Goal: Task Accomplishment & Management: Complete application form

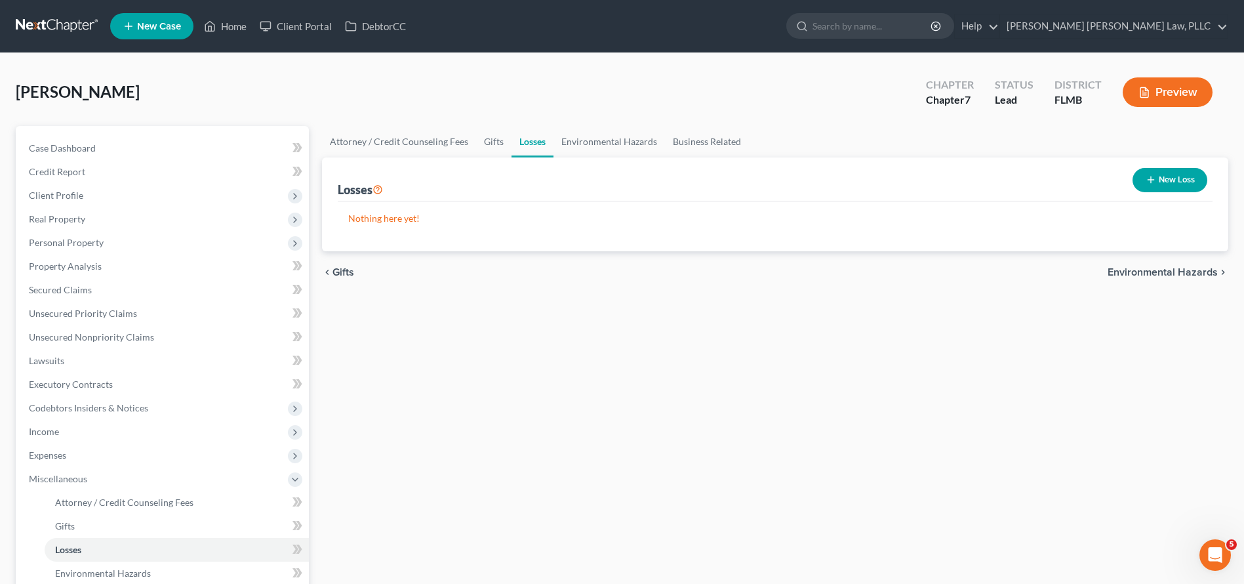
click at [47, 44] on nav "Home New Case Client Portal DebtorCC Sahil Vijay Law, PLLC kcastillocaballero@s…" at bounding box center [622, 26] width 1244 height 52
click at [54, 18] on link at bounding box center [58, 26] width 84 height 24
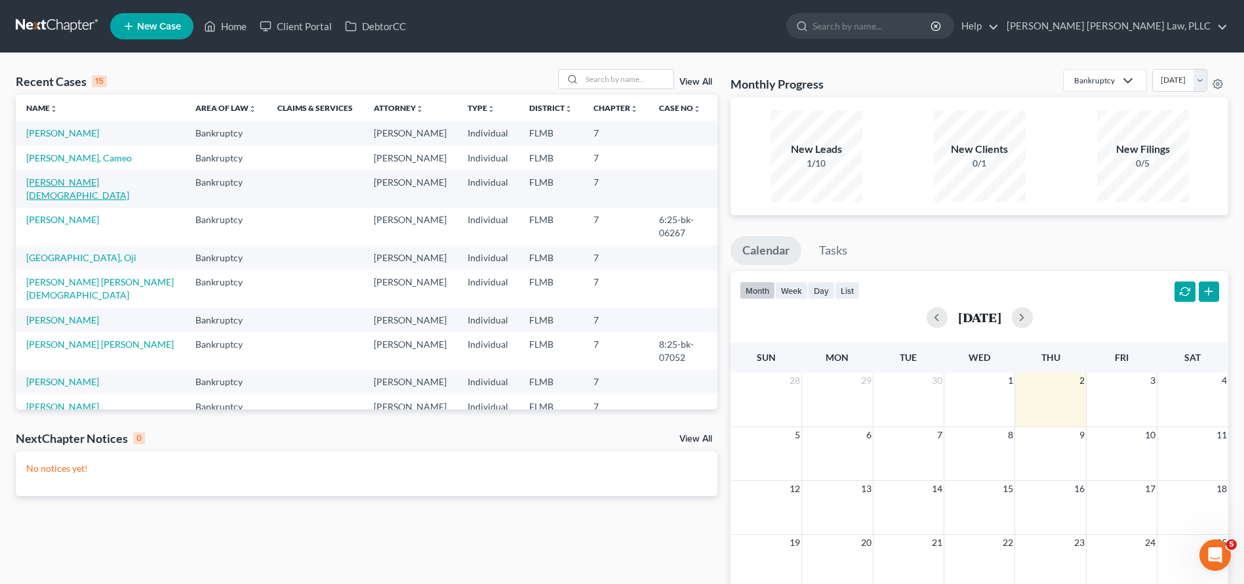
click at [74, 186] on link "[PERSON_NAME][DEMOGRAPHIC_DATA]" at bounding box center [77, 188] width 103 height 24
select select "10"
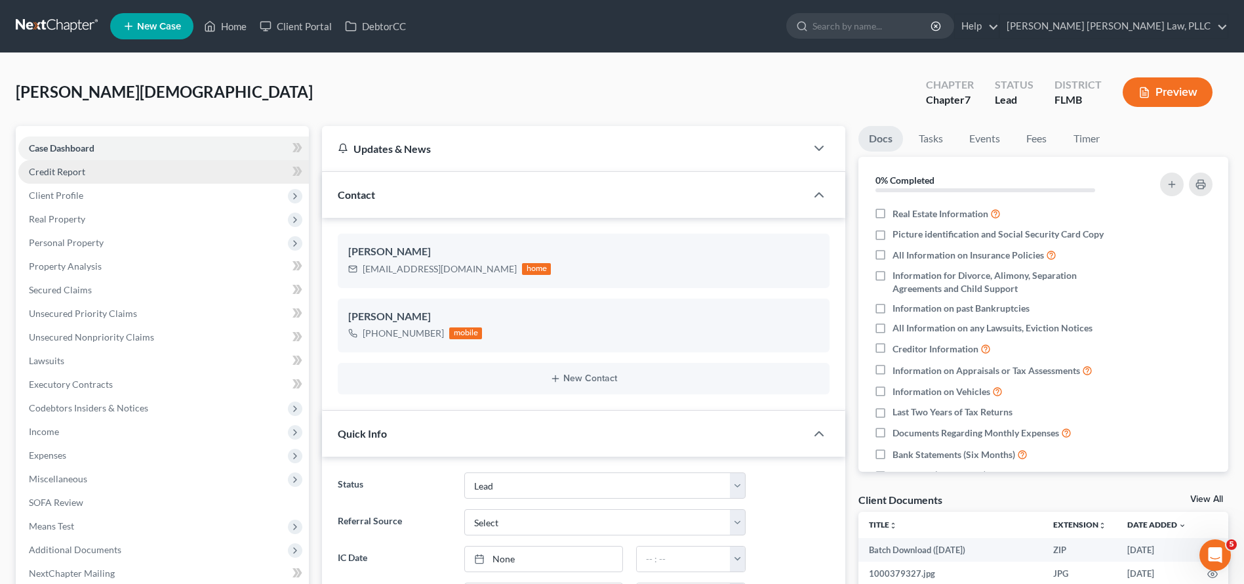
click at [103, 174] on link "Credit Report" at bounding box center [163, 172] width 291 height 24
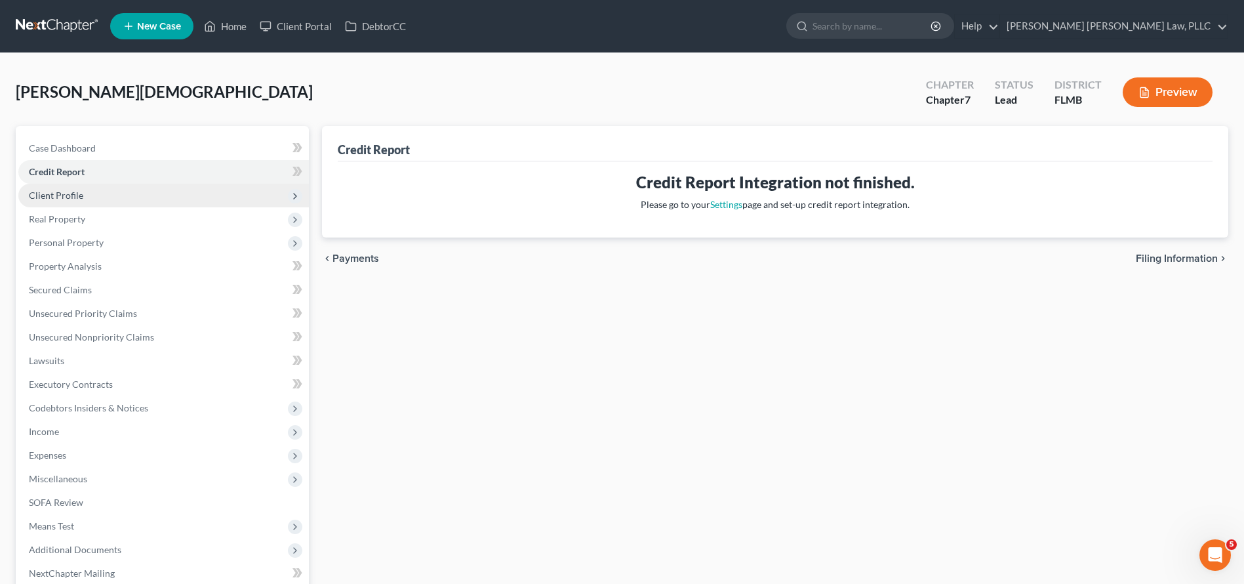
click at [123, 192] on span "Client Profile" at bounding box center [163, 196] width 291 height 24
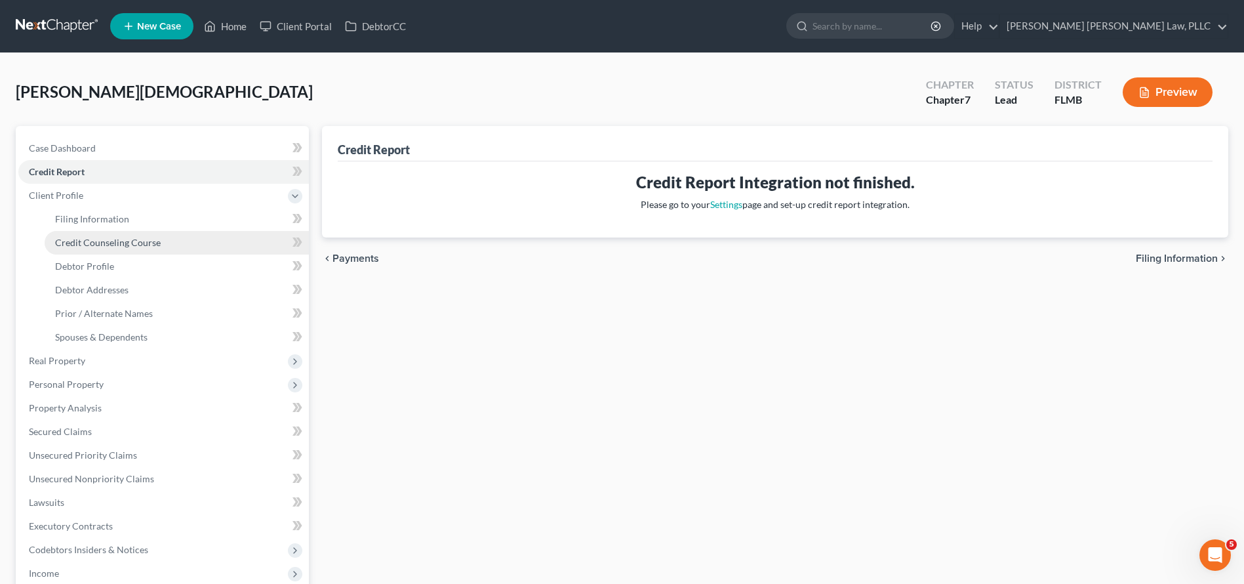
click at [102, 252] on link "Credit Counseling Course" at bounding box center [177, 243] width 264 height 24
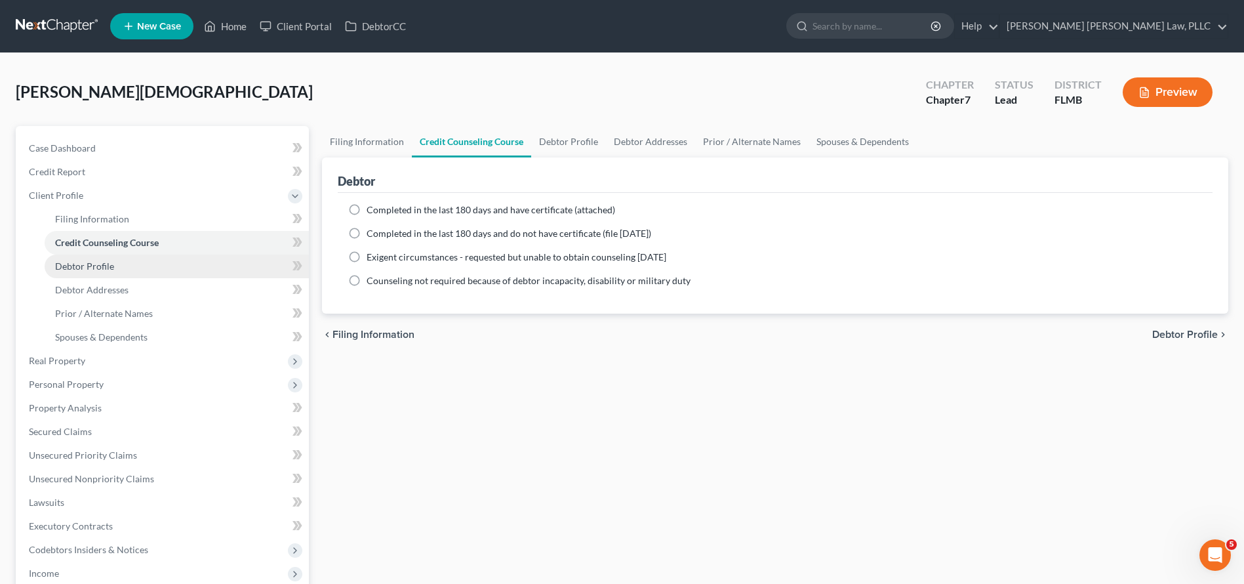
click at [115, 269] on link "Debtor Profile" at bounding box center [177, 266] width 264 height 24
select select "0"
select select "1"
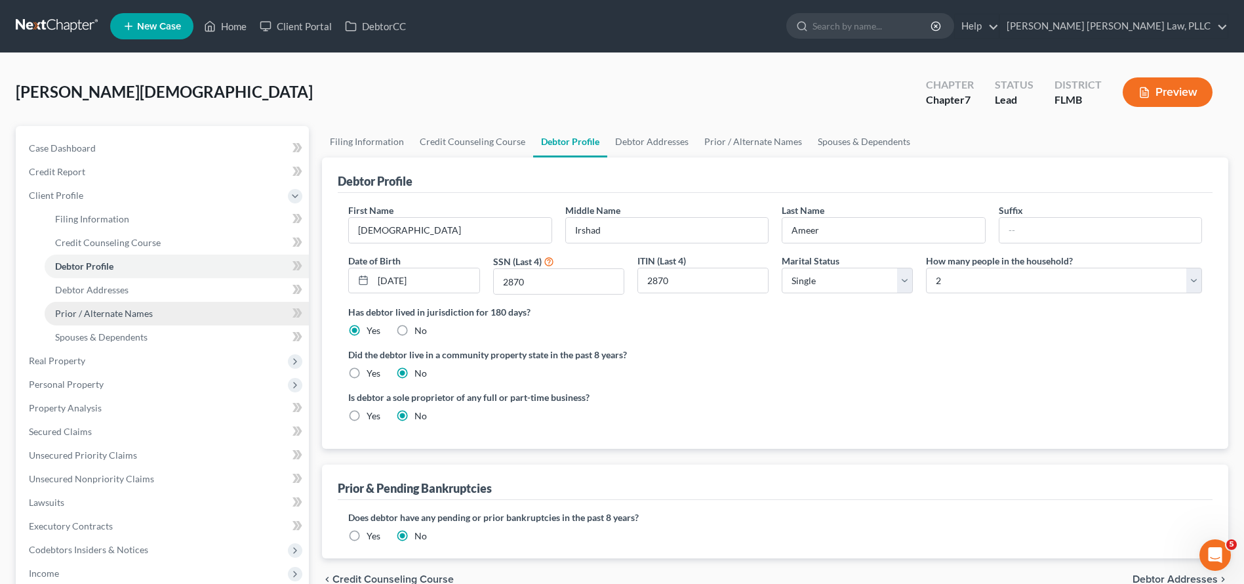
click at [145, 306] on link "Prior / Alternate Names" at bounding box center [177, 314] width 264 height 24
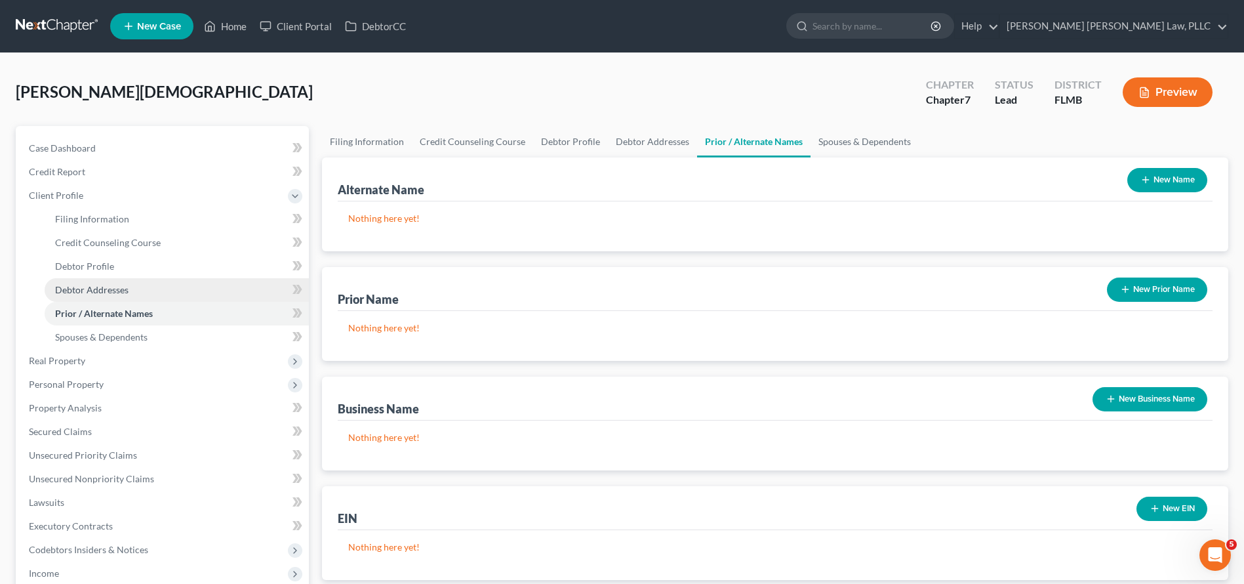
click at [144, 298] on link "Debtor Addresses" at bounding box center [177, 290] width 264 height 24
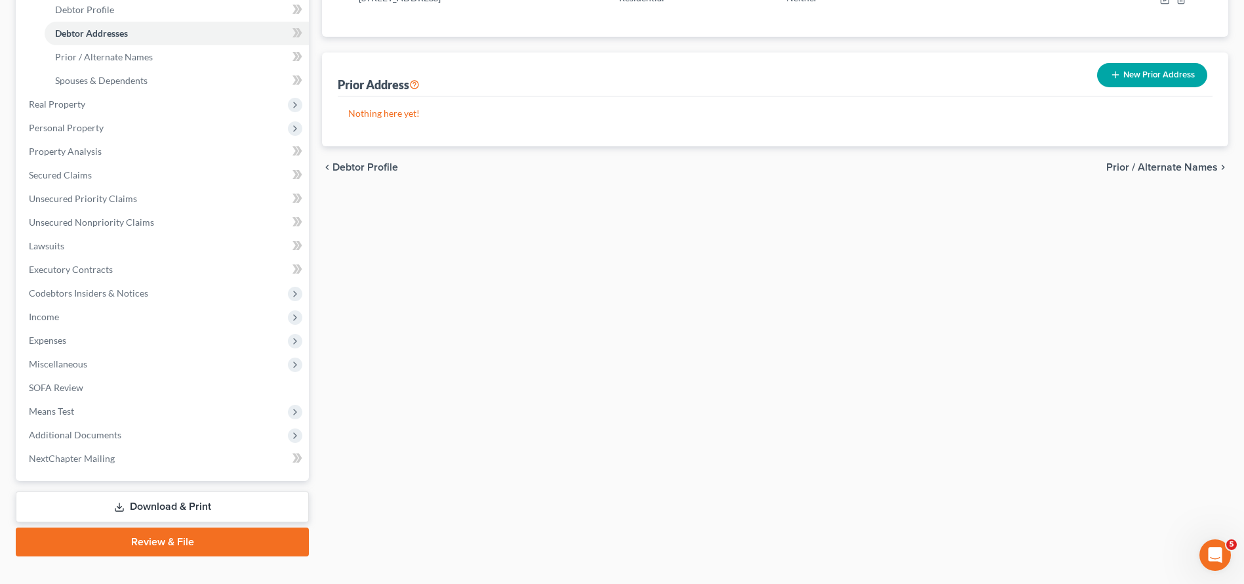
scroll to position [232, 0]
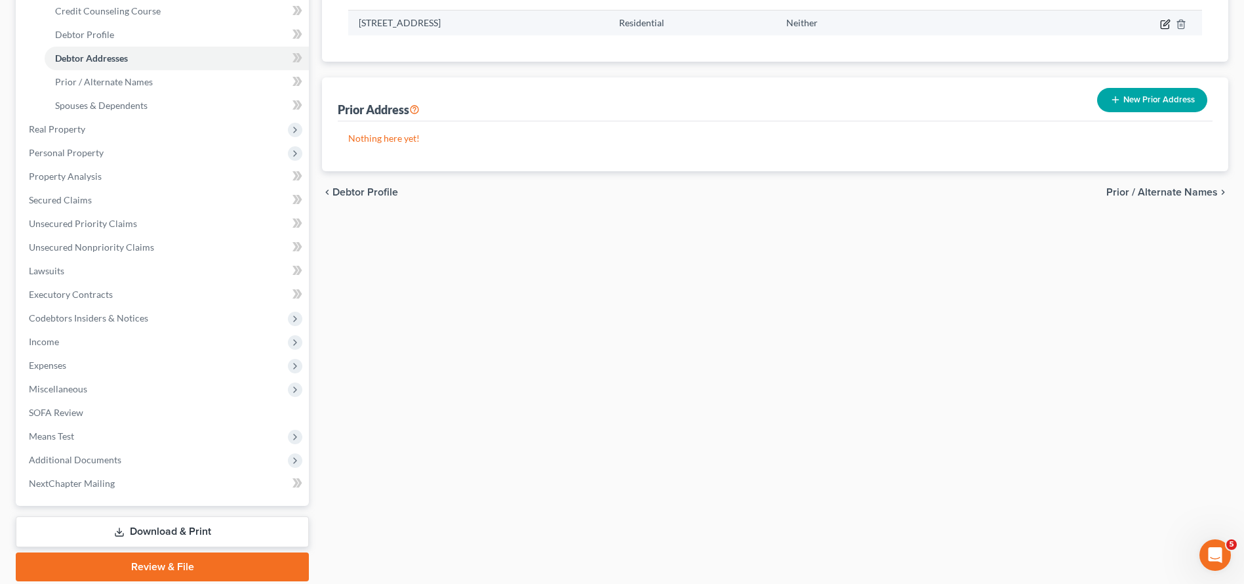
click at [1164, 21] on icon "button" at bounding box center [1165, 24] width 10 height 10
select select "9"
select select "0"
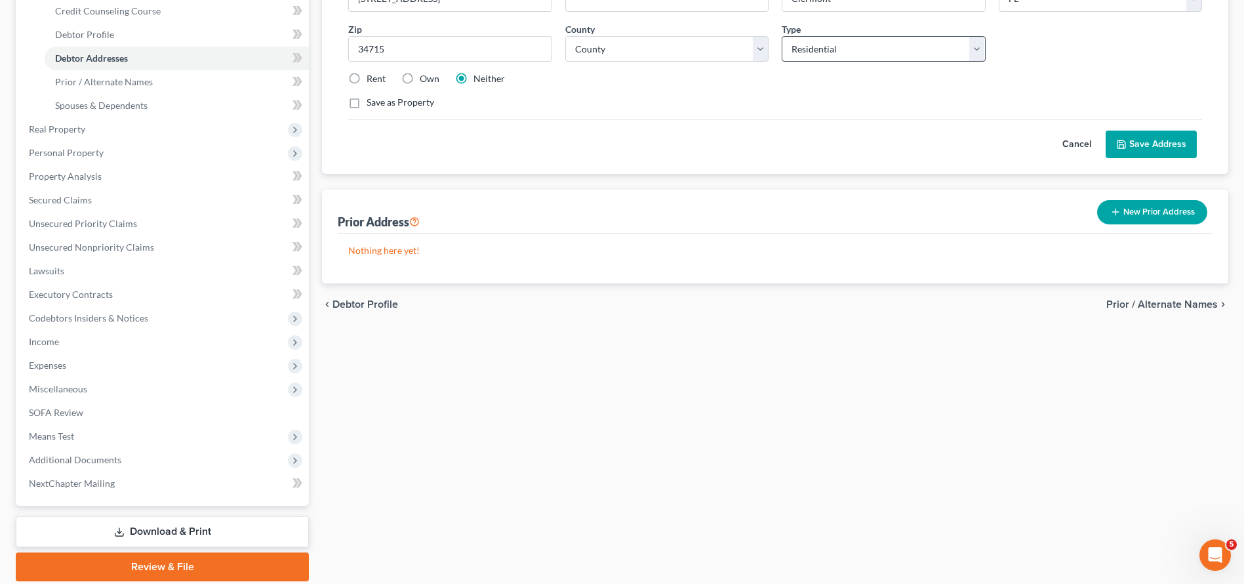
scroll to position [207, 0]
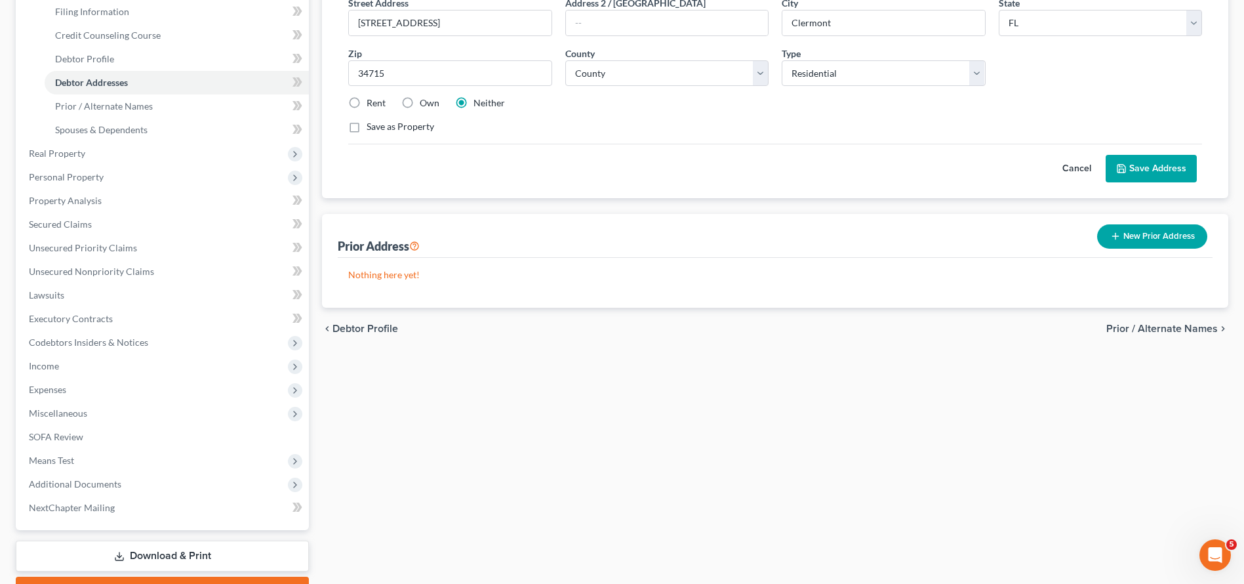
click at [378, 104] on label "Rent" at bounding box center [376, 102] width 19 height 13
click at [378, 104] on input "Rent" at bounding box center [376, 100] width 9 height 9
radio input "true"
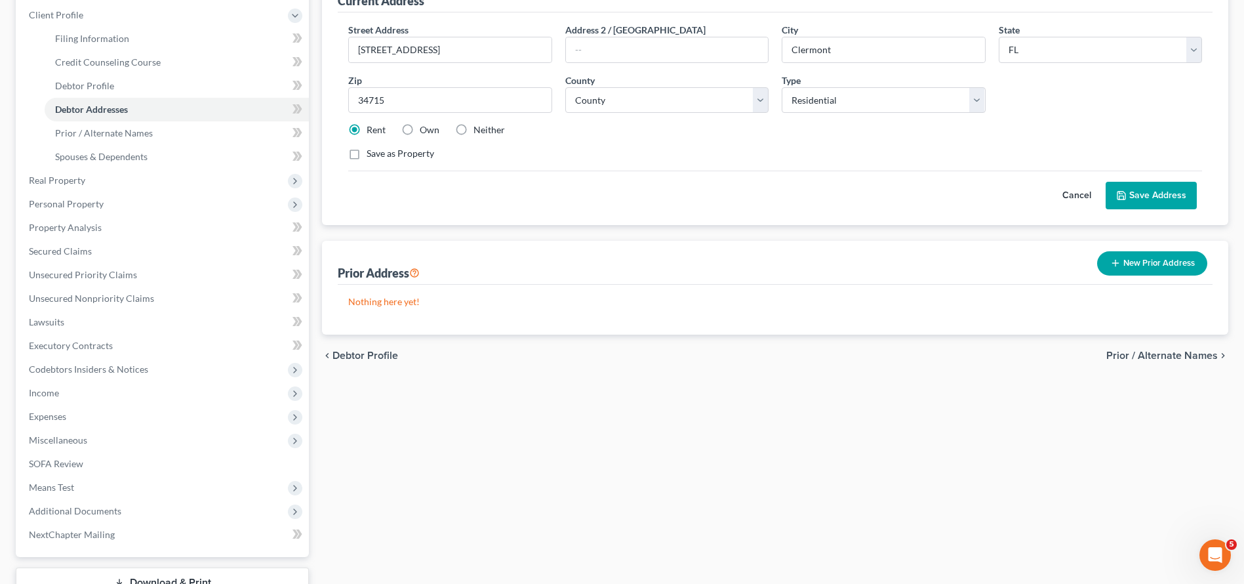
scroll to position [178, 0]
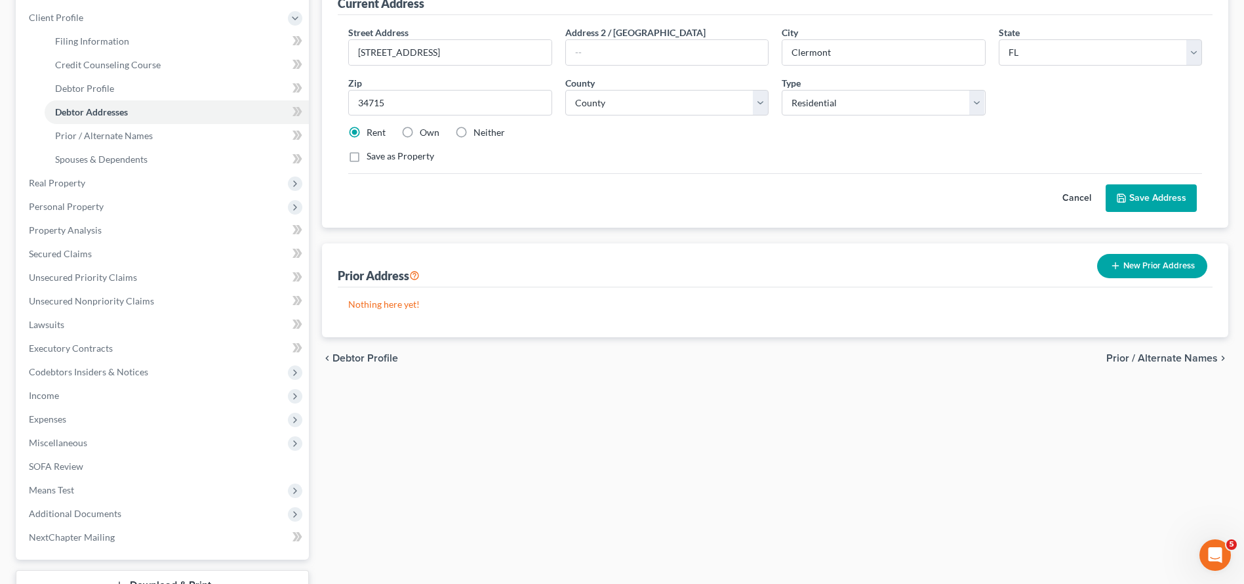
click at [1159, 193] on button "Save Address" at bounding box center [1151, 198] width 91 height 28
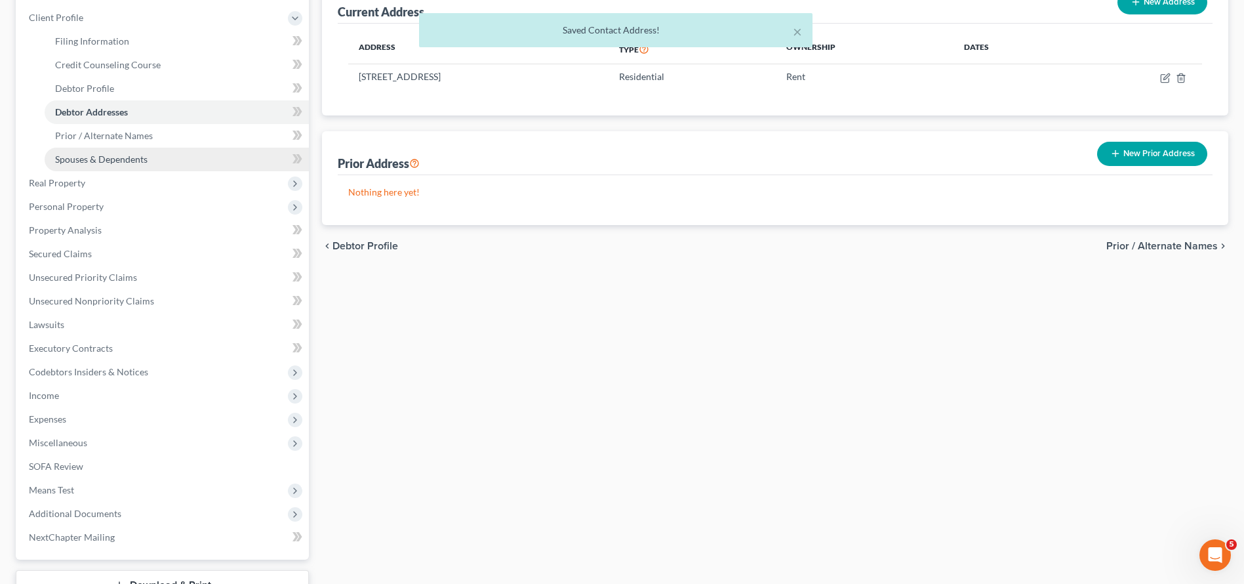
click at [136, 148] on link "Spouses & Dependents" at bounding box center [177, 160] width 264 height 24
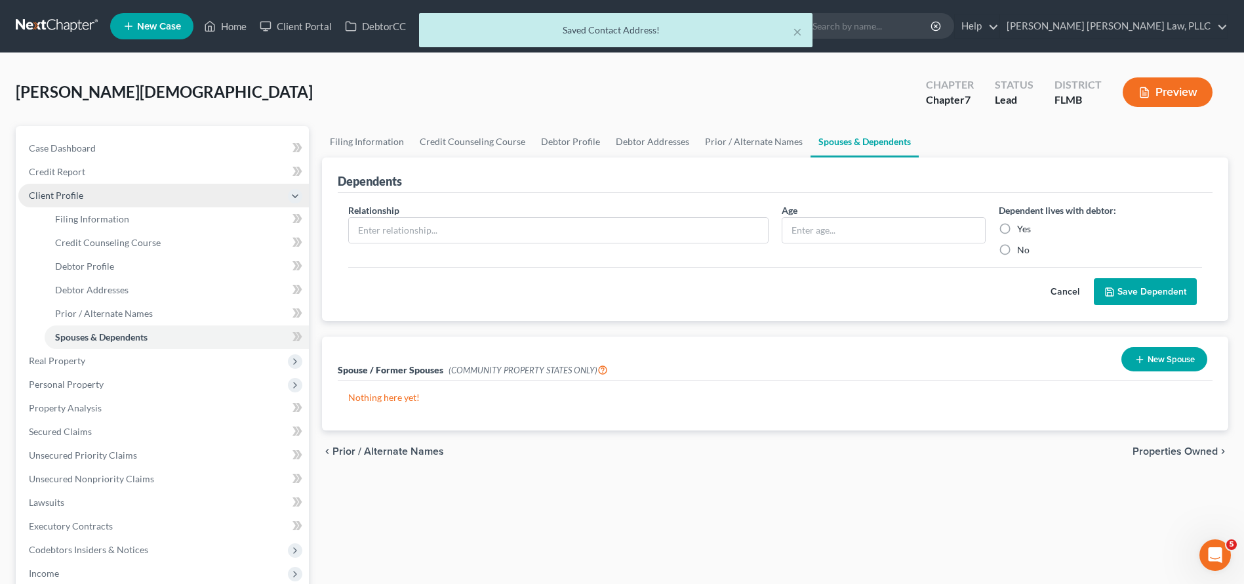
click at [157, 184] on span "Client Profile" at bounding box center [163, 196] width 291 height 24
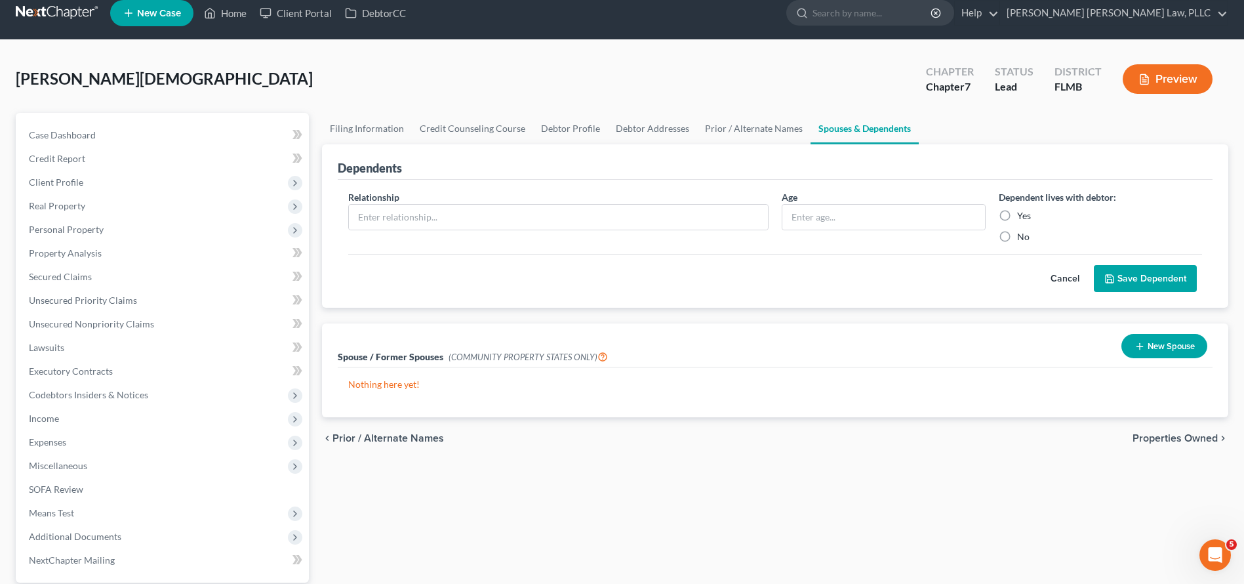
scroll to position [16, 0]
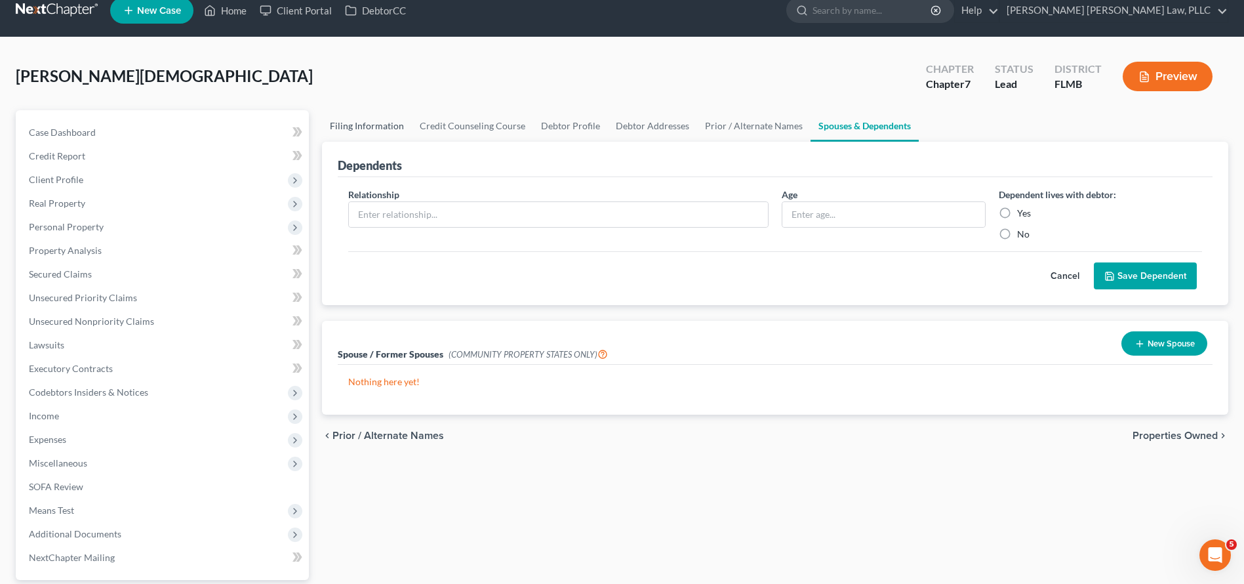
click at [365, 127] on link "Filing Information" at bounding box center [367, 125] width 90 height 31
select select "1"
select select "0"
select select "9"
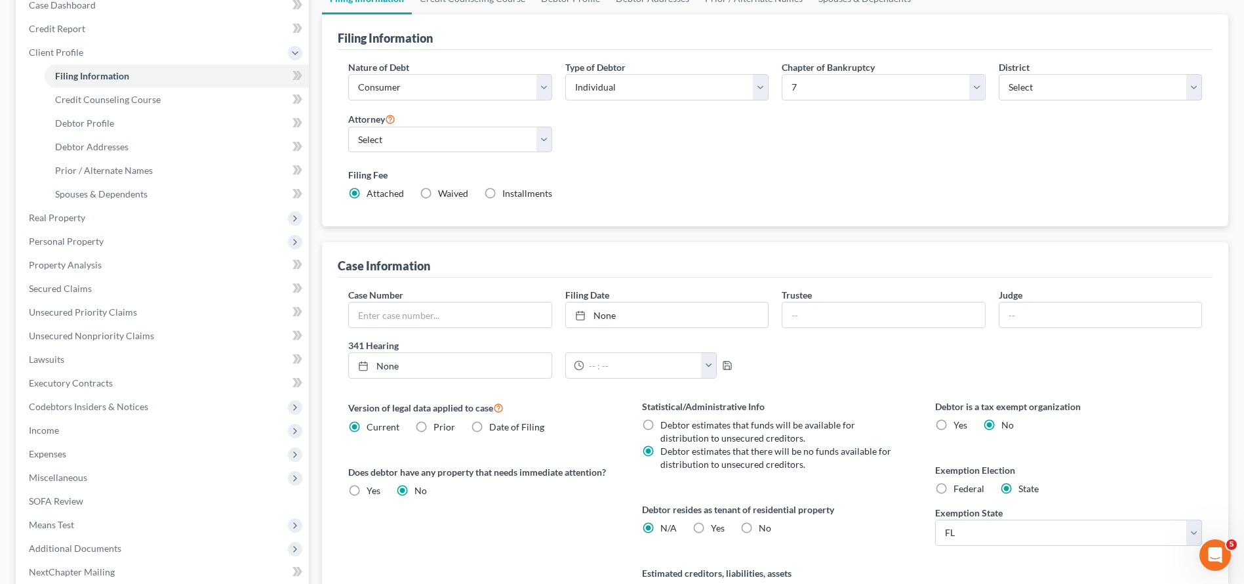
scroll to position [52, 0]
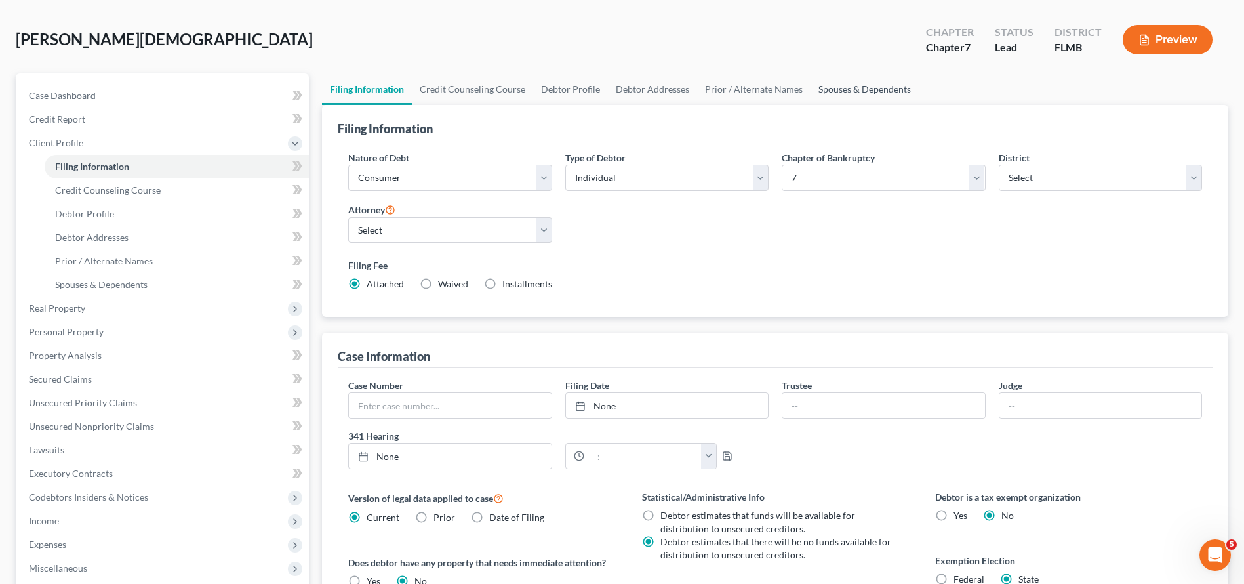
click at [828, 77] on link "Spouses & Dependents" at bounding box center [865, 88] width 108 height 31
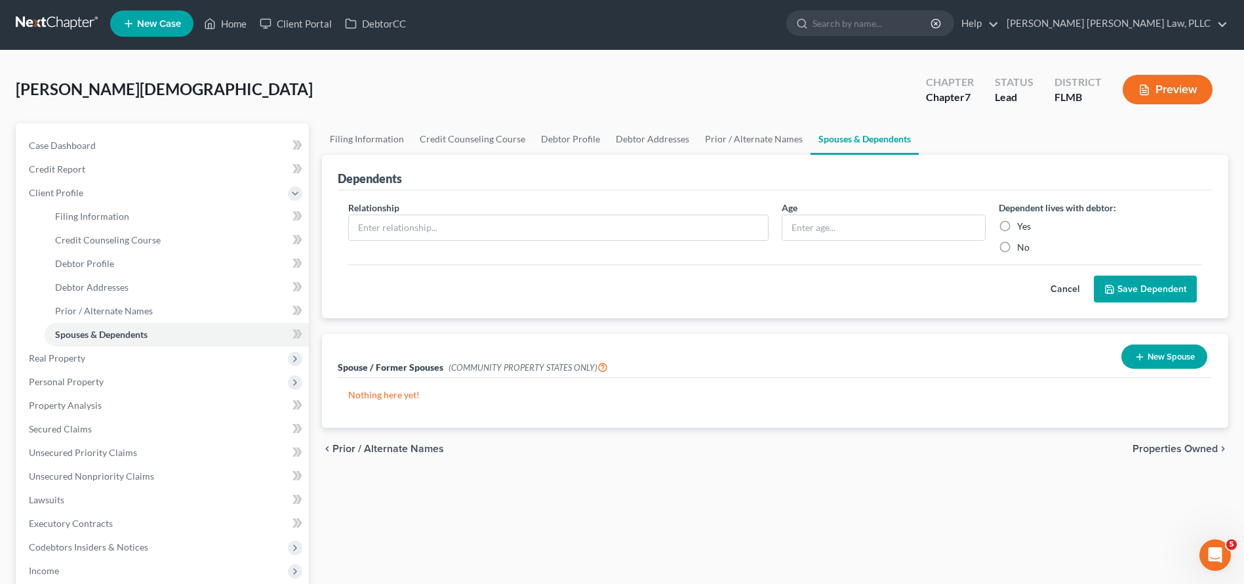
scroll to position [136, 0]
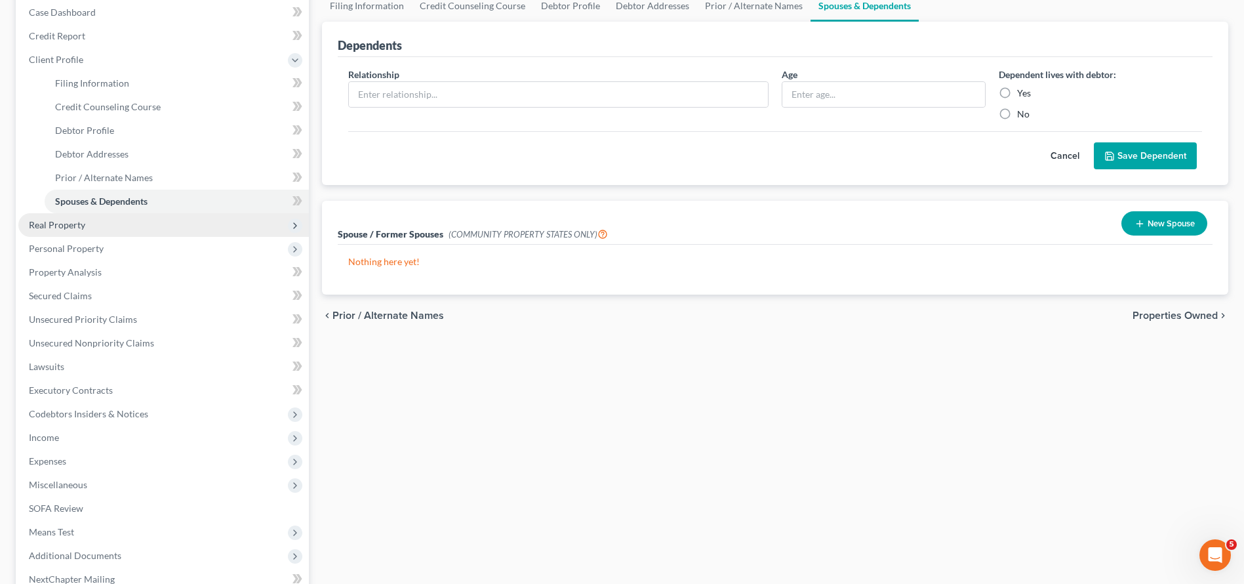
click at [84, 225] on span "Real Property" at bounding box center [57, 224] width 56 height 11
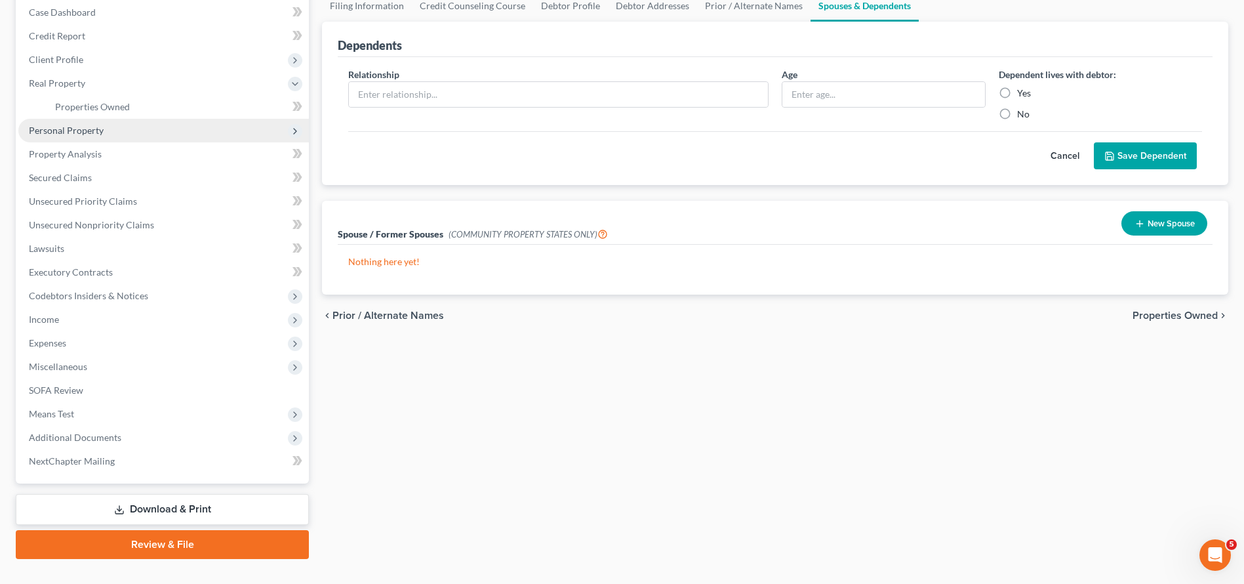
click at [98, 122] on span "Personal Property" at bounding box center [163, 131] width 291 height 24
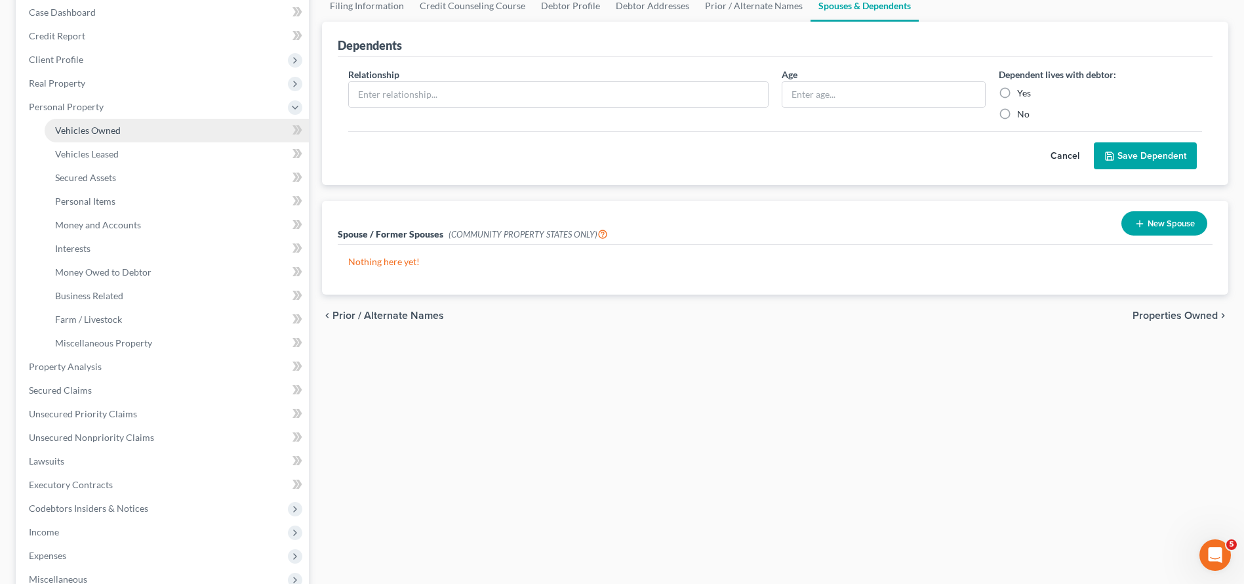
click at [98, 141] on link "Vehicles Owned" at bounding box center [177, 131] width 264 height 24
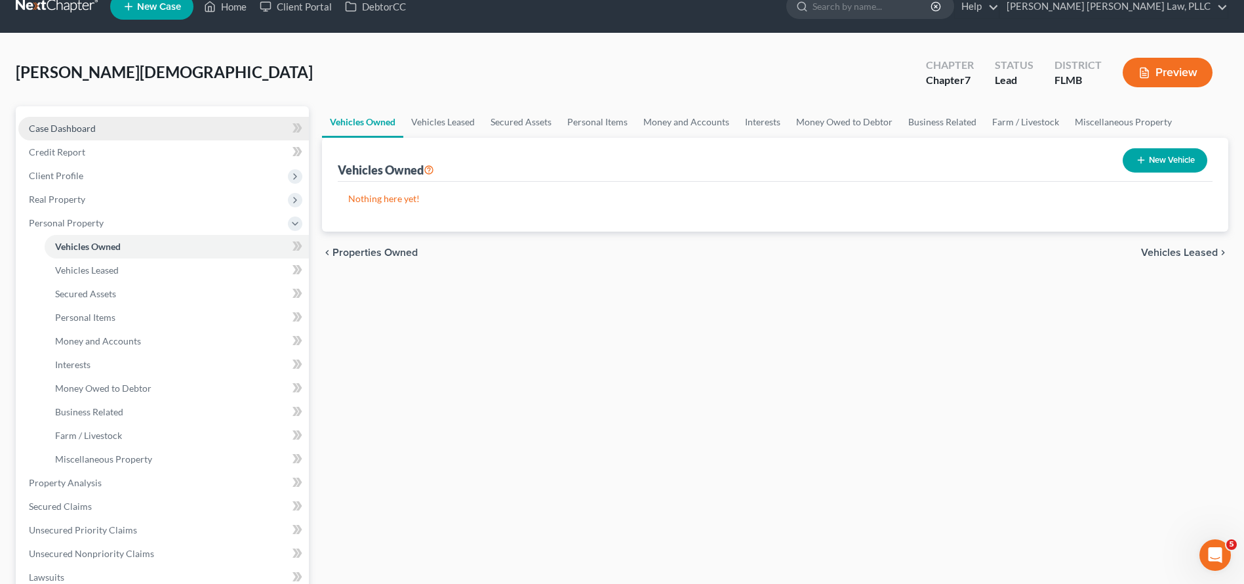
scroll to position [53, 0]
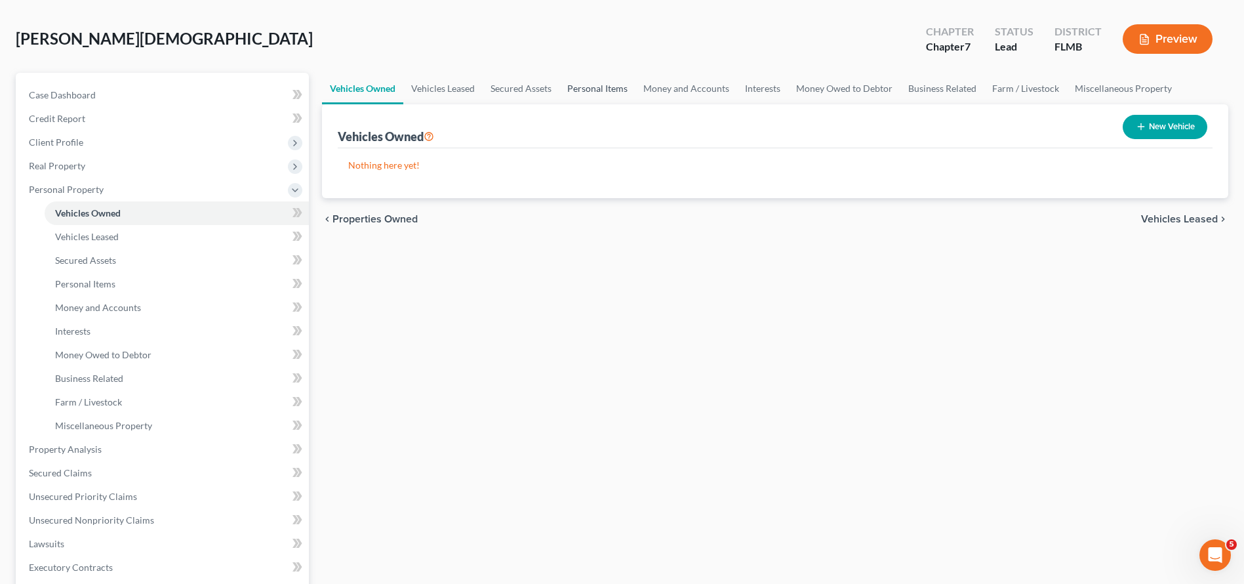
click at [612, 89] on link "Personal Items" at bounding box center [597, 88] width 76 height 31
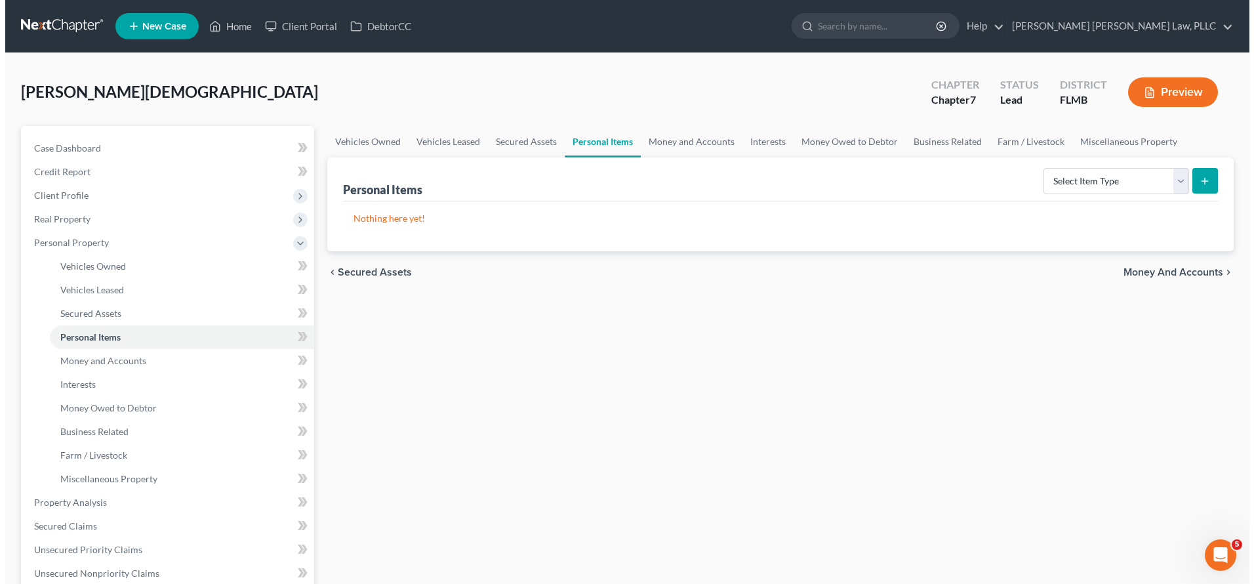
scroll to position [140, 0]
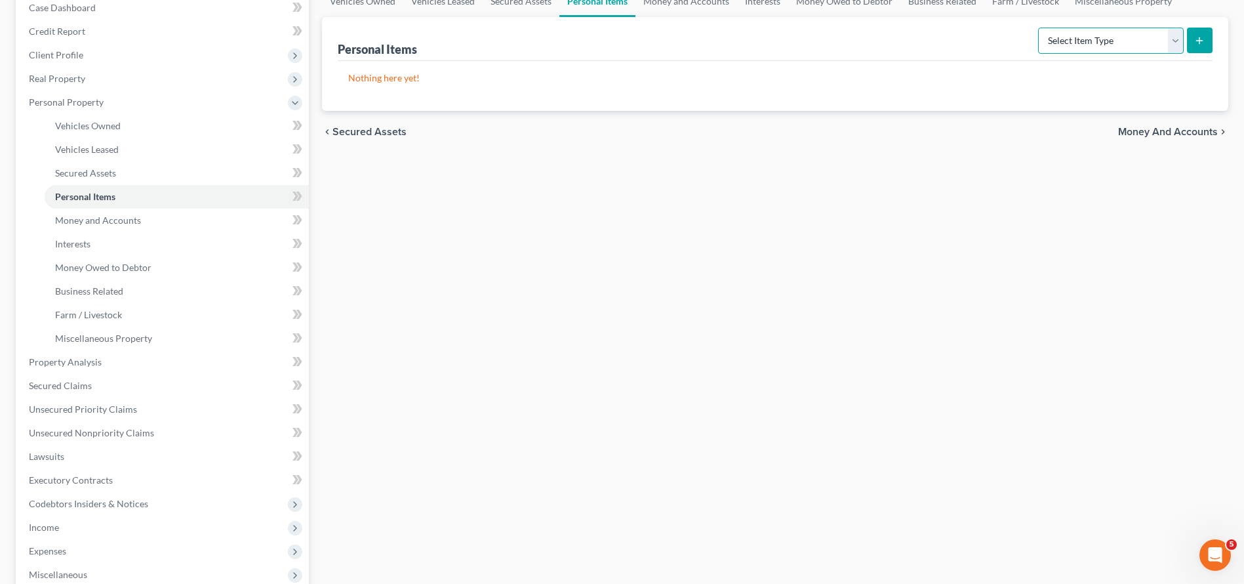
select select "clothing"
click at [1198, 43] on icon "submit" at bounding box center [1199, 40] width 10 height 10
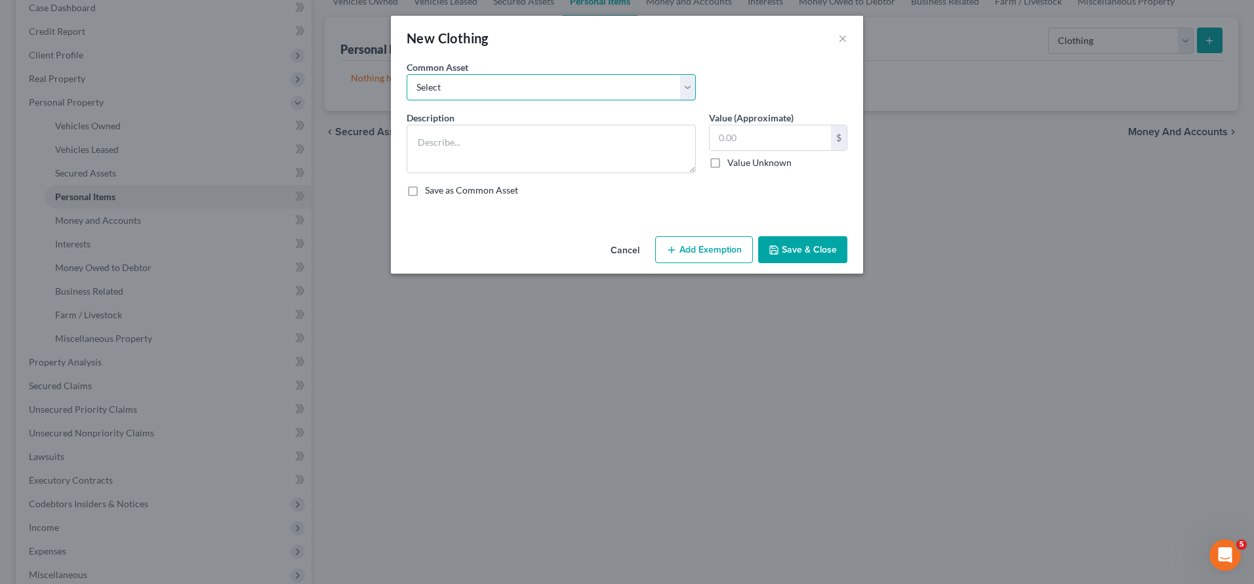
select select "0"
type textarea "Shirts, Pants, and Shoes"
click at [730, 143] on input "150.00" at bounding box center [770, 137] width 121 height 25
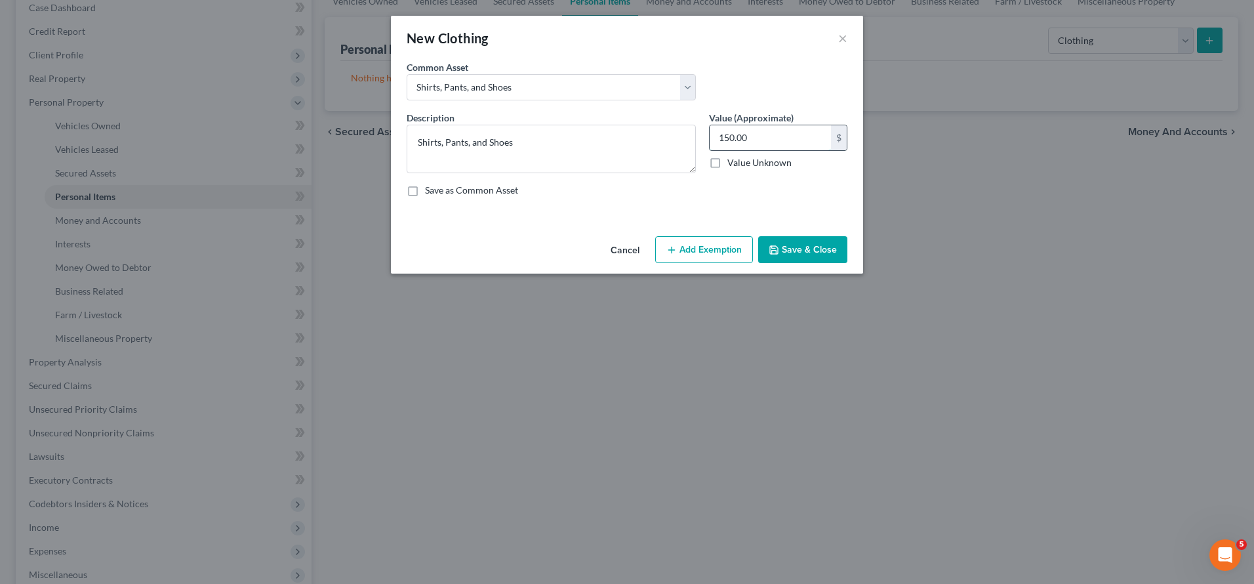
click at [730, 143] on input "150.00" at bounding box center [770, 137] width 121 height 25
click at [731, 138] on input "150.00" at bounding box center [770, 137] width 121 height 25
type input "100.00"
click at [692, 246] on button "Add Exemption" at bounding box center [704, 250] width 98 height 28
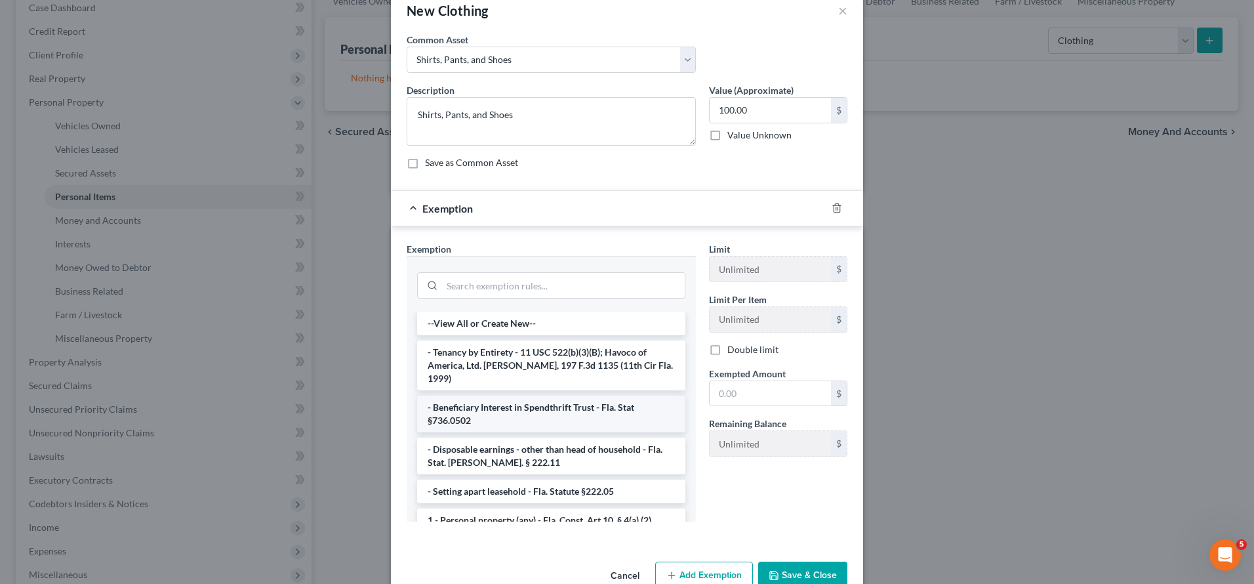
scroll to position [3, 0]
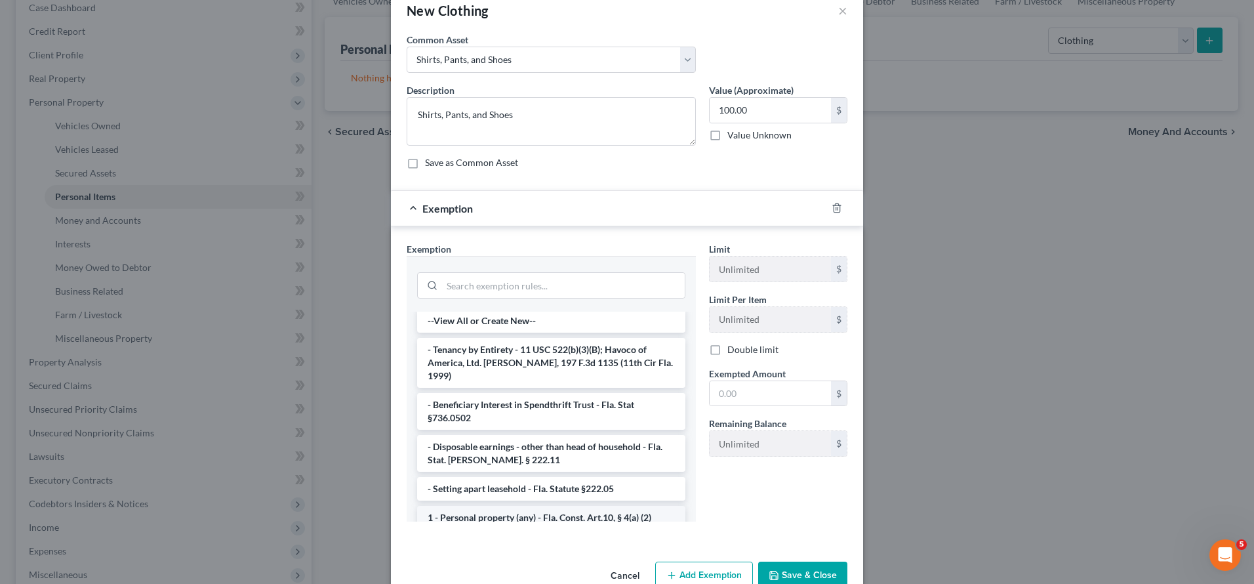
click at [449, 506] on li "1 - Personal property (any) - Fla. Const. Art.10, § 4(a) (2)" at bounding box center [551, 518] width 268 height 24
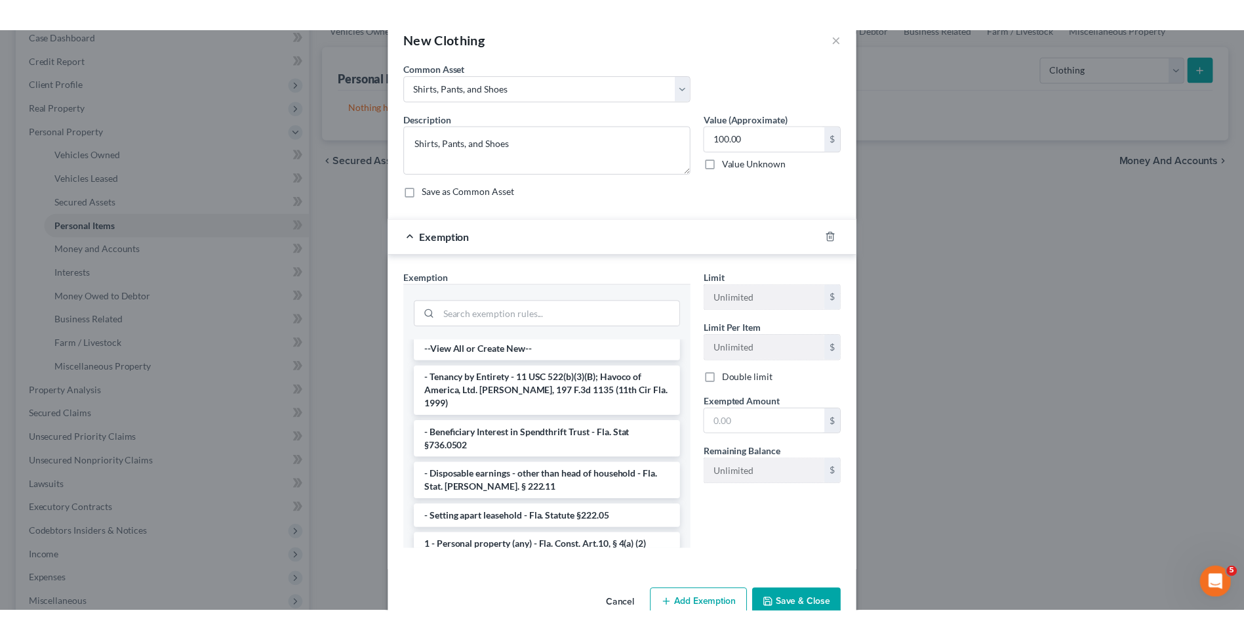
scroll to position [0, 0]
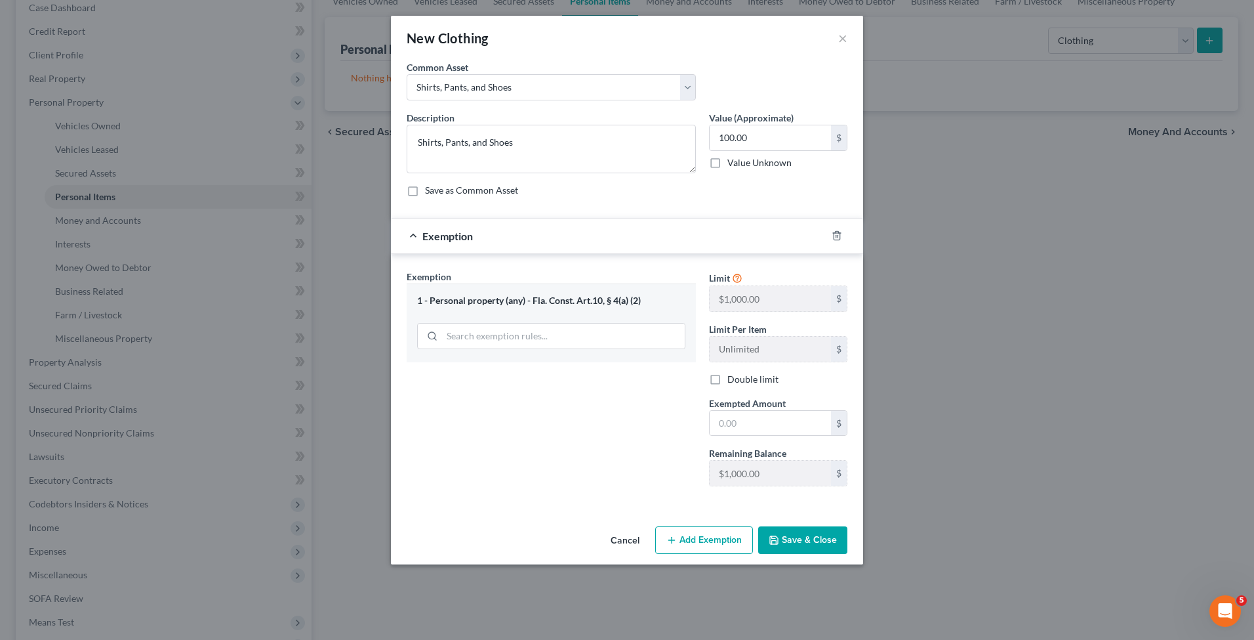
click at [811, 544] on button "Save & Close" at bounding box center [802, 540] width 89 height 28
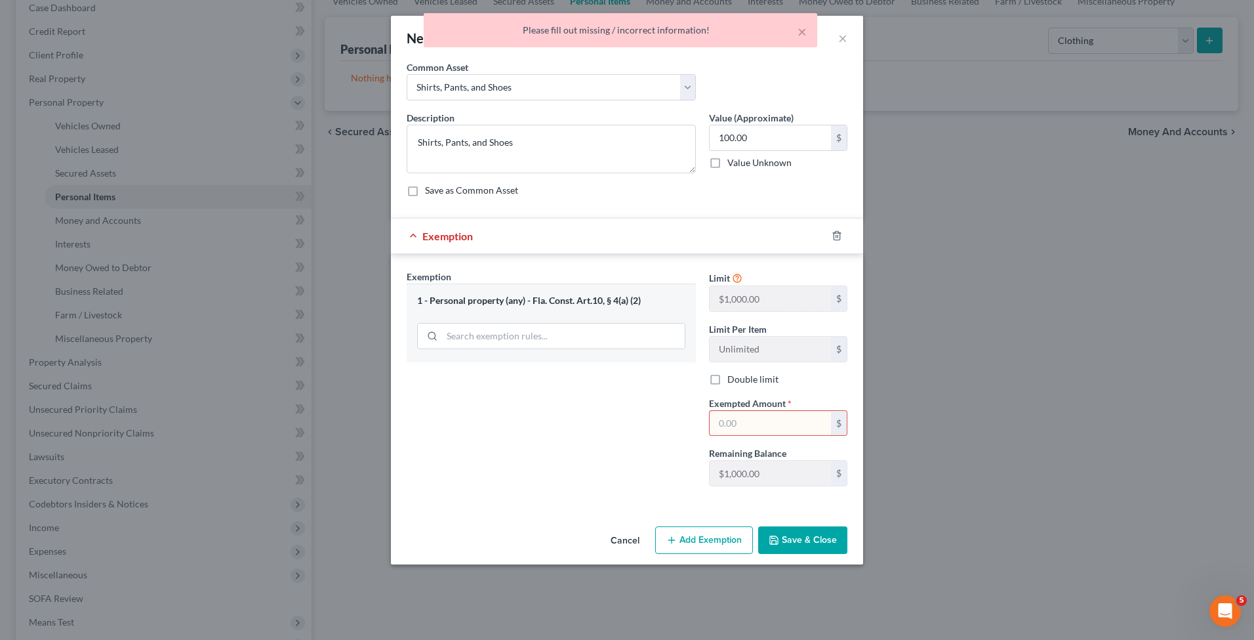
click at [794, 429] on input "text" at bounding box center [770, 423] width 121 height 25
type input "100.00"
click at [800, 542] on button "Save & Close" at bounding box center [802, 540] width 89 height 28
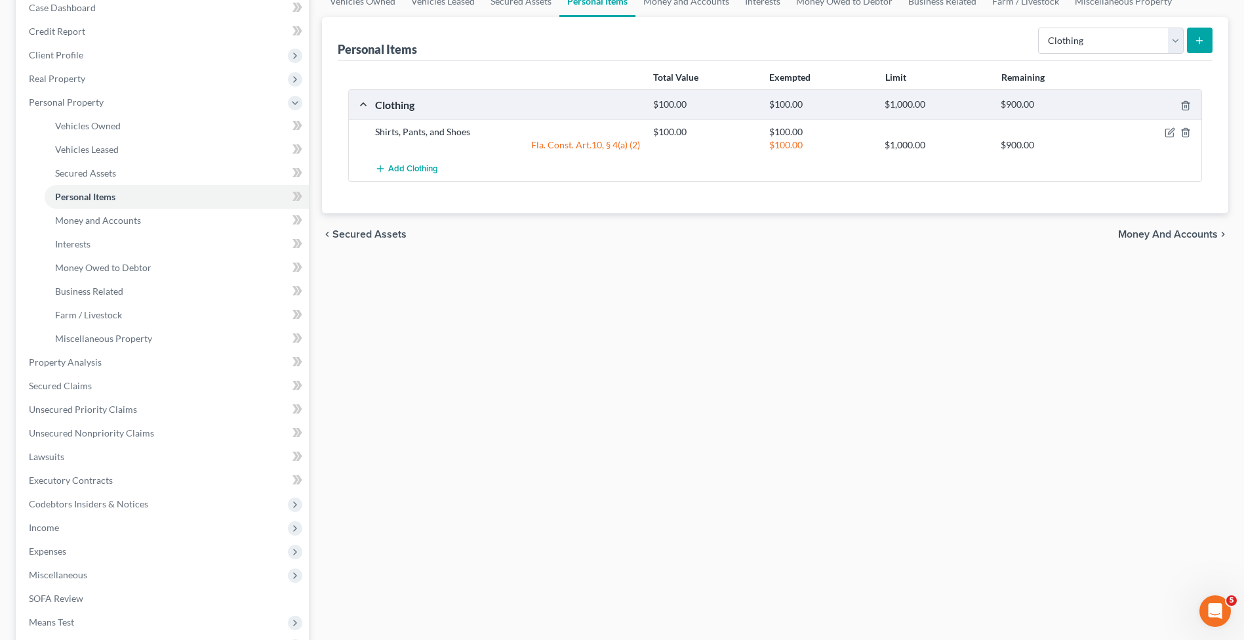
scroll to position [110, 0]
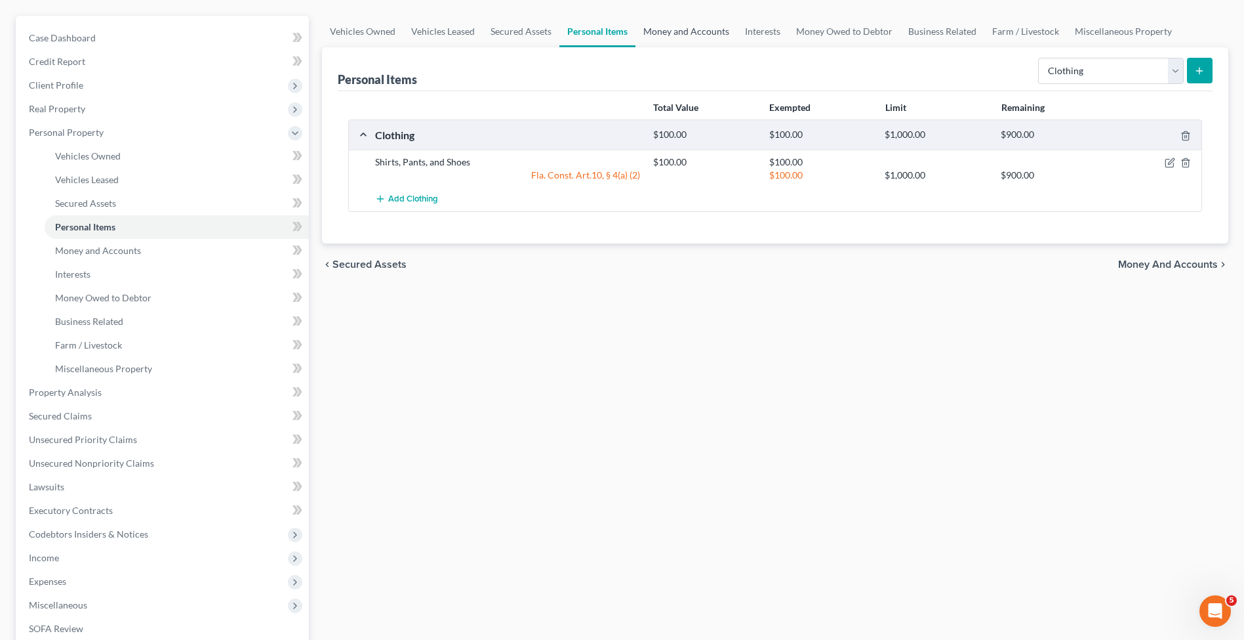
click at [694, 33] on link "Money and Accounts" at bounding box center [687, 31] width 102 height 31
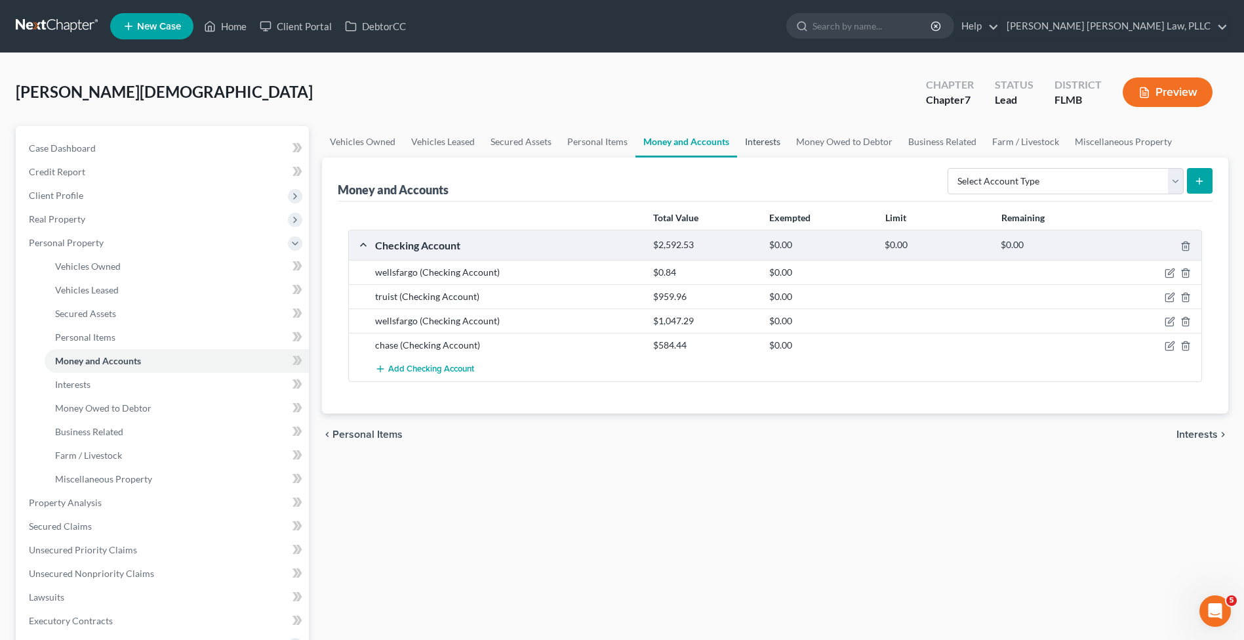
click at [761, 142] on link "Interests" at bounding box center [762, 141] width 51 height 31
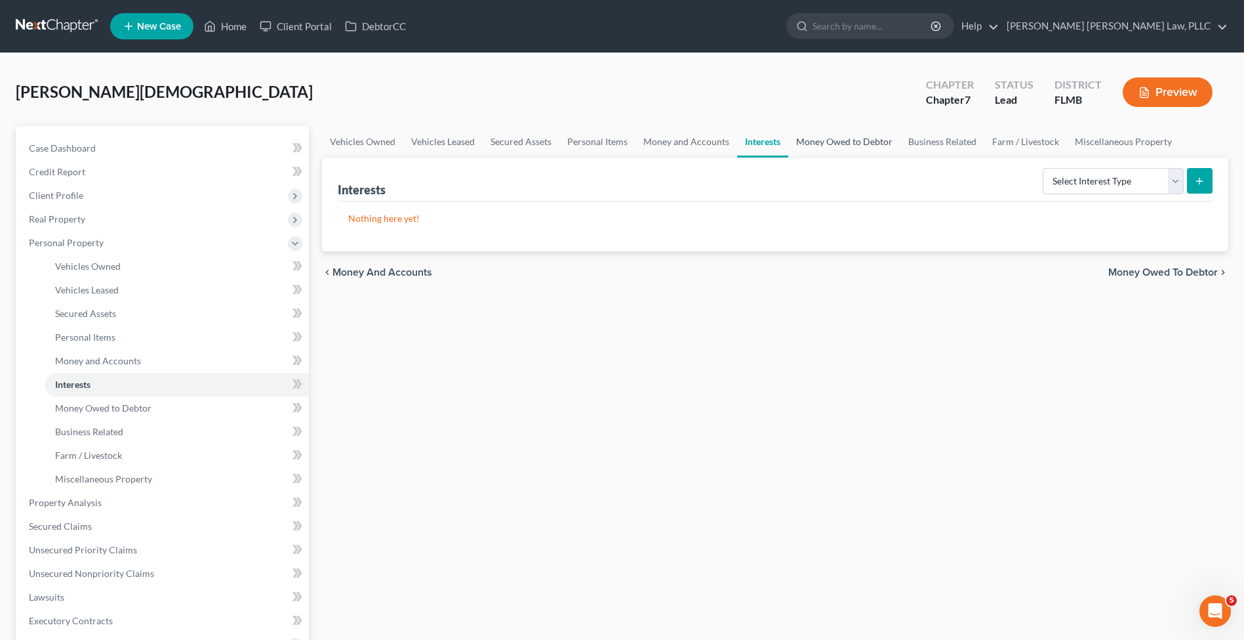
click at [845, 144] on link "Money Owed to Debtor" at bounding box center [844, 141] width 112 height 31
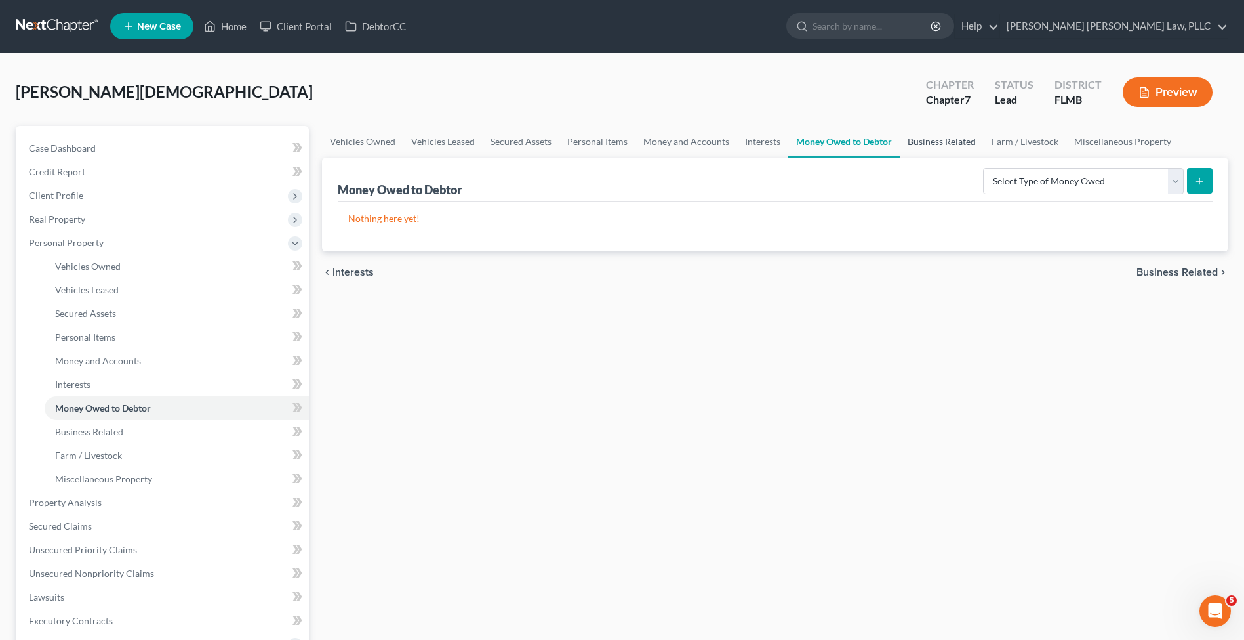
click at [945, 132] on link "Business Related" at bounding box center [942, 141] width 84 height 31
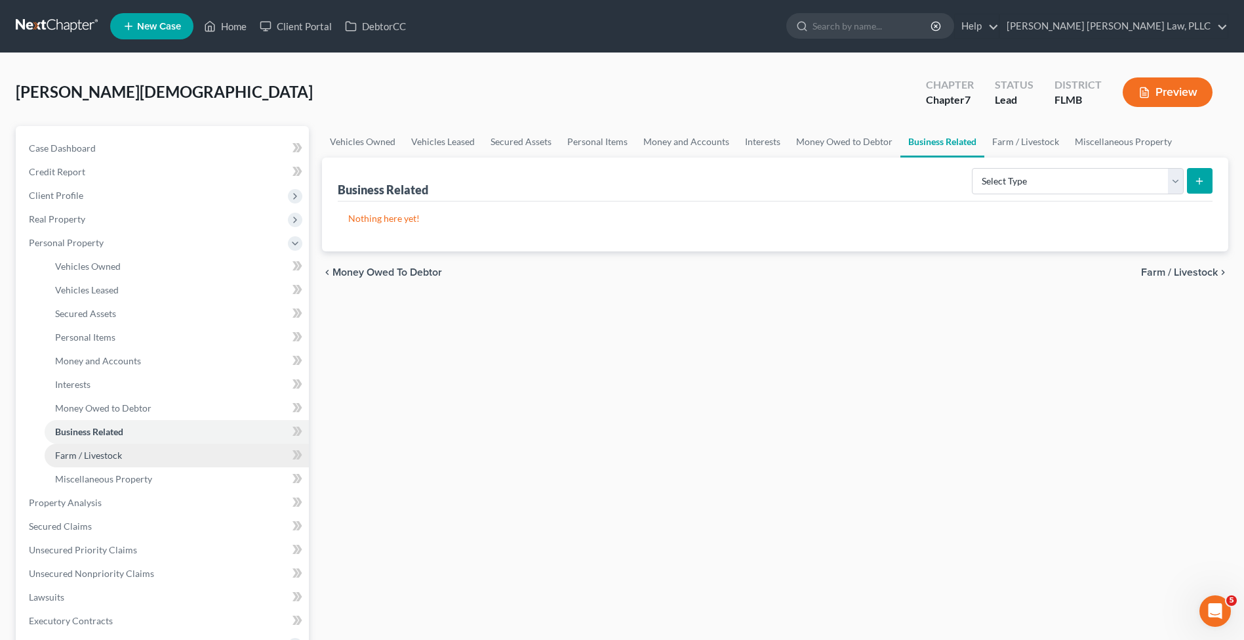
click at [100, 443] on link "Farm / Livestock" at bounding box center [177, 455] width 264 height 24
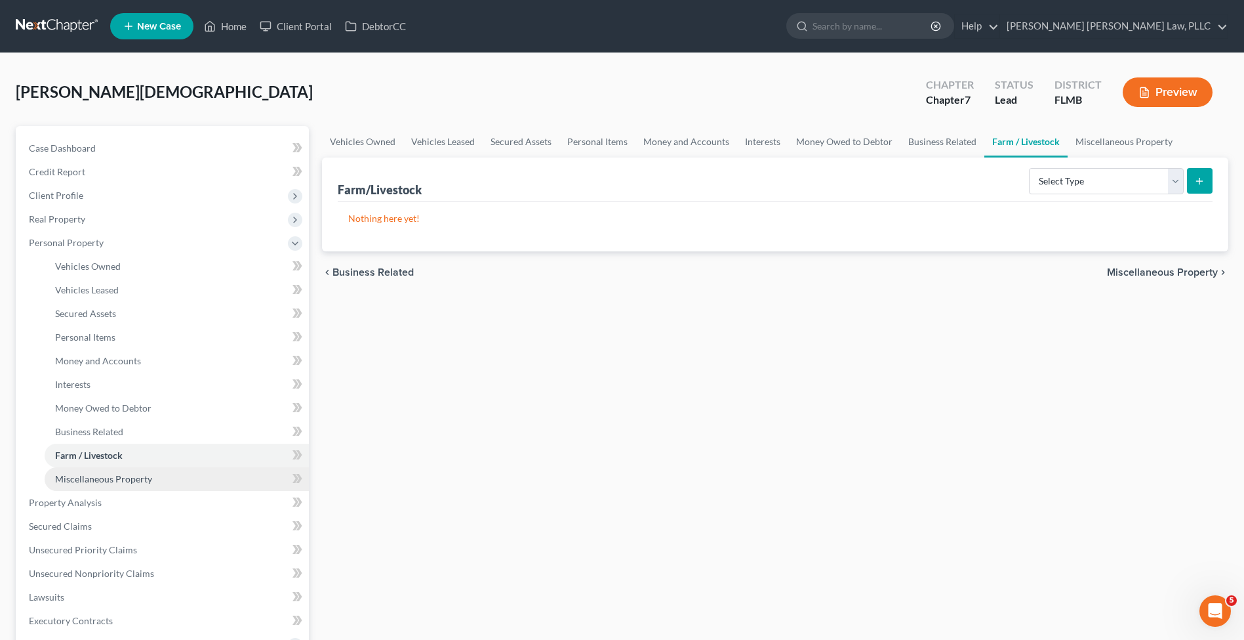
click at [115, 481] on span "Miscellaneous Property" at bounding box center [103, 478] width 97 height 11
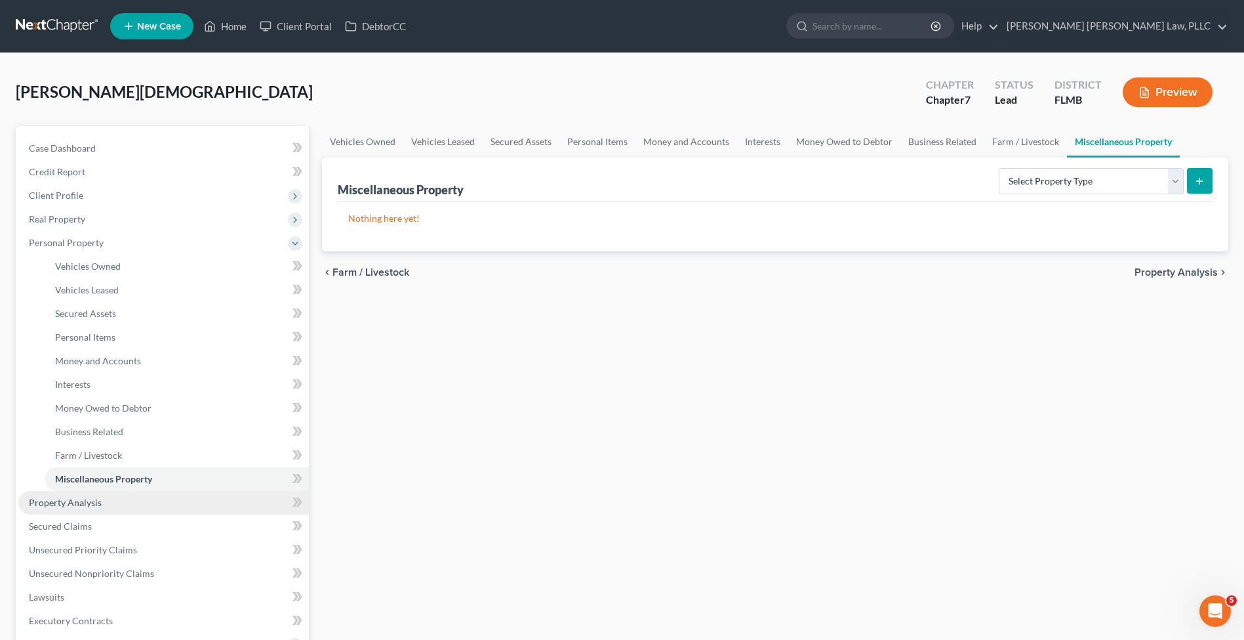
click at [90, 511] on link "Property Analysis" at bounding box center [163, 503] width 291 height 24
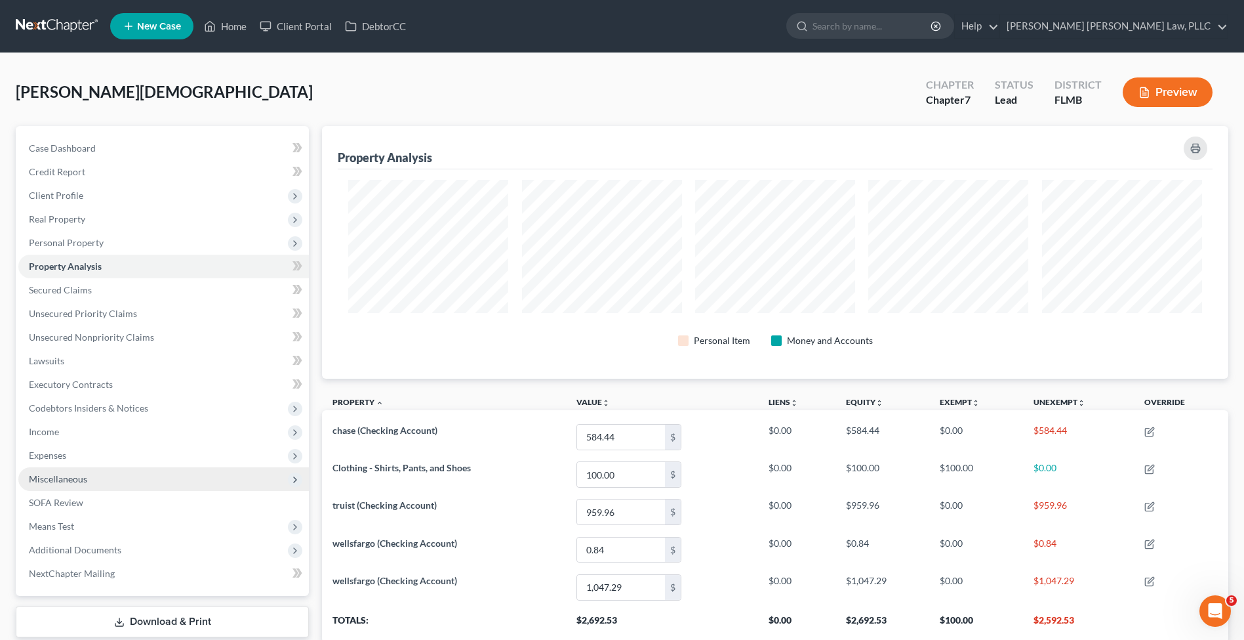
scroll to position [253, 906]
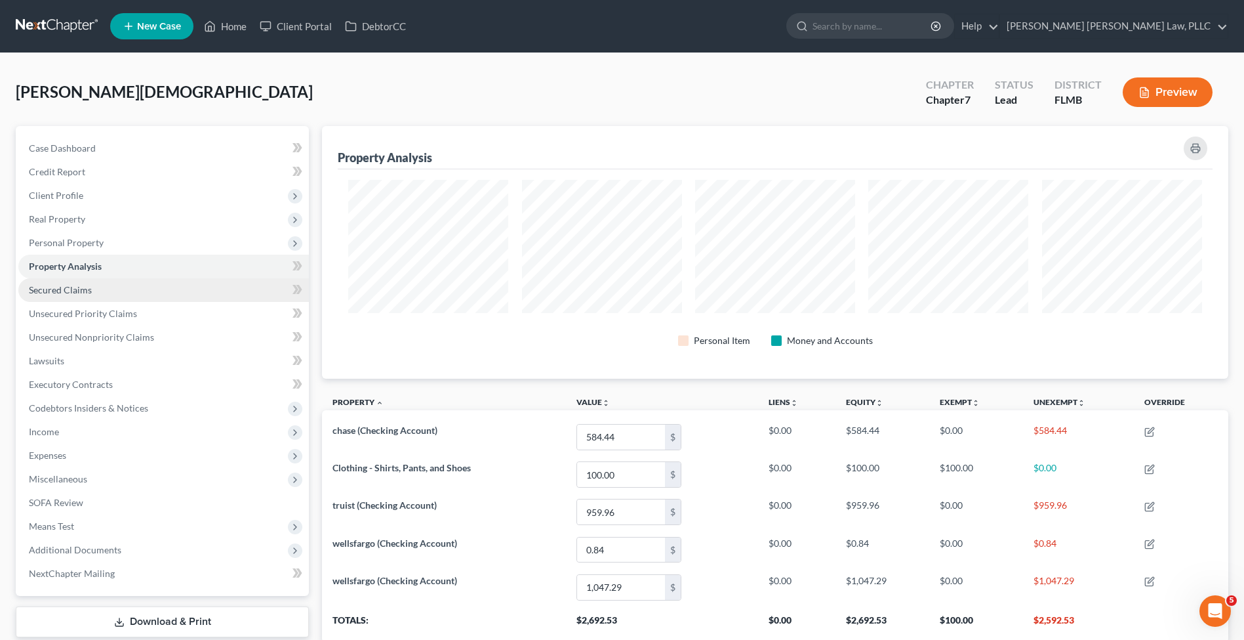
click at [91, 284] on link "Secured Claims" at bounding box center [163, 290] width 291 height 24
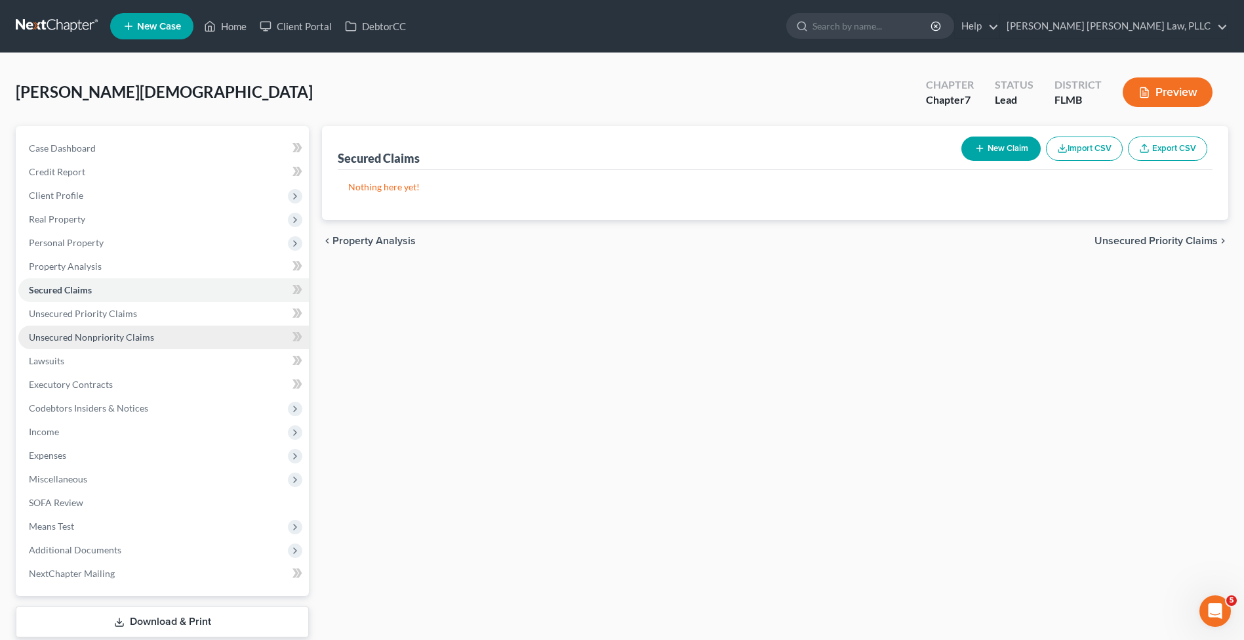
click at [124, 331] on span "Unsecured Nonpriority Claims" at bounding box center [91, 336] width 125 height 11
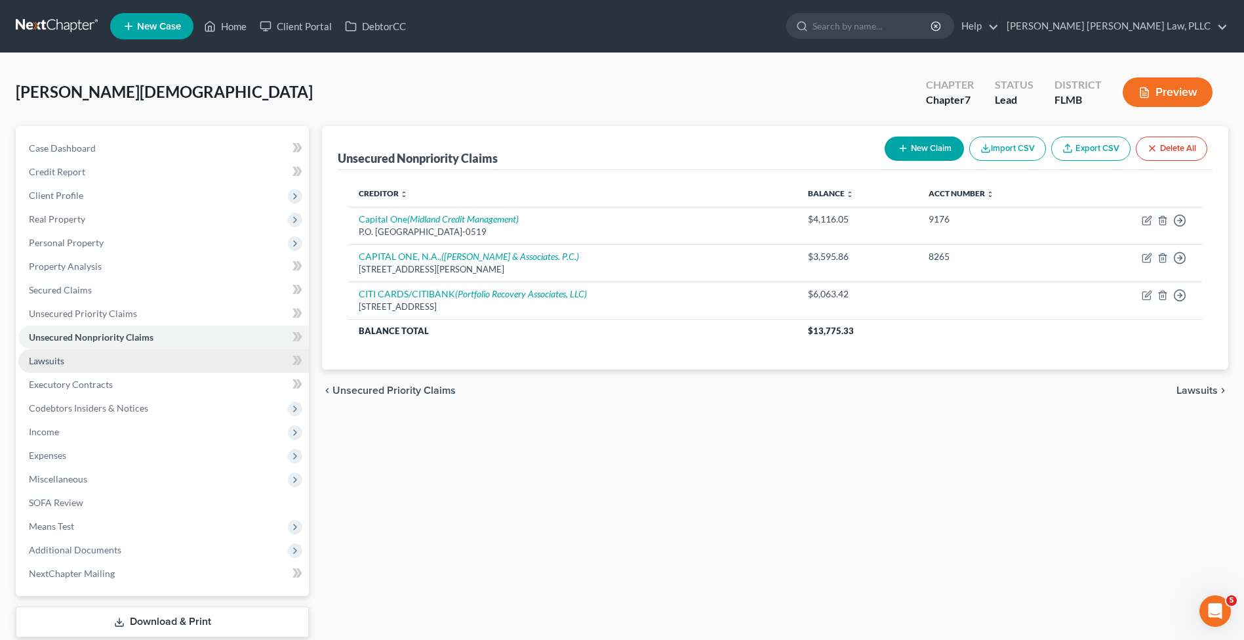
click at [123, 359] on link "Lawsuits" at bounding box center [163, 361] width 291 height 24
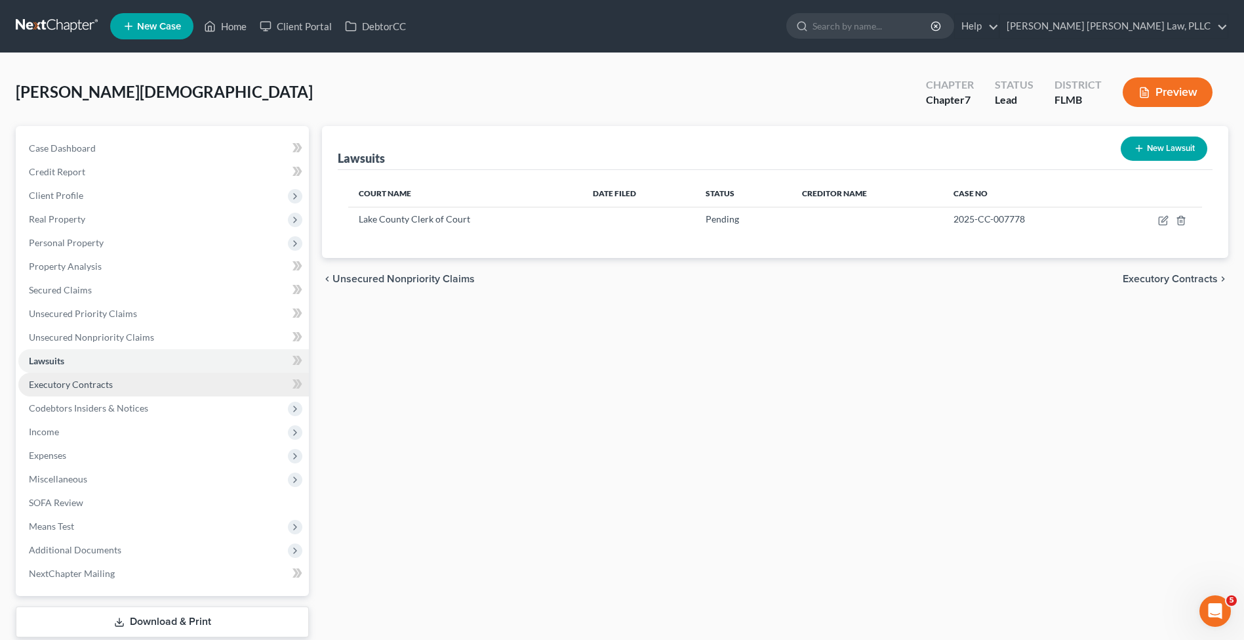
click at [117, 390] on link "Executory Contracts" at bounding box center [163, 385] width 291 height 24
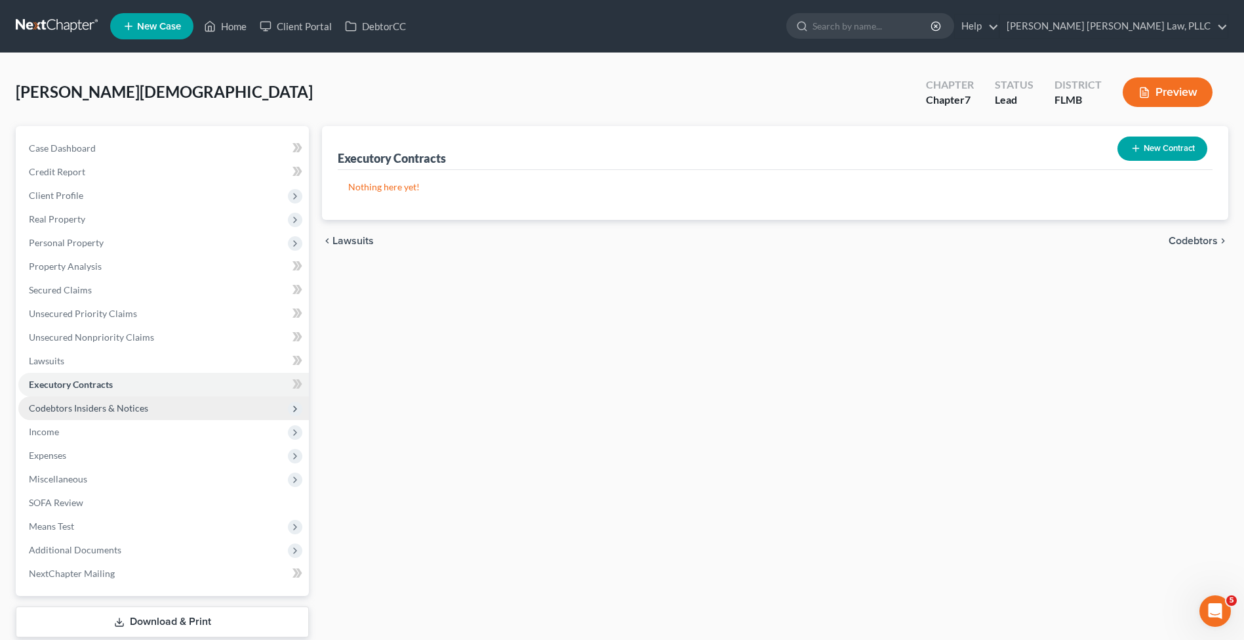
click at [119, 411] on span "Codebtors Insiders & Notices" at bounding box center [88, 407] width 119 height 11
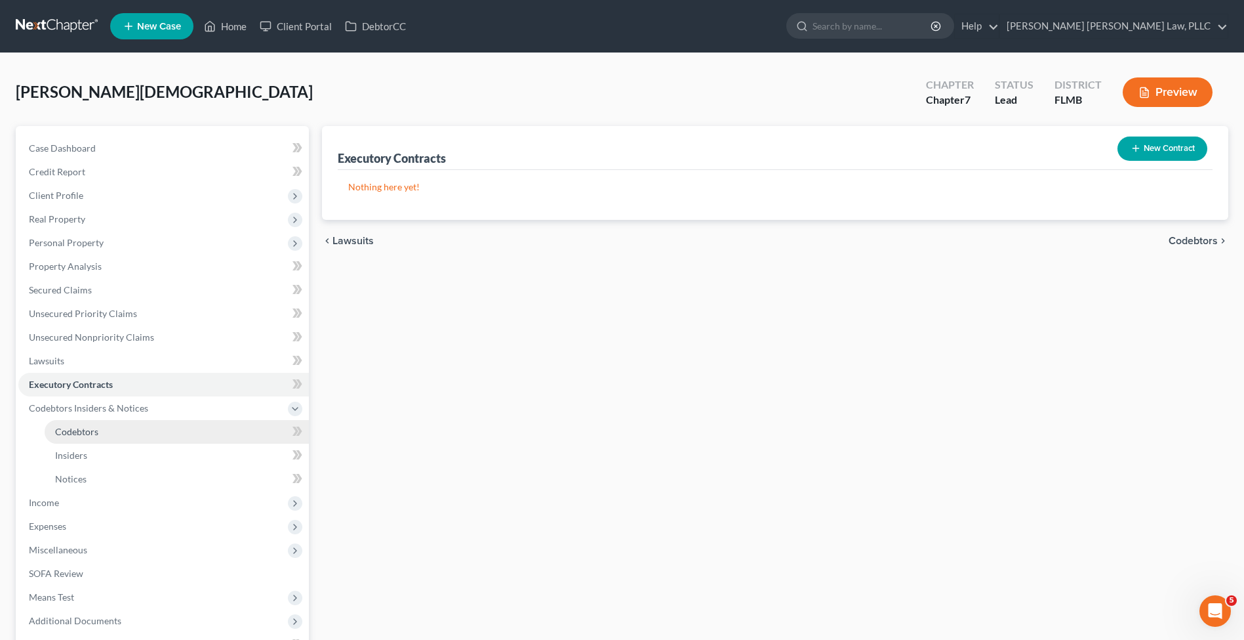
click at [118, 431] on link "Codebtors" at bounding box center [177, 432] width 264 height 24
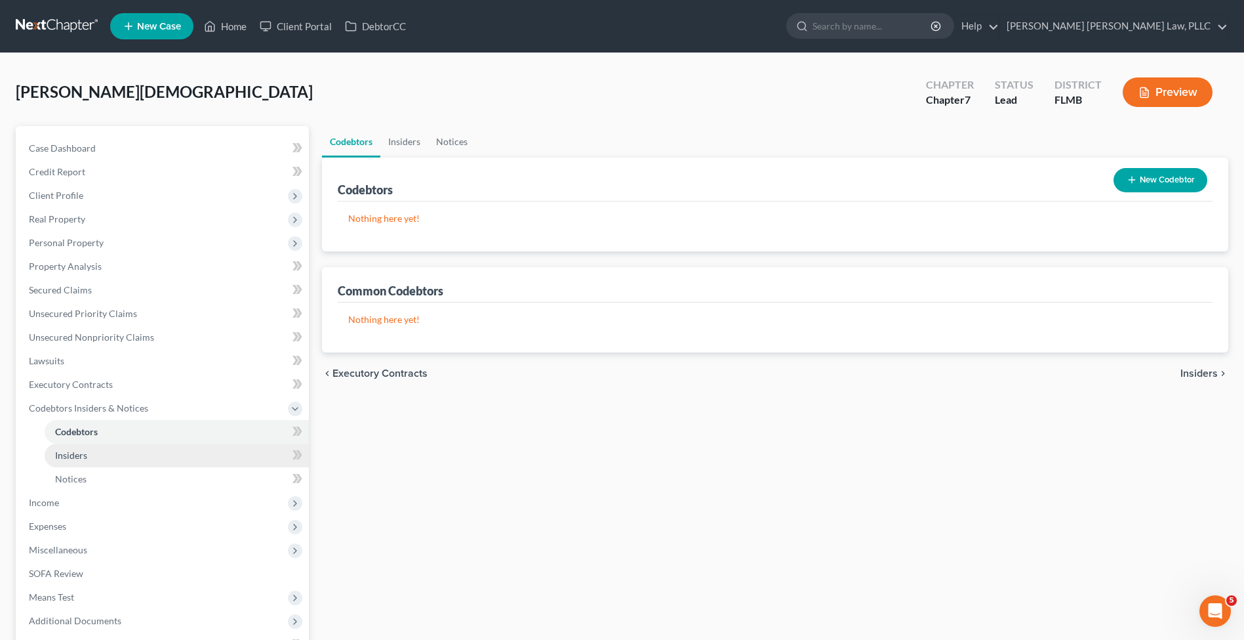
click at [113, 457] on link "Insiders" at bounding box center [177, 455] width 264 height 24
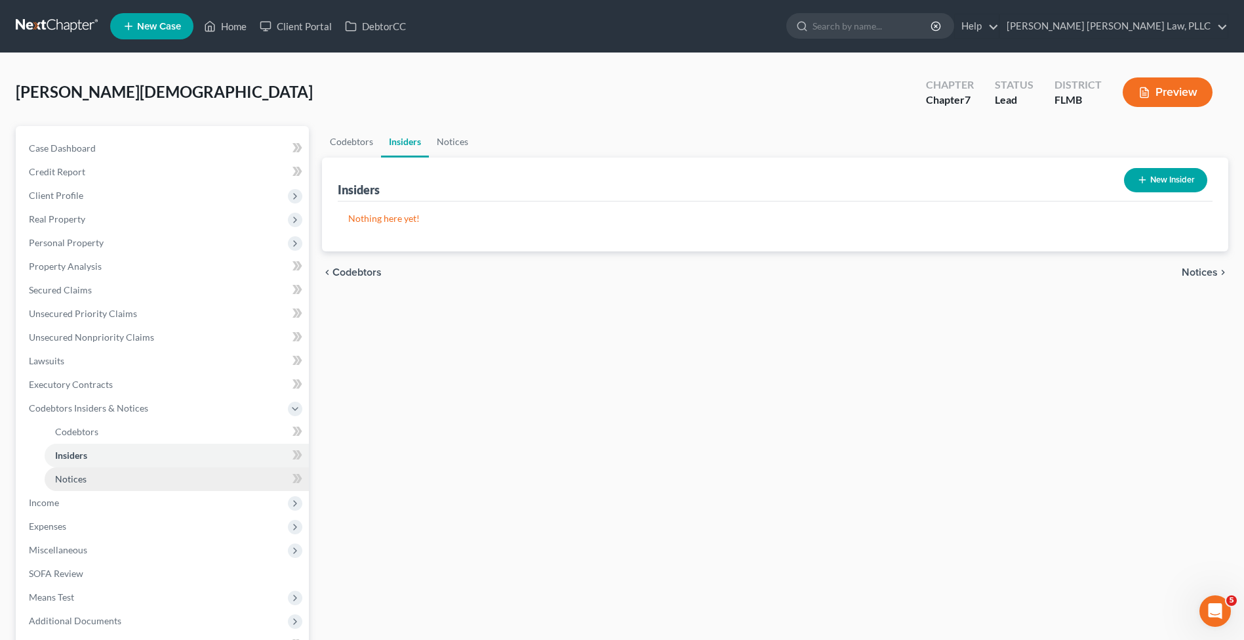
click at [114, 481] on link "Notices" at bounding box center [177, 479] width 264 height 24
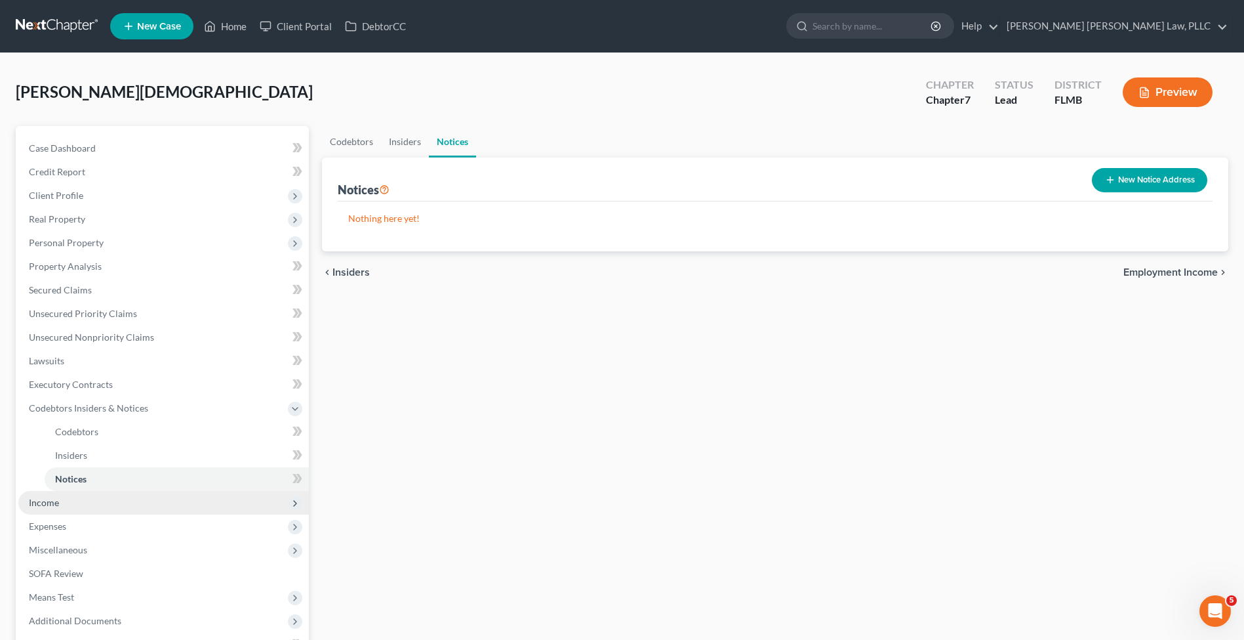
click at [108, 507] on span "Income" at bounding box center [163, 503] width 291 height 24
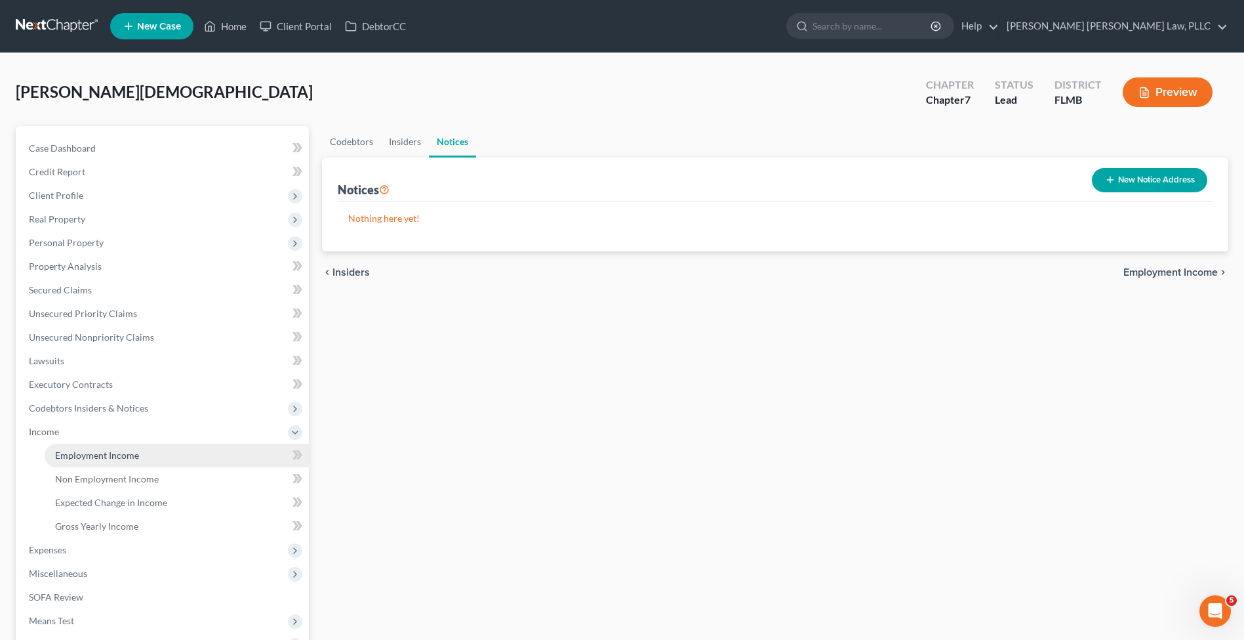
click at [107, 459] on span "Employment Income" at bounding box center [97, 454] width 84 height 11
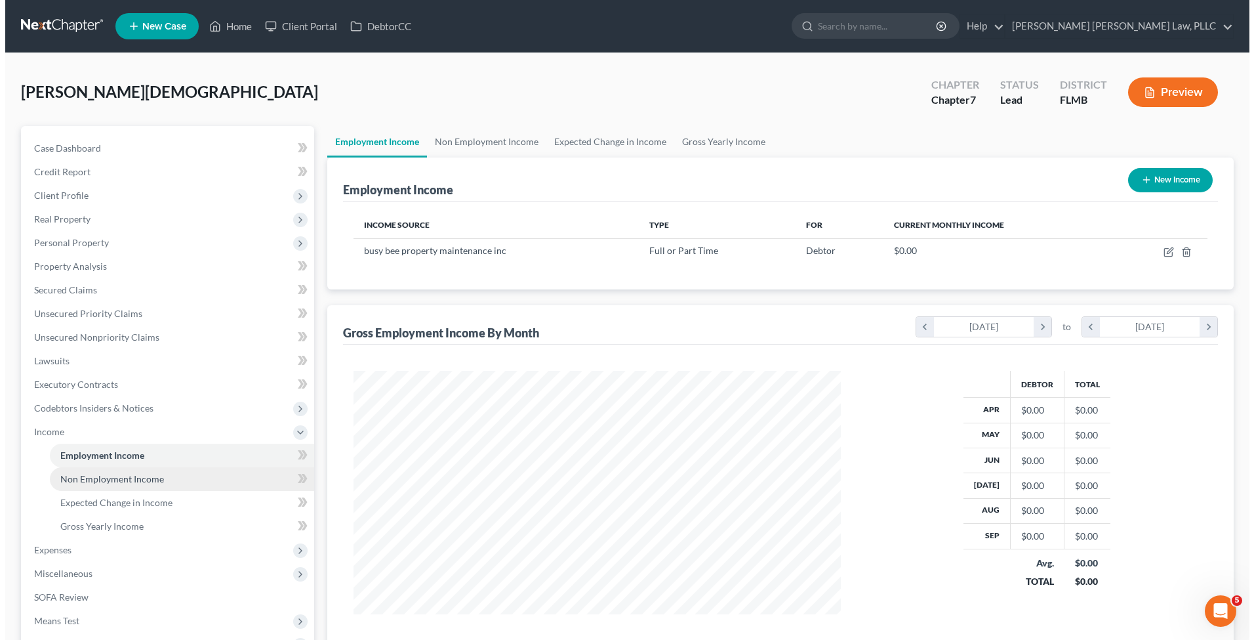
scroll to position [243, 513]
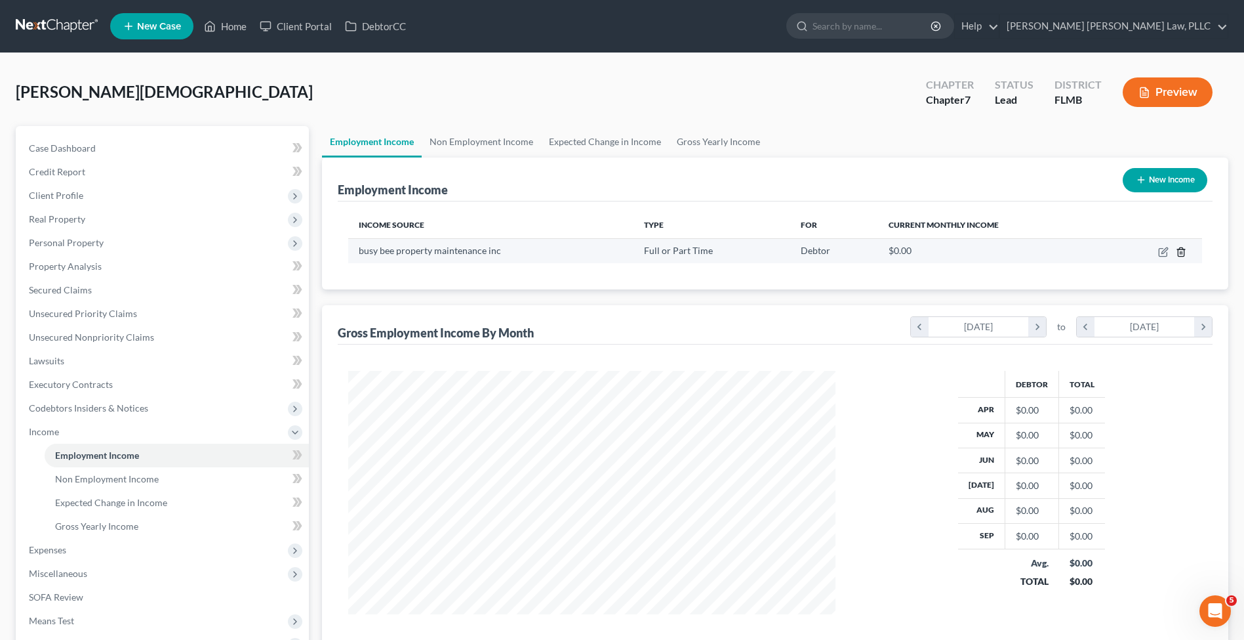
click at [1180, 248] on icon "button" at bounding box center [1181, 251] width 6 height 9
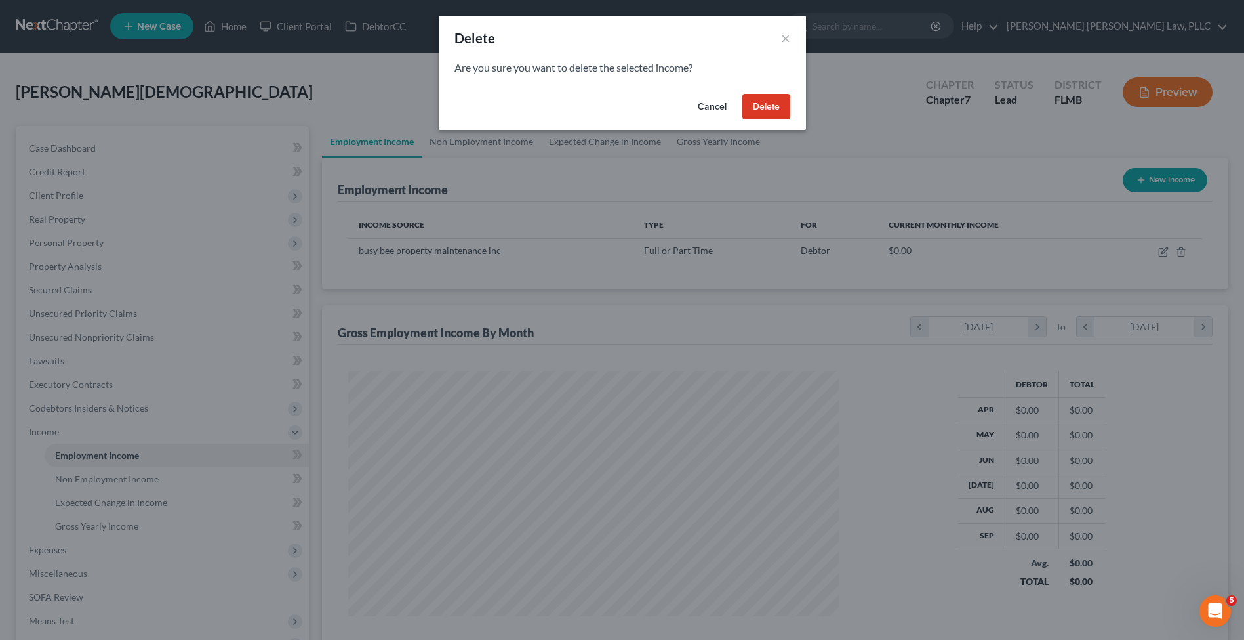
scroll to position [245, 518]
click at [779, 93] on div "Cancel Delete" at bounding box center [626, 110] width 367 height 42
click at [771, 104] on button "Delete" at bounding box center [771, 107] width 48 height 26
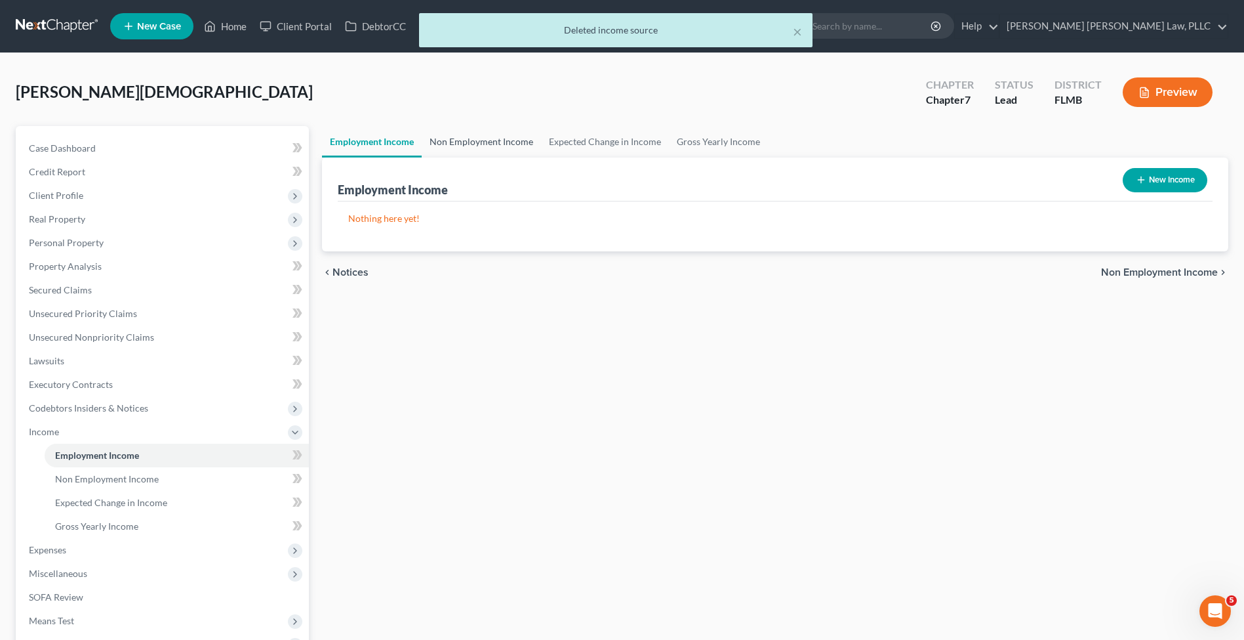
click at [497, 143] on link "Non Employment Income" at bounding box center [481, 141] width 119 height 31
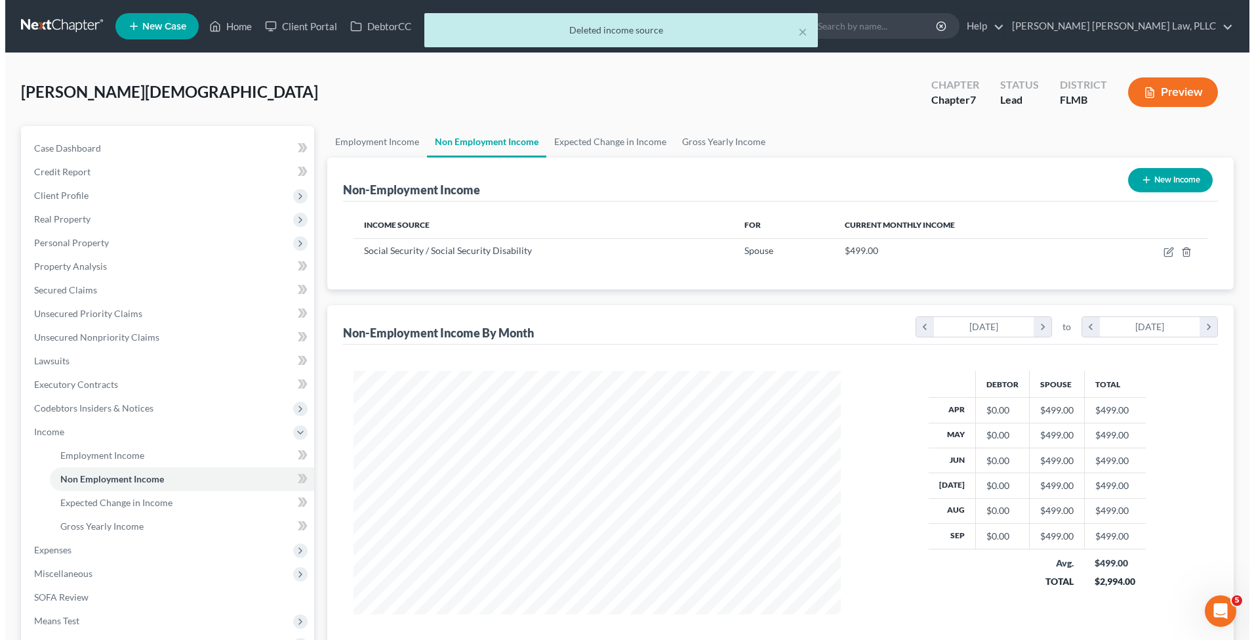
scroll to position [243, 513]
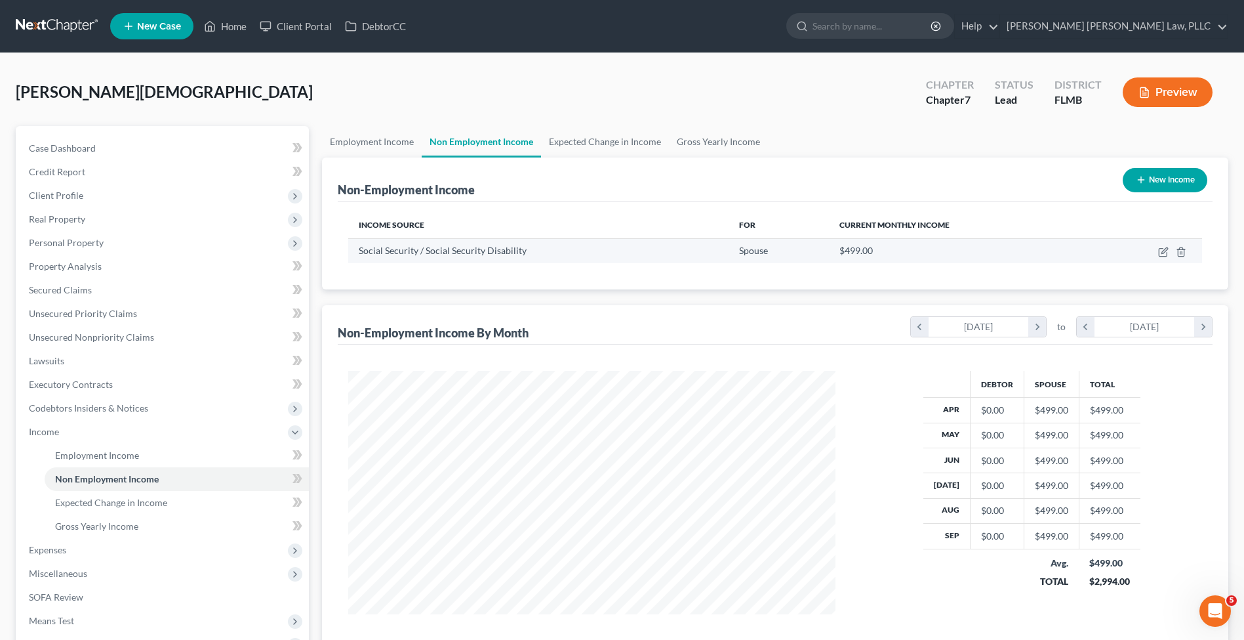
click at [1180, 257] on td at bounding box center [1148, 250] width 110 height 25
click at [1180, 254] on icon "button" at bounding box center [1181, 252] width 10 height 10
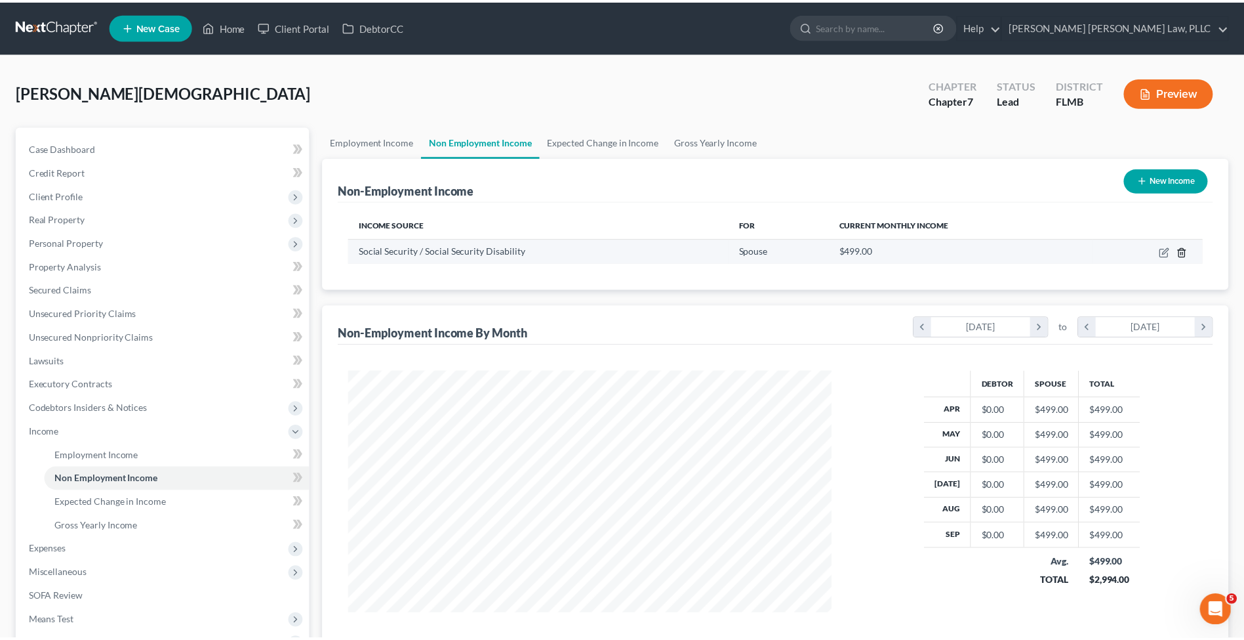
scroll to position [245, 518]
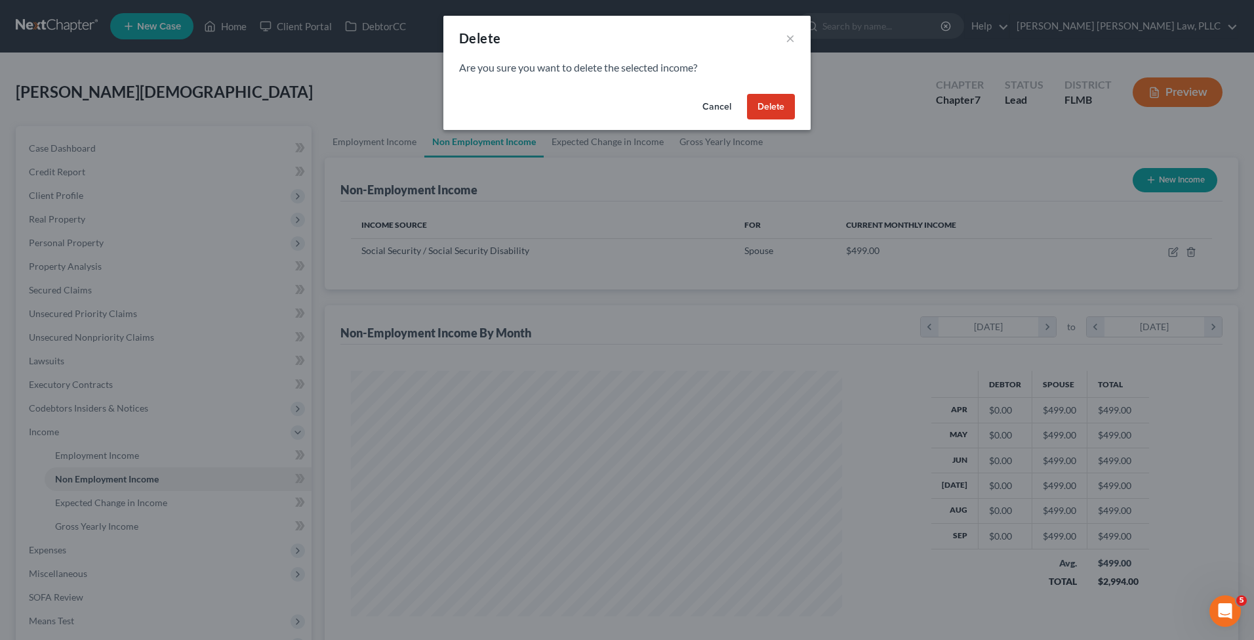
click at [766, 108] on button "Delete" at bounding box center [771, 107] width 48 height 26
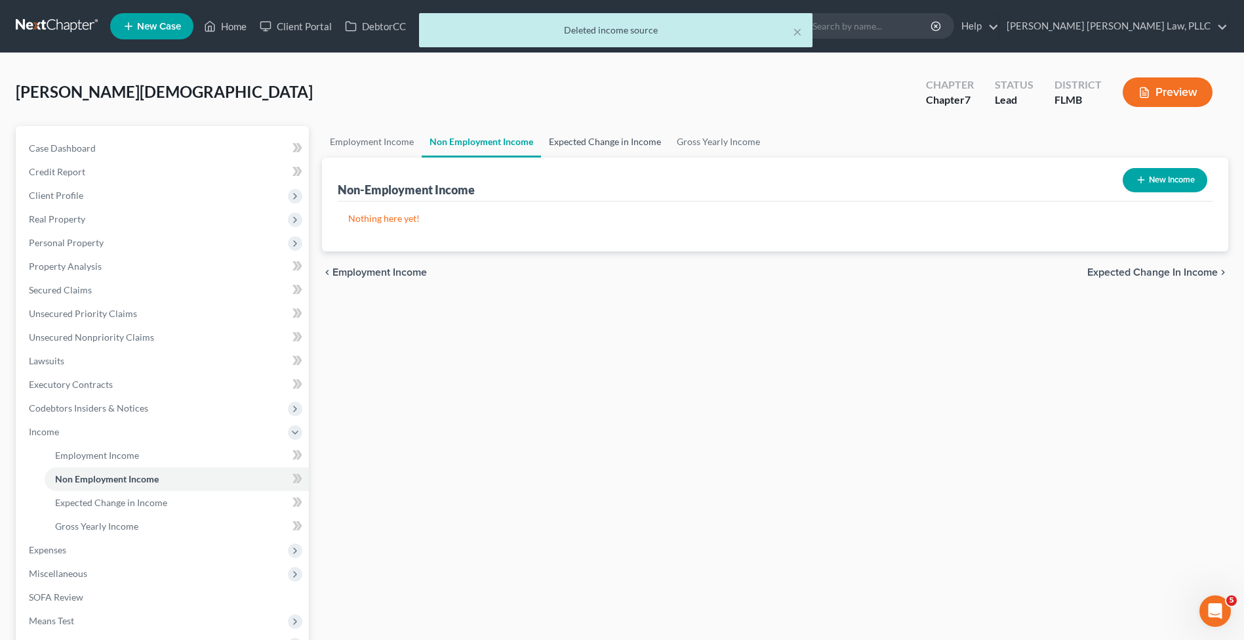
click at [595, 152] on link "Expected Change in Income" at bounding box center [605, 141] width 128 height 31
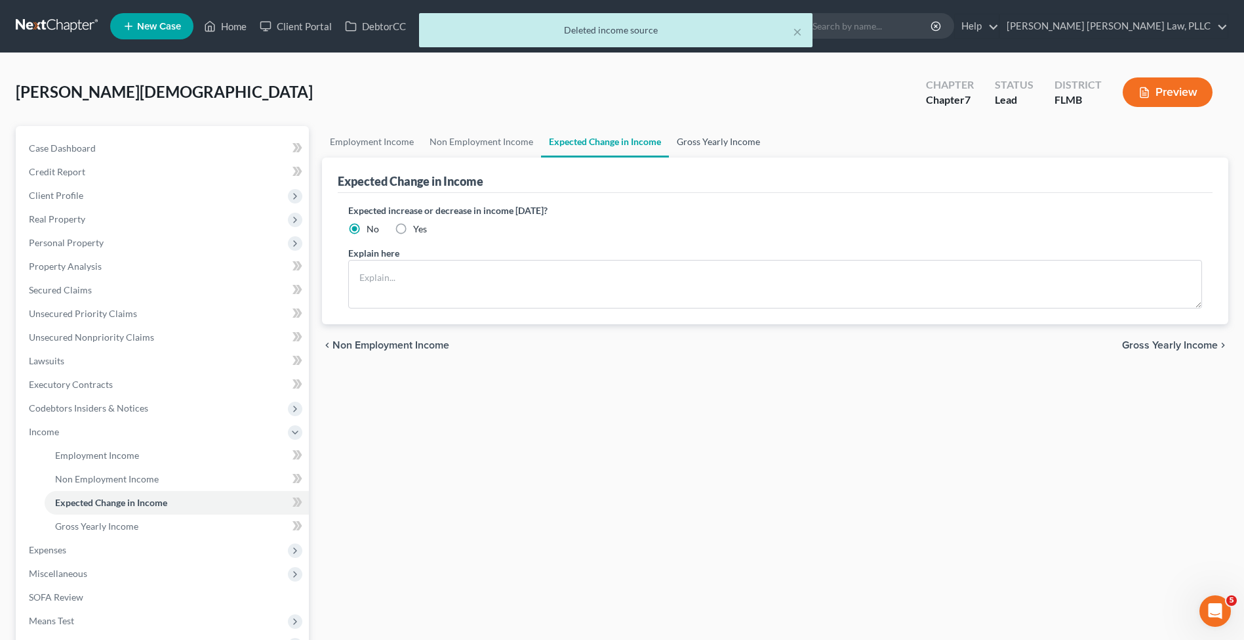
click at [694, 155] on link "Gross Yearly Income" at bounding box center [718, 141] width 99 height 31
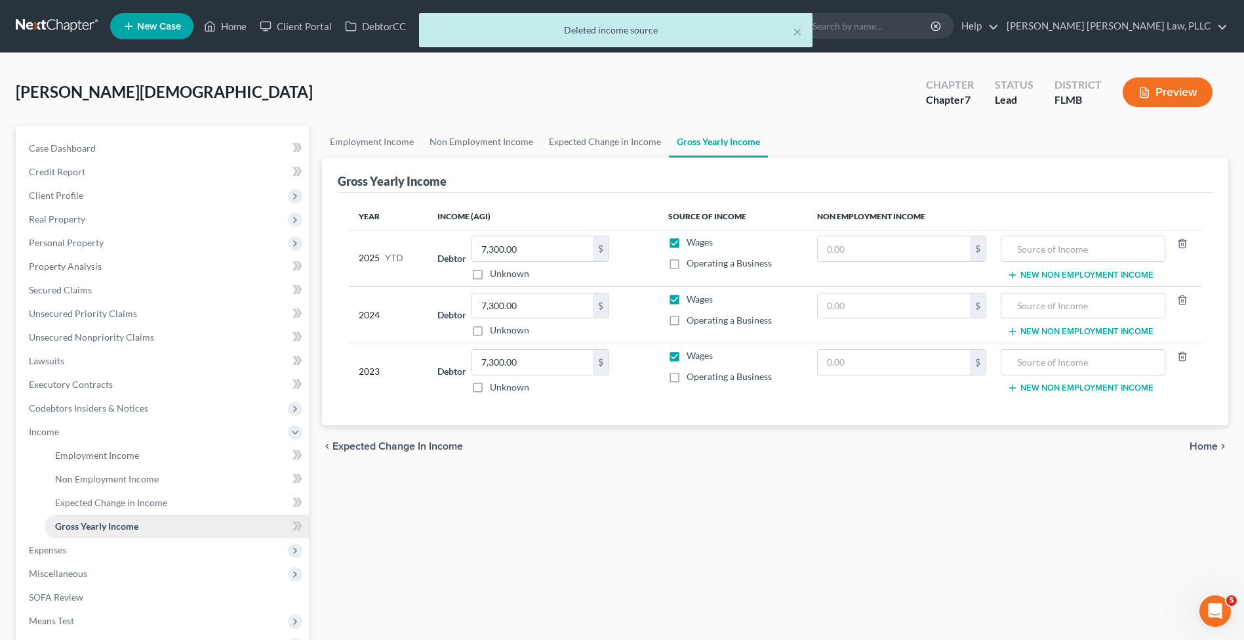
scroll to position [3, 0]
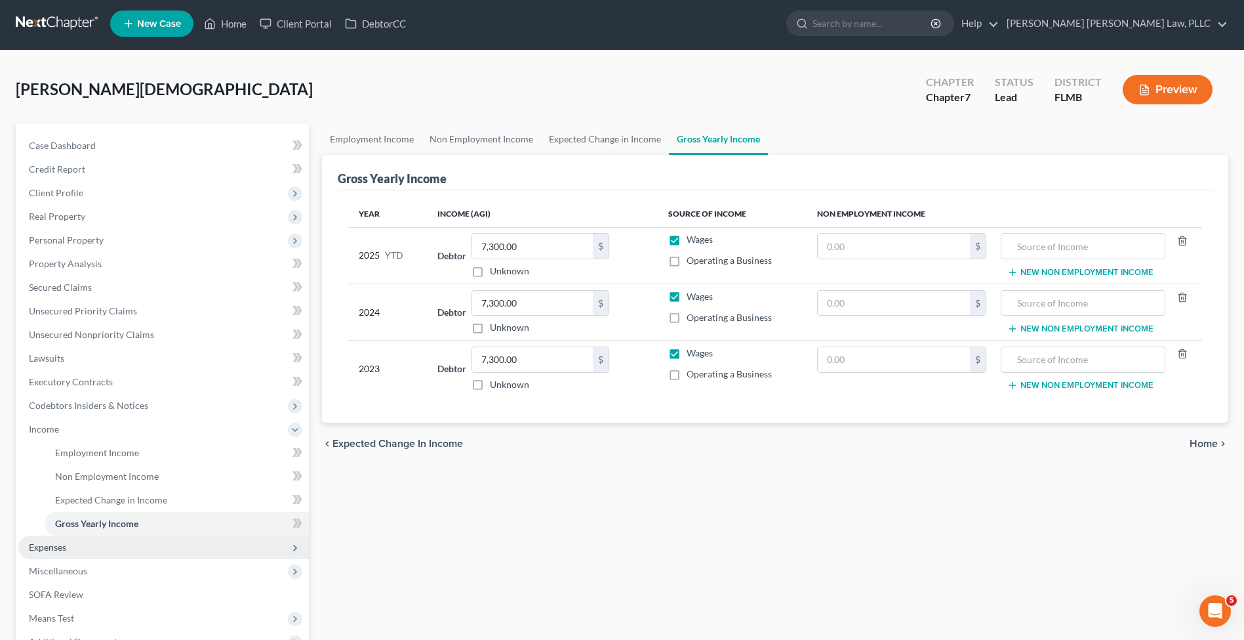
click at [110, 544] on span "Expenses" at bounding box center [163, 547] width 291 height 24
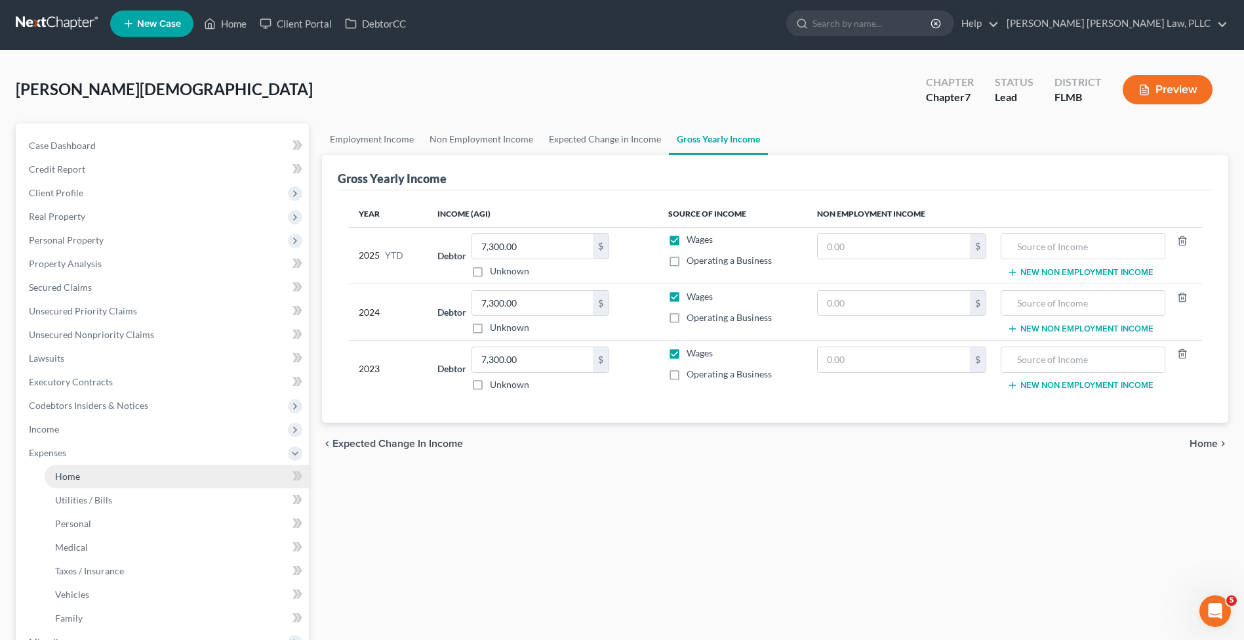
click at [115, 471] on link "Home" at bounding box center [177, 476] width 264 height 24
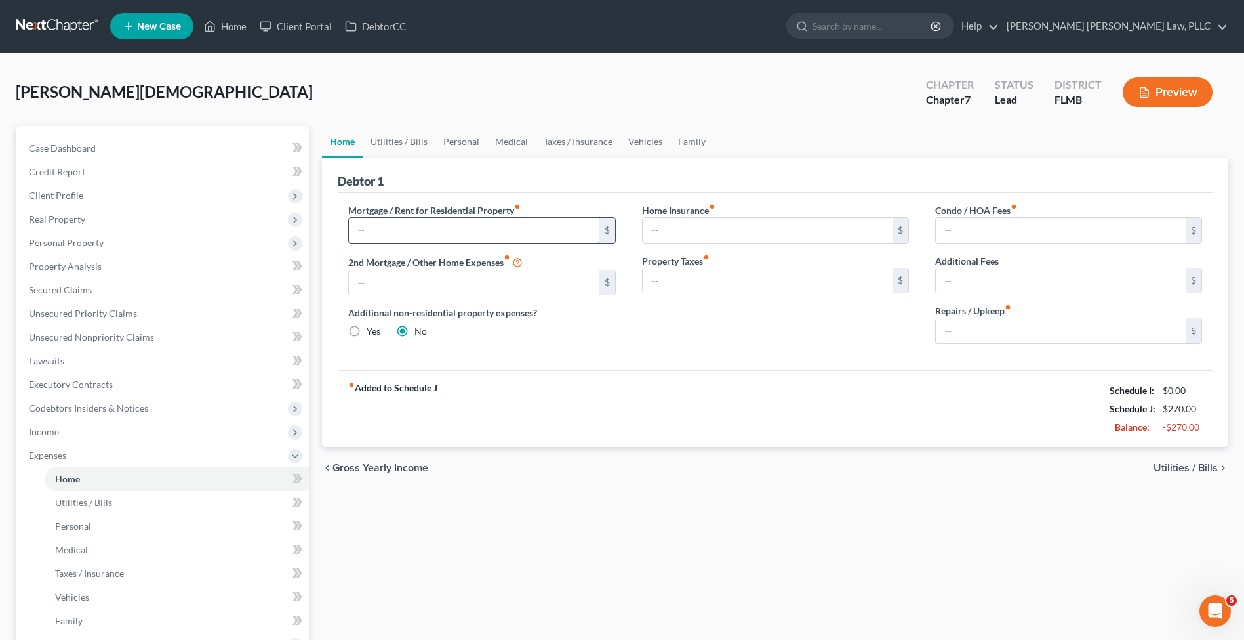
click at [499, 238] on input "text" at bounding box center [474, 230] width 250 height 25
click at [379, 142] on link "Utilities / Bills" at bounding box center [399, 141] width 73 height 31
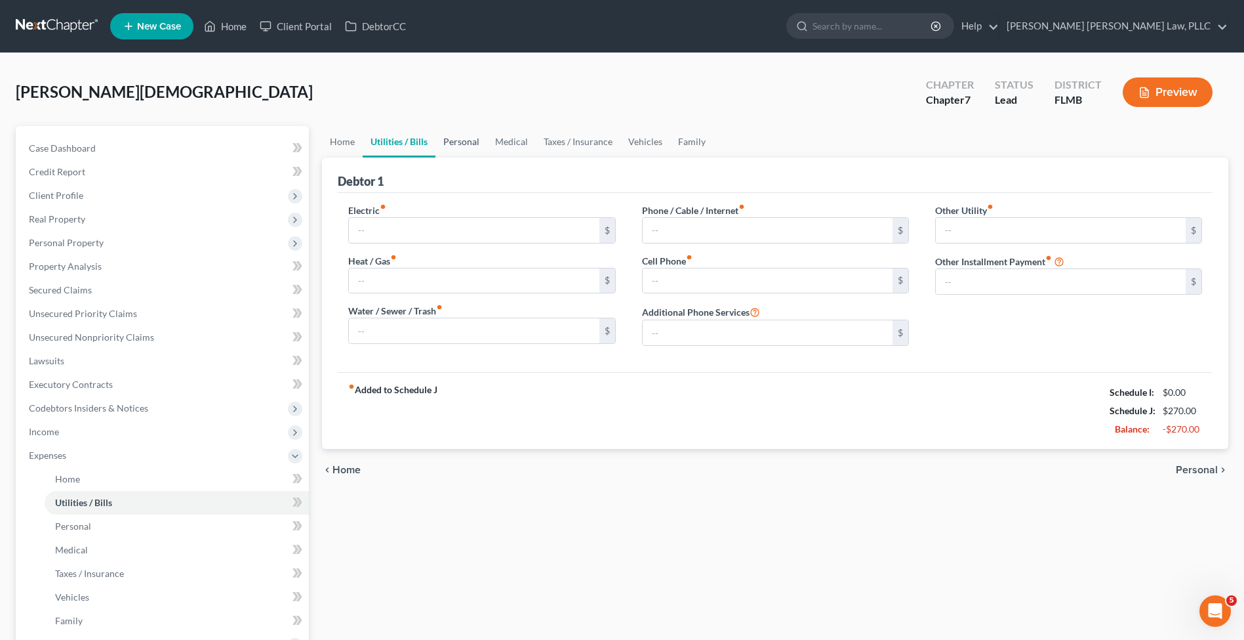
click at [467, 142] on link "Personal" at bounding box center [462, 141] width 52 height 31
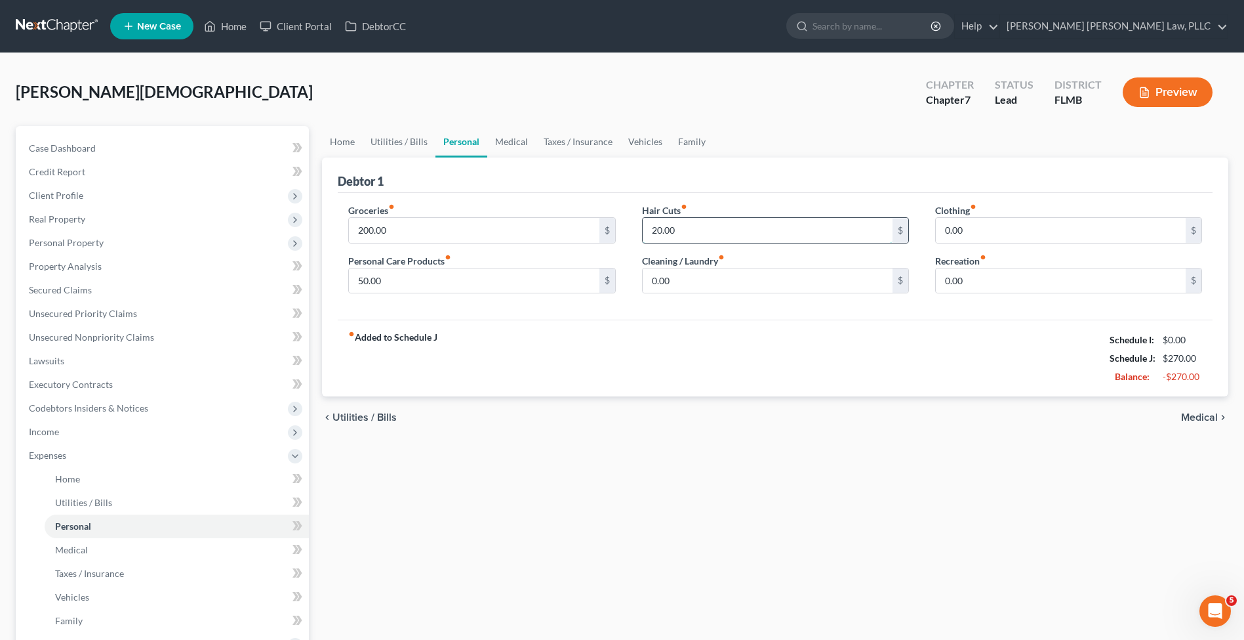
click at [663, 227] on input "20.00" at bounding box center [768, 230] width 250 height 25
click at [839, 237] on input "20.00" at bounding box center [768, 230] width 250 height 25
click at [959, 283] on input "0.00" at bounding box center [1061, 280] width 250 height 25
click at [954, 283] on input "0.00" at bounding box center [1061, 280] width 250 height 25
type input "0.00"
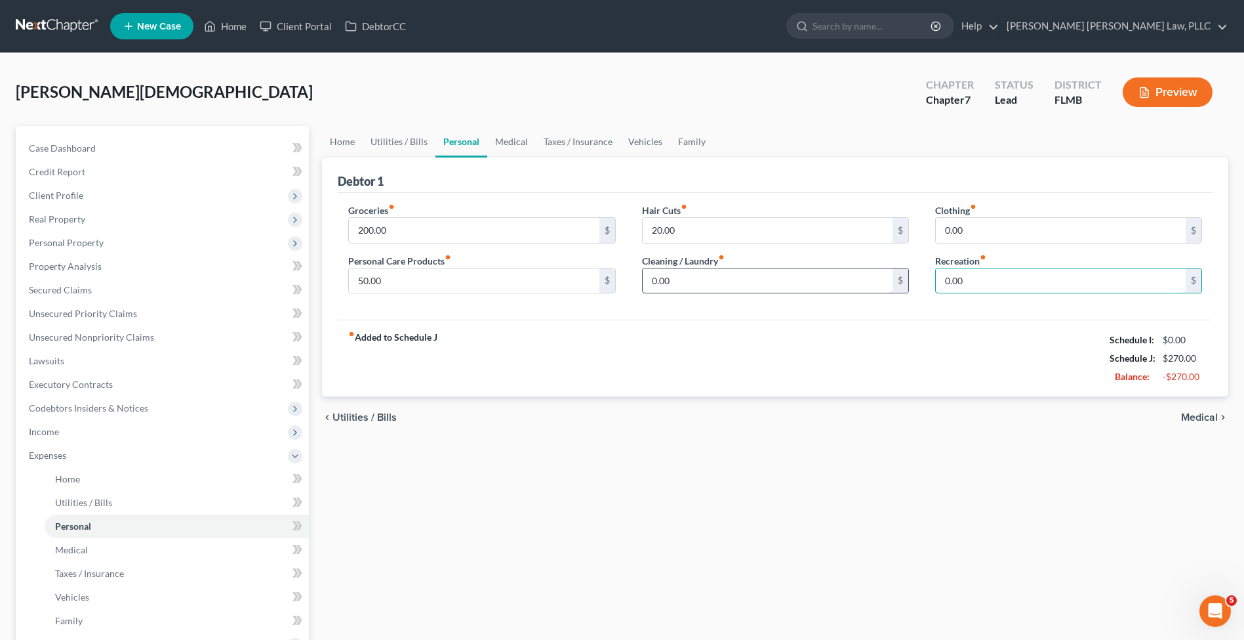
drag, startPoint x: 885, startPoint y: 281, endPoint x: 779, endPoint y: 285, distance: 107.0
click at [779, 285] on div "Groceries fiber_manual_record 200.00 $ Personal Care Products fiber_manual_reco…" at bounding box center [775, 253] width 880 height 101
click at [526, 150] on link "Medical" at bounding box center [511, 141] width 49 height 31
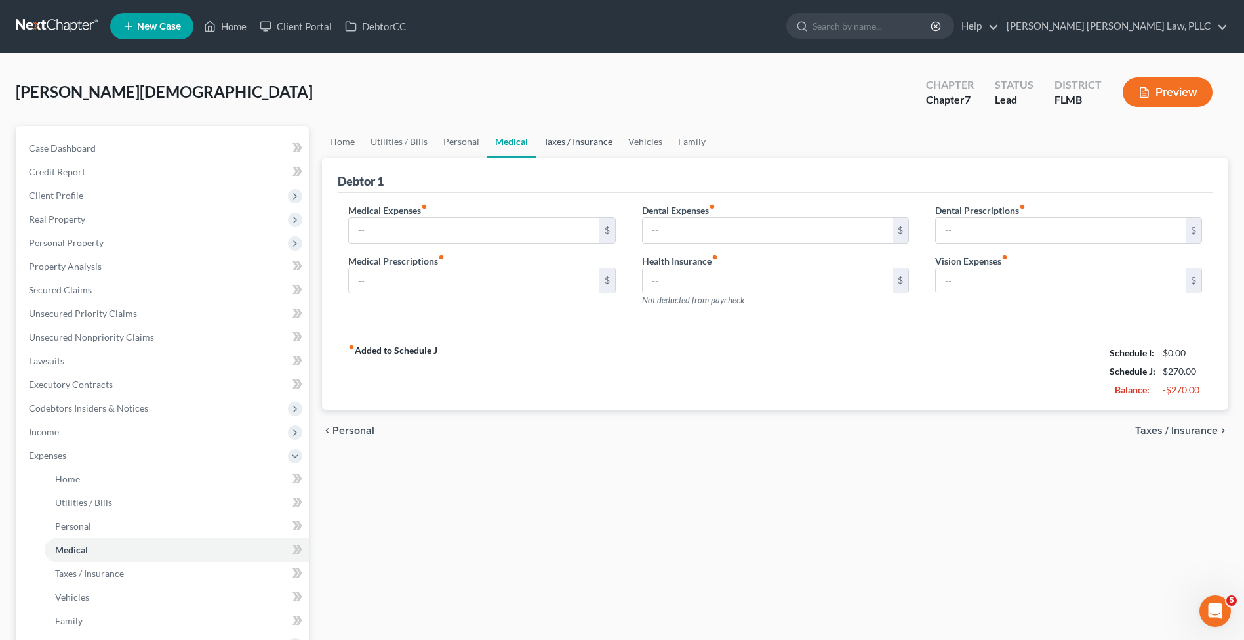
click at [567, 144] on link "Taxes / Insurance" at bounding box center [578, 141] width 85 height 31
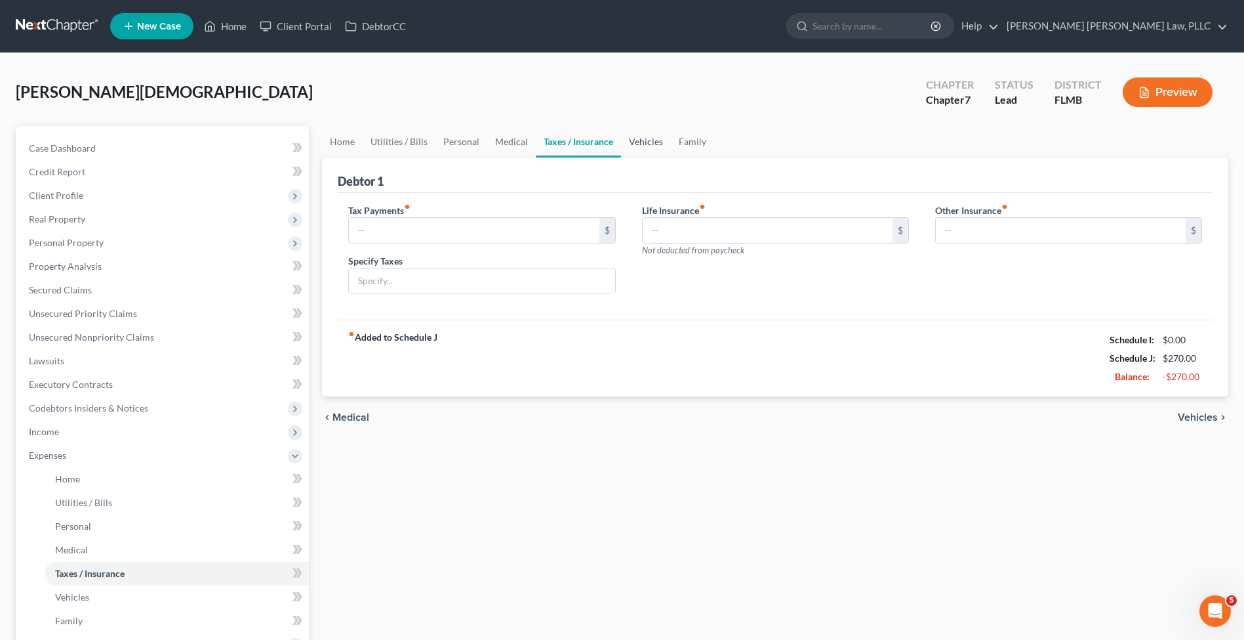
click at [626, 148] on link "Vehicles" at bounding box center [646, 141] width 50 height 31
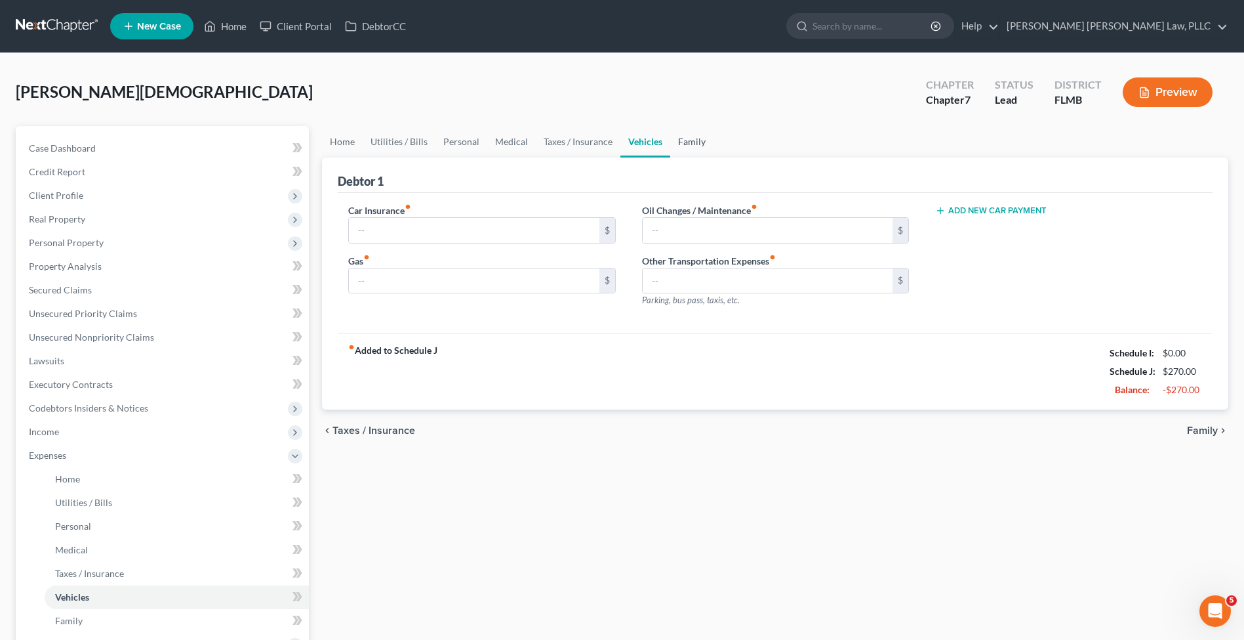
click at [695, 146] on link "Family" at bounding box center [691, 141] width 43 height 31
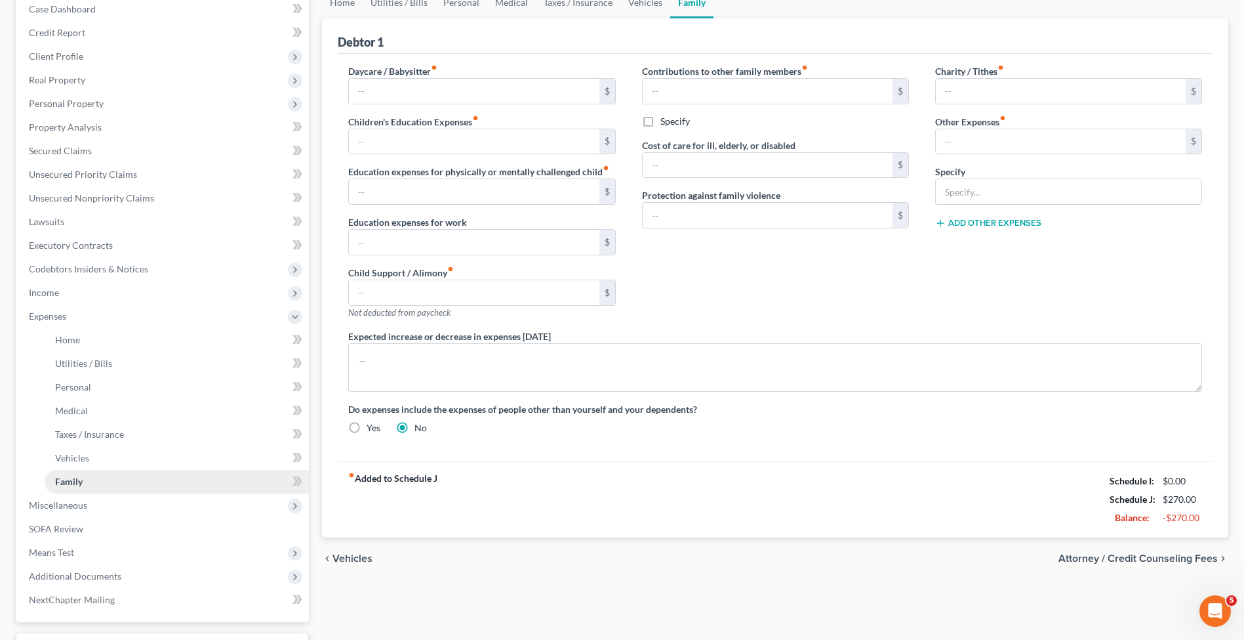
scroll to position [247, 0]
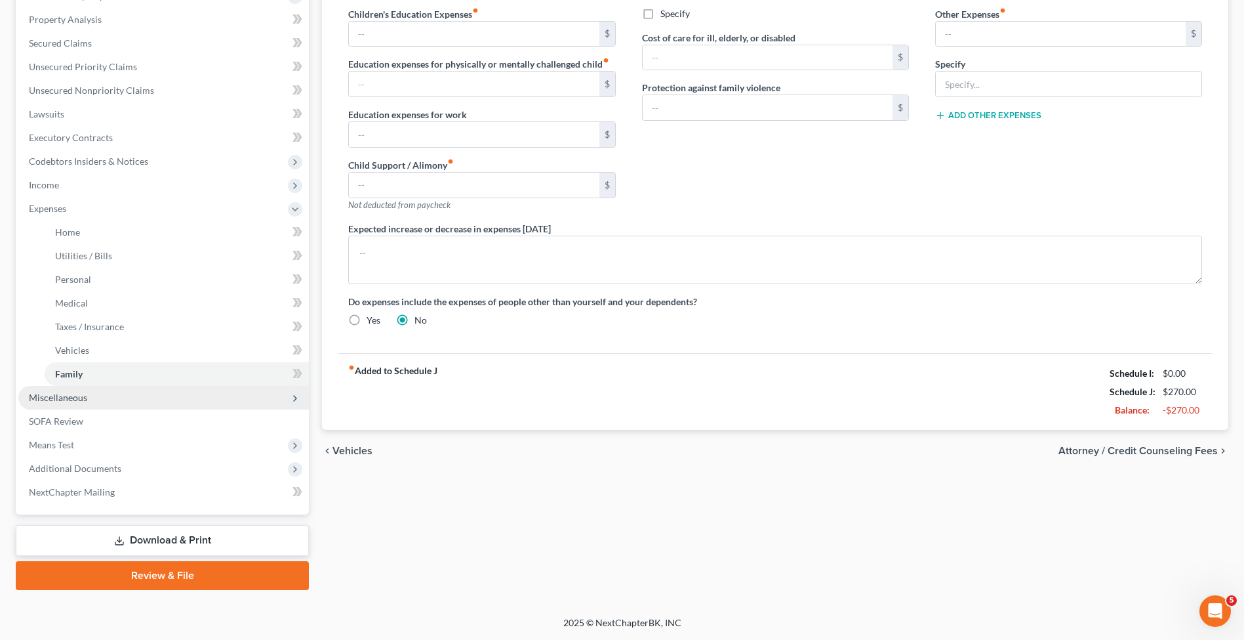
click at [177, 399] on span "Miscellaneous" at bounding box center [163, 398] width 291 height 24
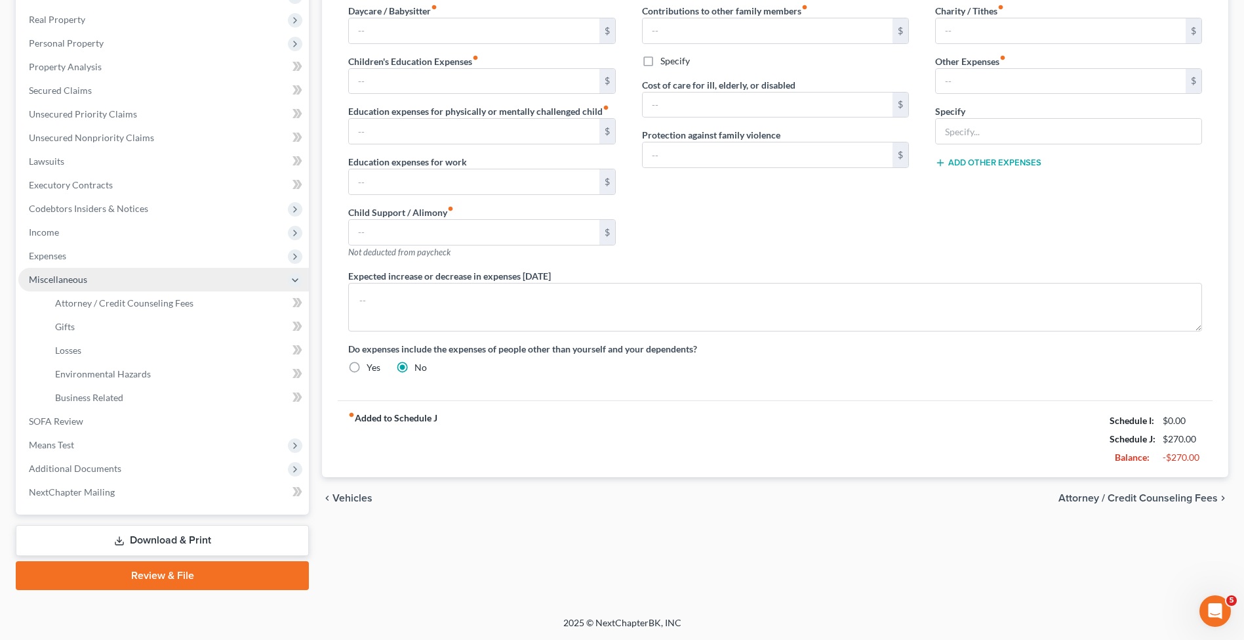
scroll to position [199, 0]
click at [181, 308] on link "Attorney / Credit Counseling Fees" at bounding box center [177, 303] width 264 height 24
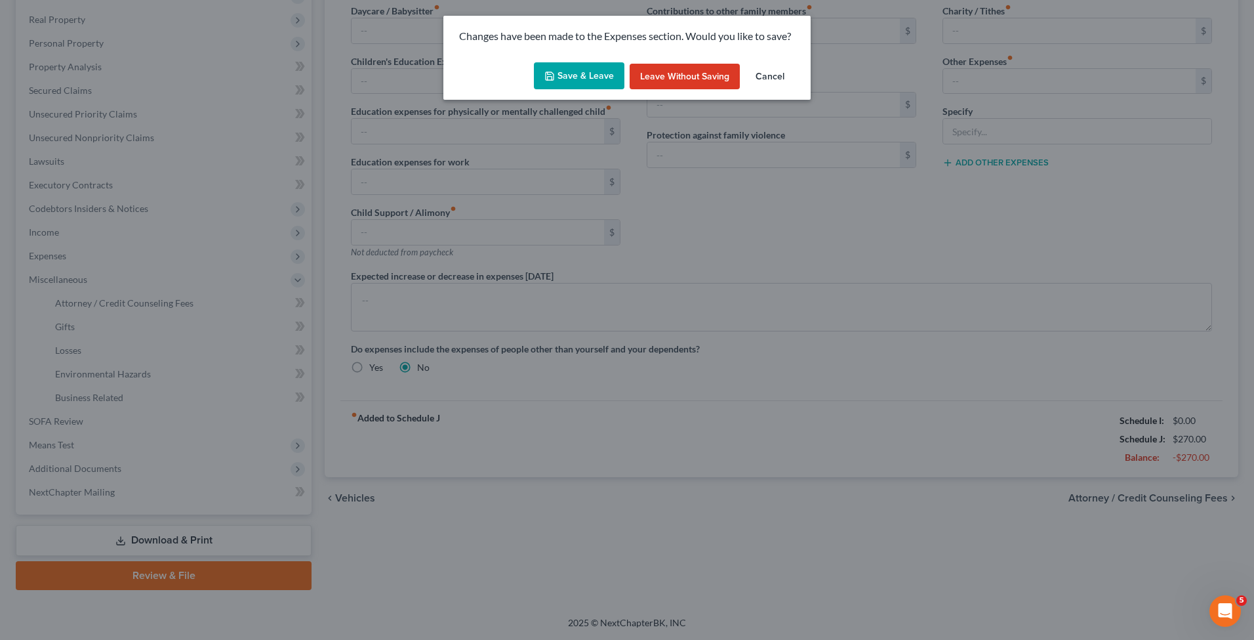
click at [584, 73] on button "Save & Leave" at bounding box center [579, 76] width 91 height 28
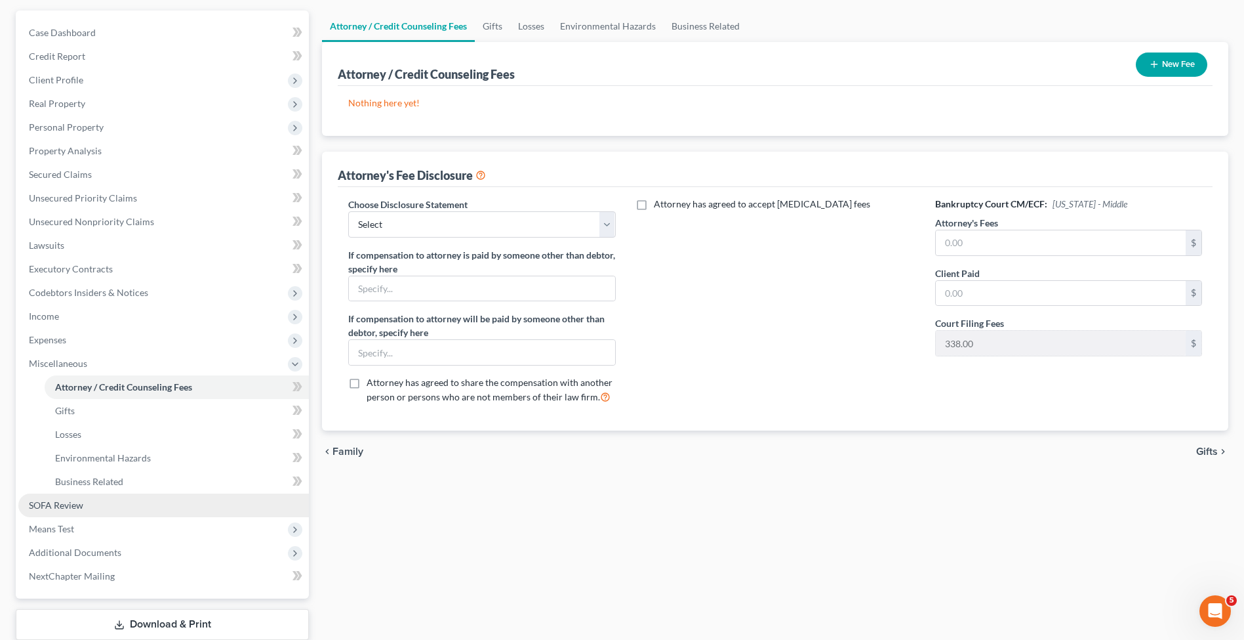
click at [100, 500] on link "SOFA Review" at bounding box center [163, 505] width 291 height 24
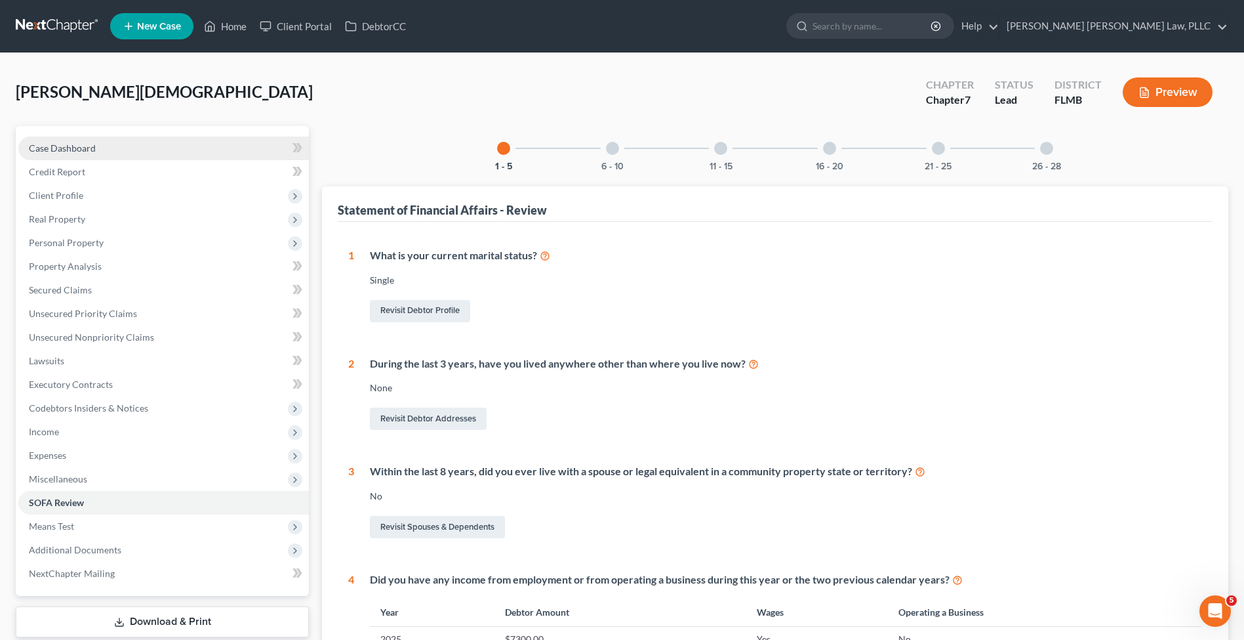
click at [51, 148] on span "Case Dashboard" at bounding box center [62, 147] width 67 height 11
select select "10"
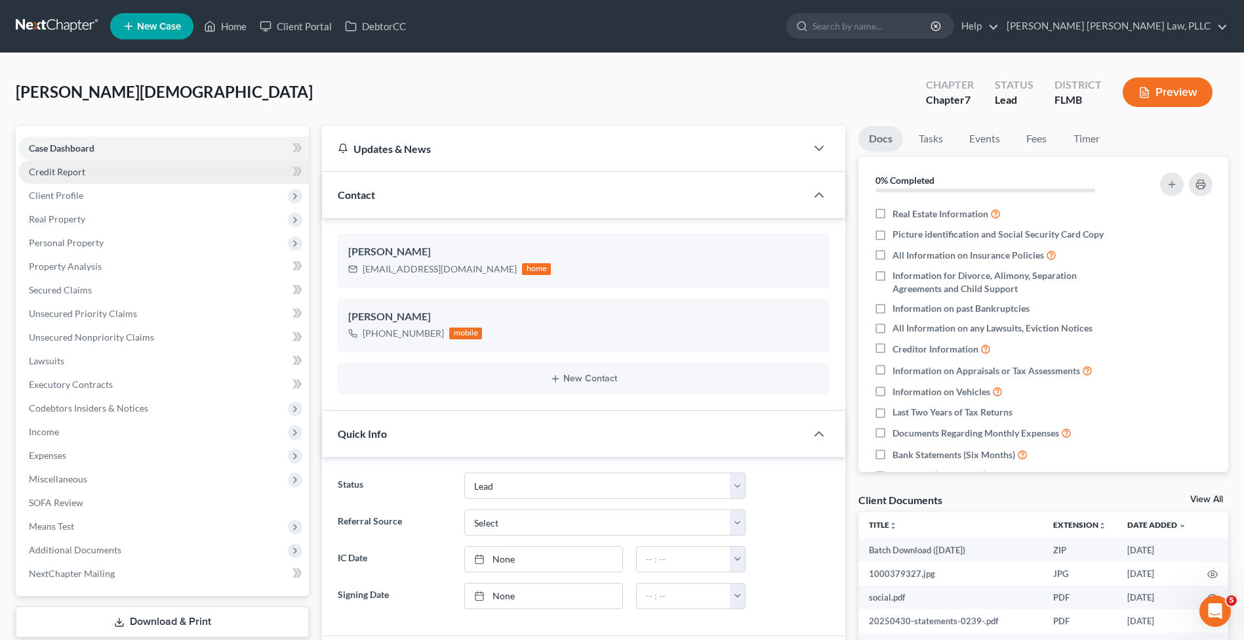
click at [54, 173] on span "Credit Report" at bounding box center [57, 171] width 56 height 11
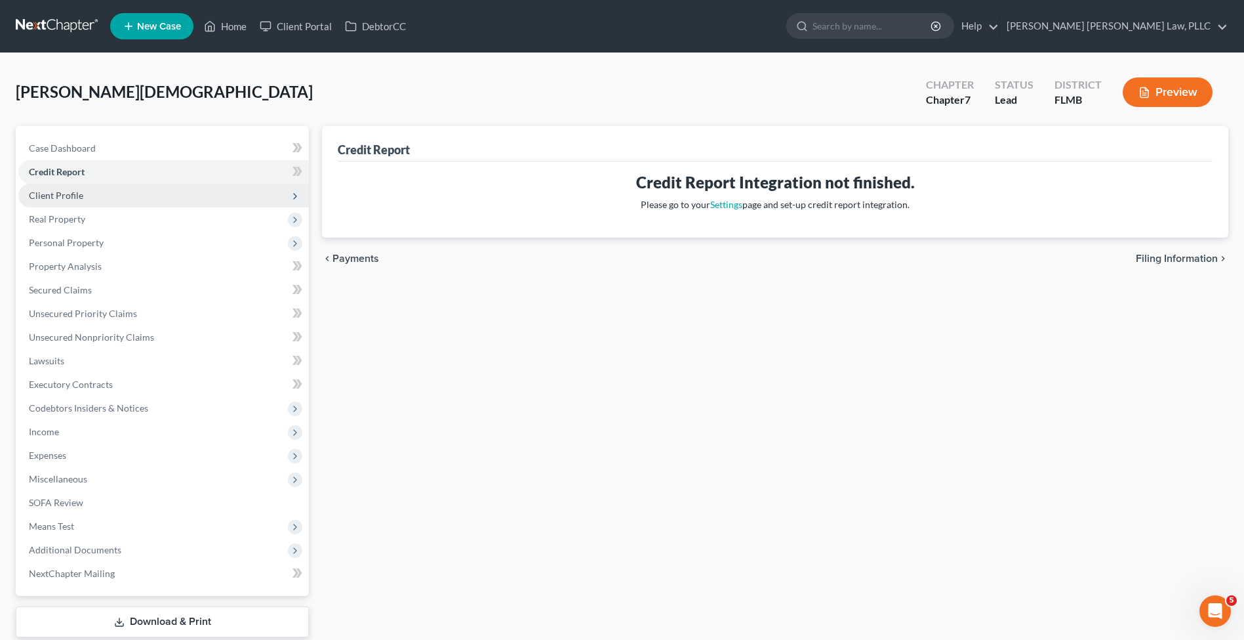
click at [130, 184] on span "Client Profile" at bounding box center [163, 196] width 291 height 24
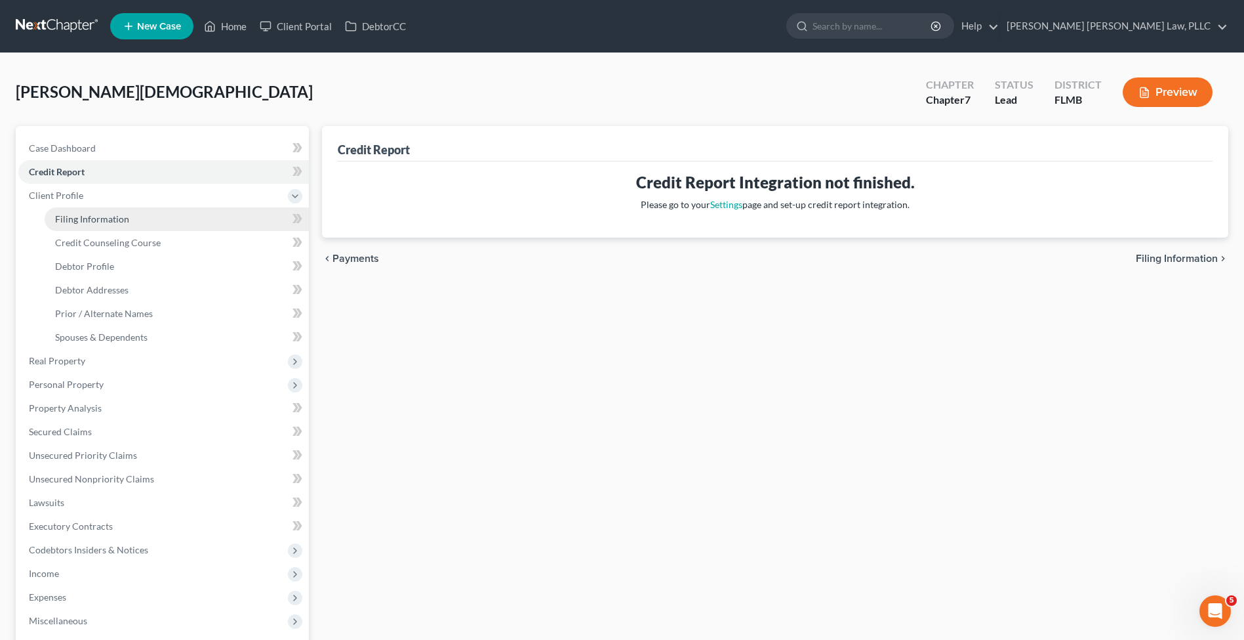
click at [131, 216] on link "Filing Information" at bounding box center [177, 219] width 264 height 24
select select "1"
select select "0"
select select "15"
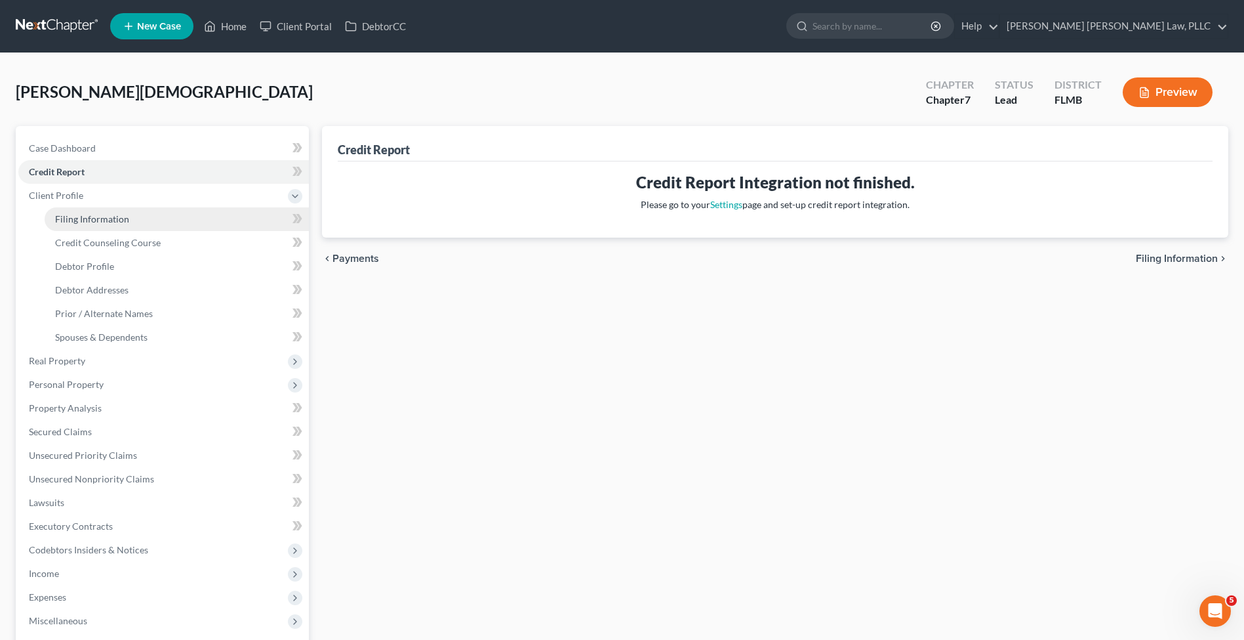
select select "0"
select select "9"
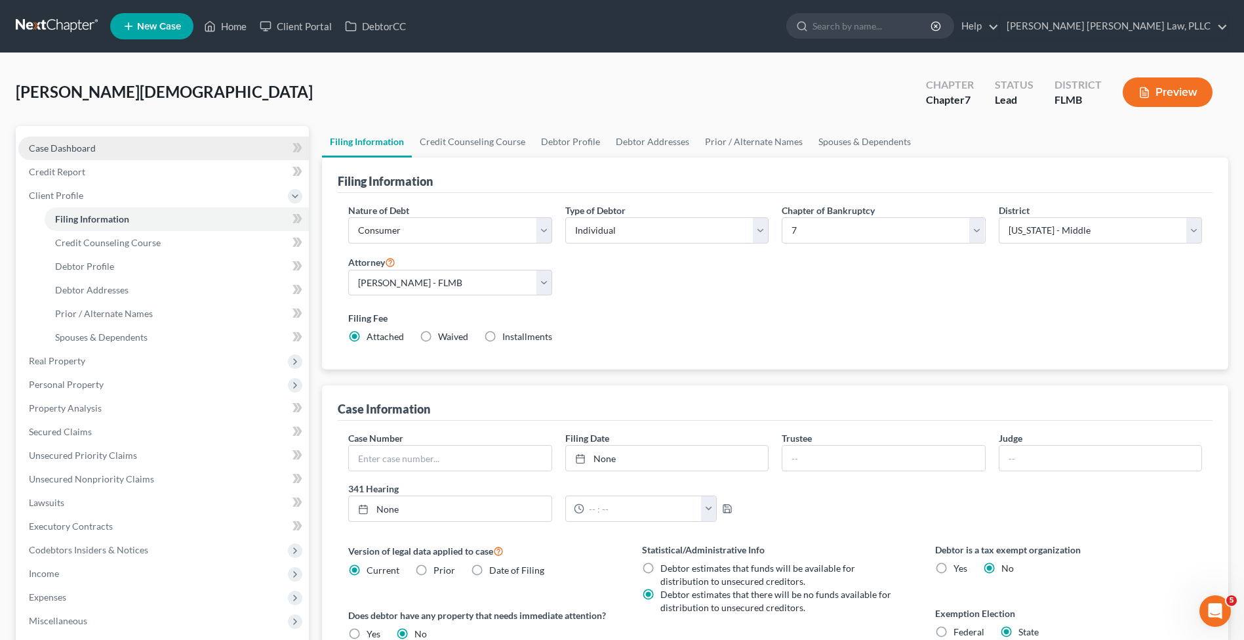
click at [92, 139] on link "Case Dashboard" at bounding box center [163, 148] width 291 height 24
select select "10"
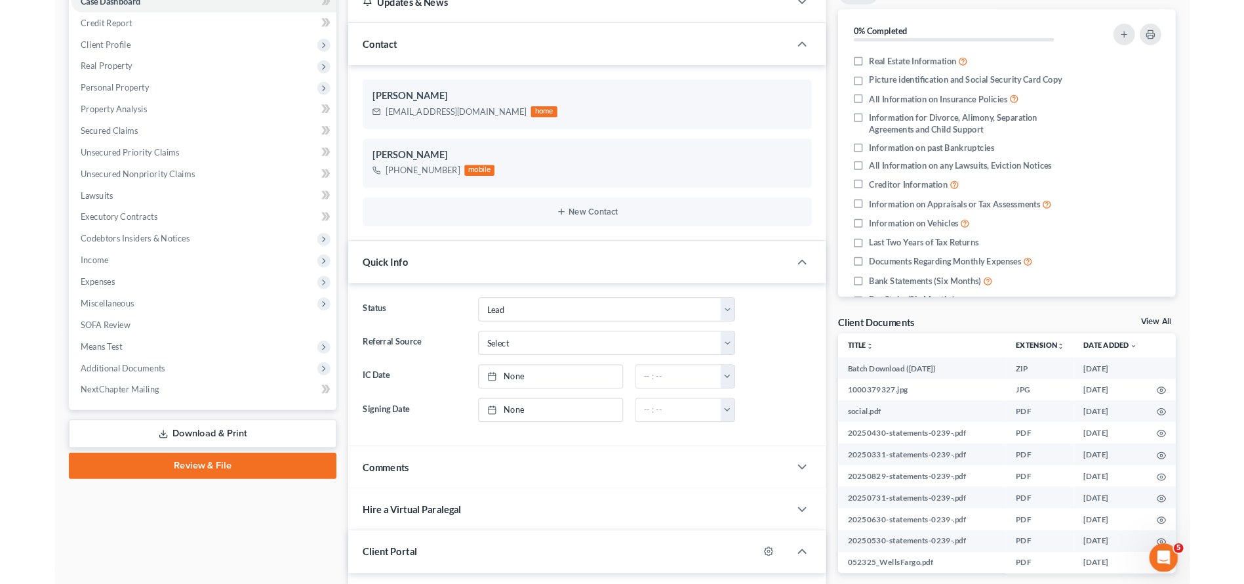
scroll to position [449, 0]
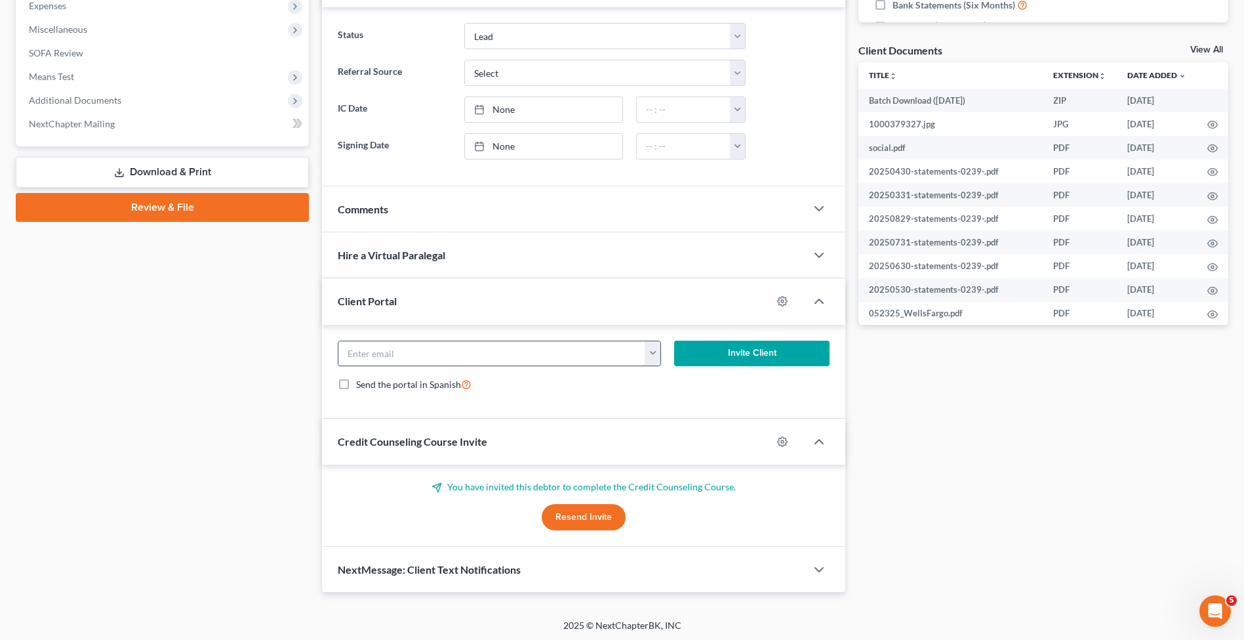
click at [546, 346] on input "email" at bounding box center [491, 353] width 306 height 25
click at [589, 523] on button "Resend Invite" at bounding box center [584, 517] width 84 height 26
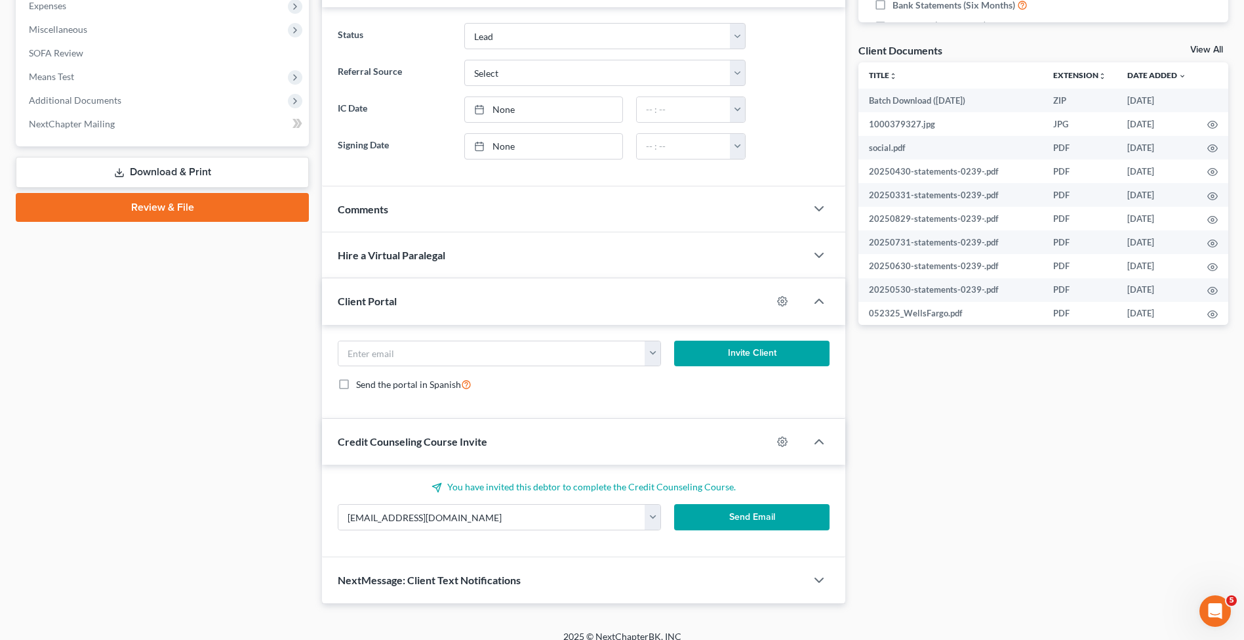
click at [711, 510] on button "Send Email" at bounding box center [751, 517] width 155 height 26
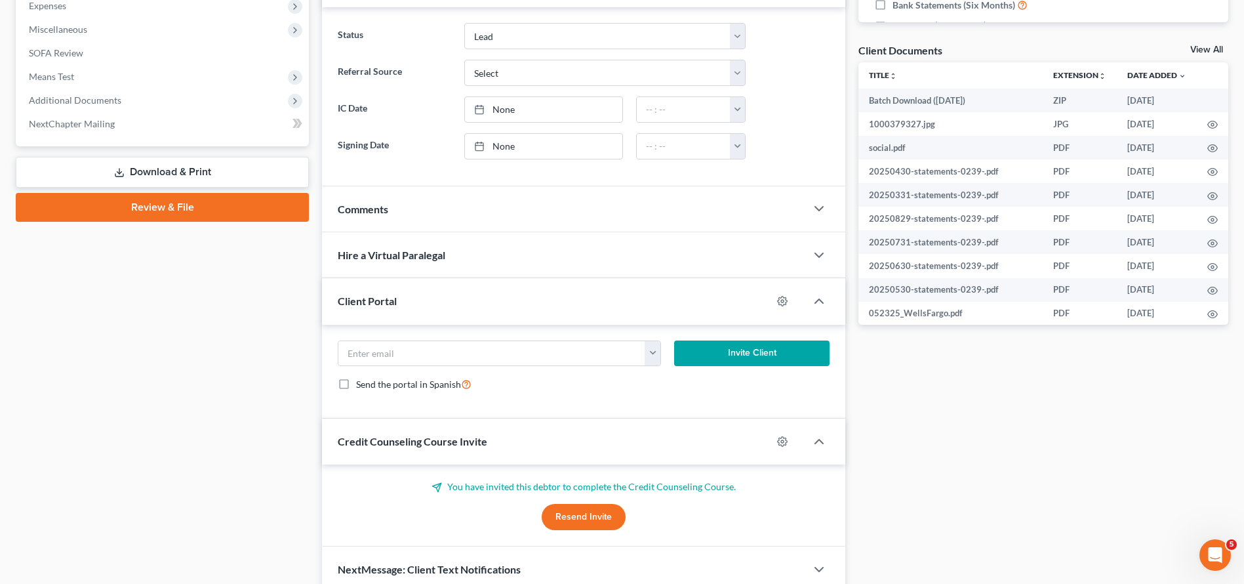
scroll to position [0, 0]
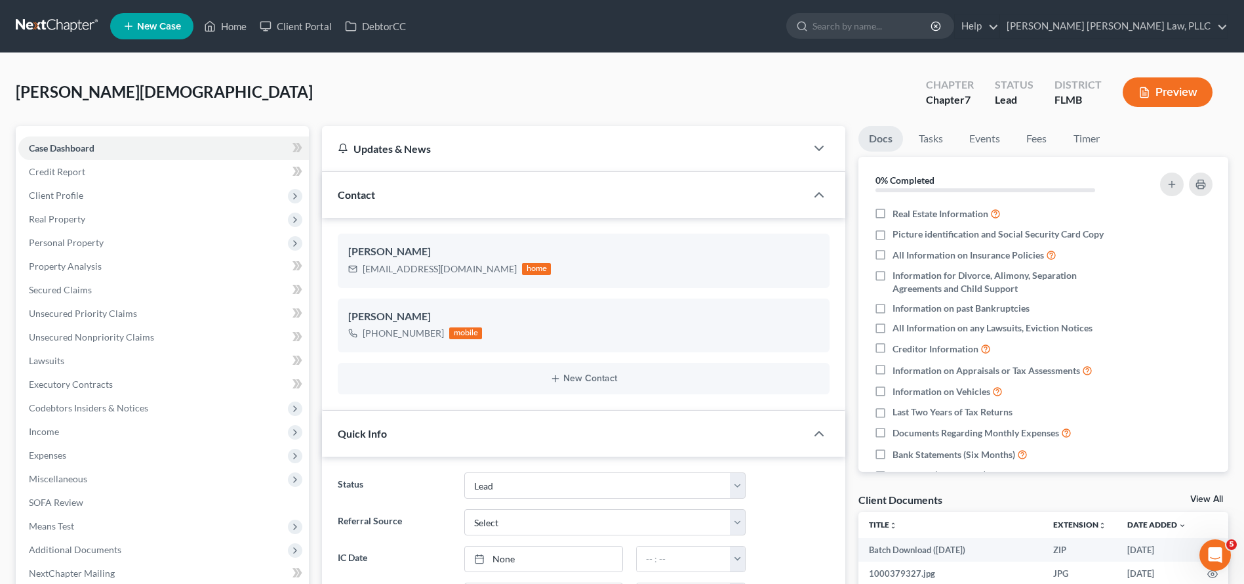
click at [39, 34] on link at bounding box center [58, 26] width 84 height 24
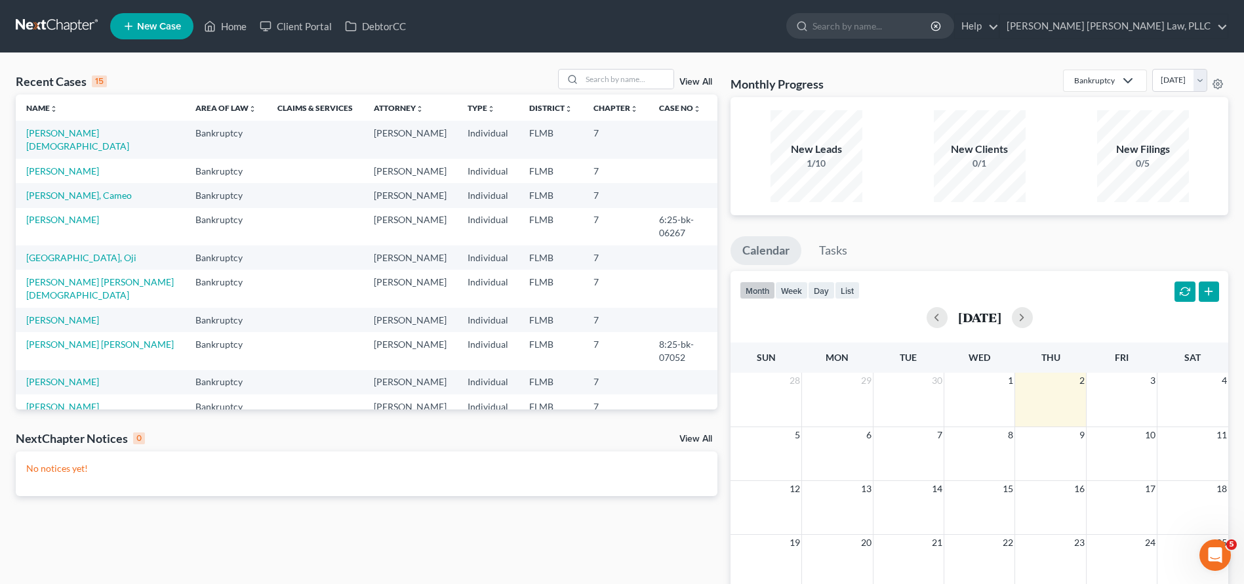
click at [73, 164] on td "[PERSON_NAME]" at bounding box center [100, 171] width 169 height 24
click at [73, 165] on link "[PERSON_NAME]" at bounding box center [62, 170] width 73 height 11
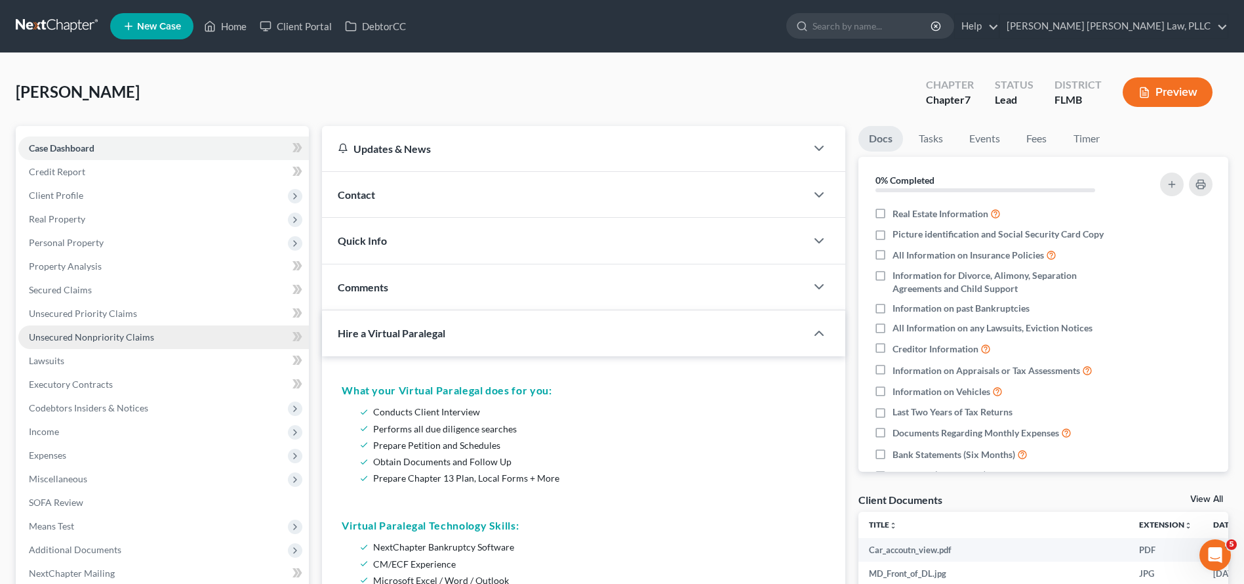
click at [144, 341] on span "Unsecured Nonpriority Claims" at bounding box center [91, 336] width 125 height 11
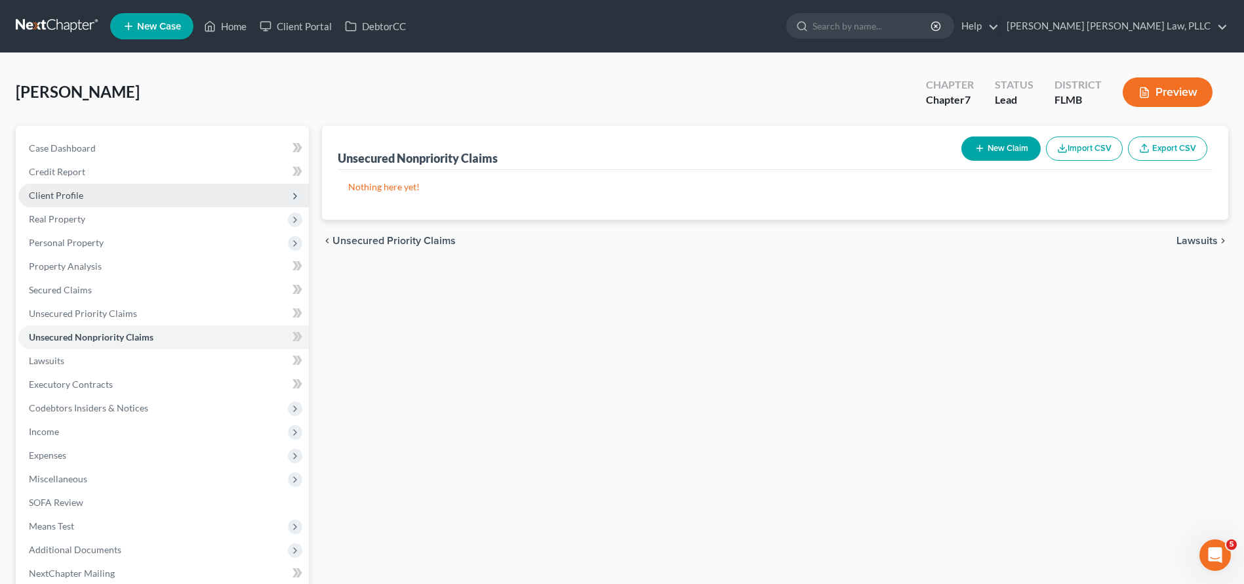
click at [148, 196] on span "Client Profile" at bounding box center [163, 196] width 291 height 24
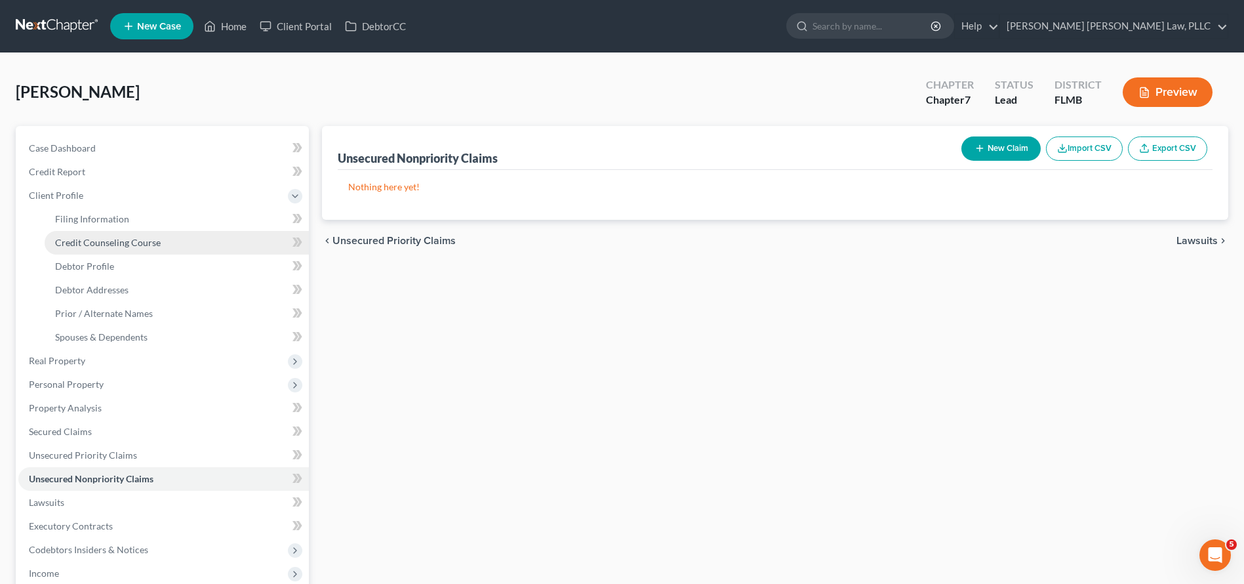
click at [153, 242] on span "Credit Counseling Course" at bounding box center [108, 242] width 106 height 11
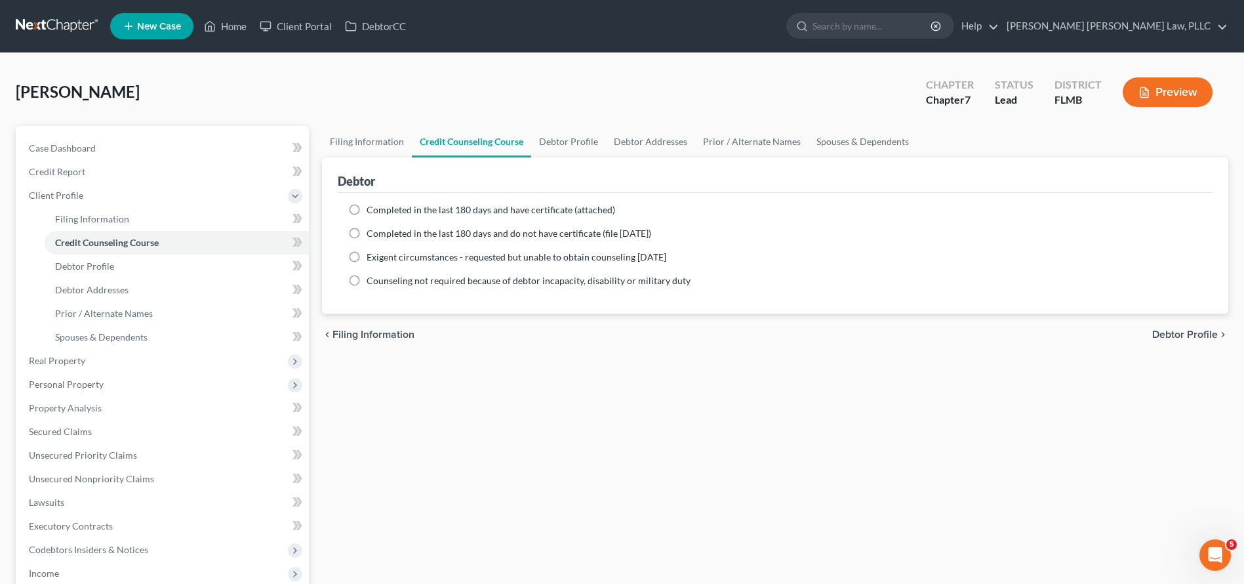
click at [432, 207] on span "Completed in the last 180 days and have certificate (attached)" at bounding box center [491, 209] width 249 height 11
click at [380, 207] on input "Completed in the last 180 days and have certificate (attached)" at bounding box center [376, 207] width 9 height 9
radio input "true"
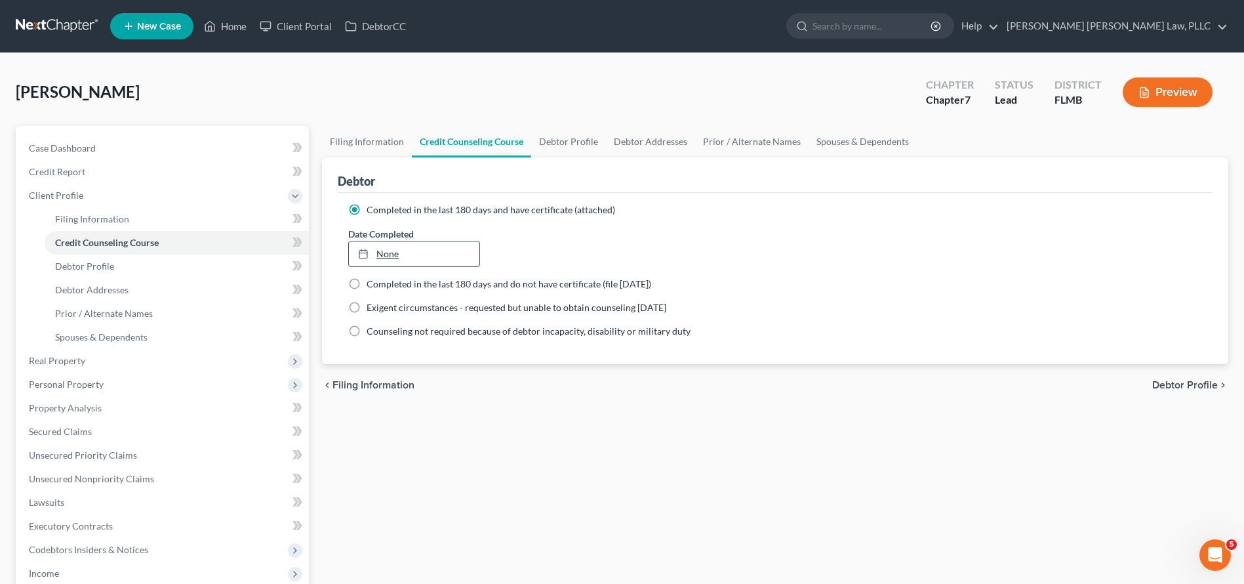
click at [403, 264] on link "None" at bounding box center [414, 253] width 130 height 25
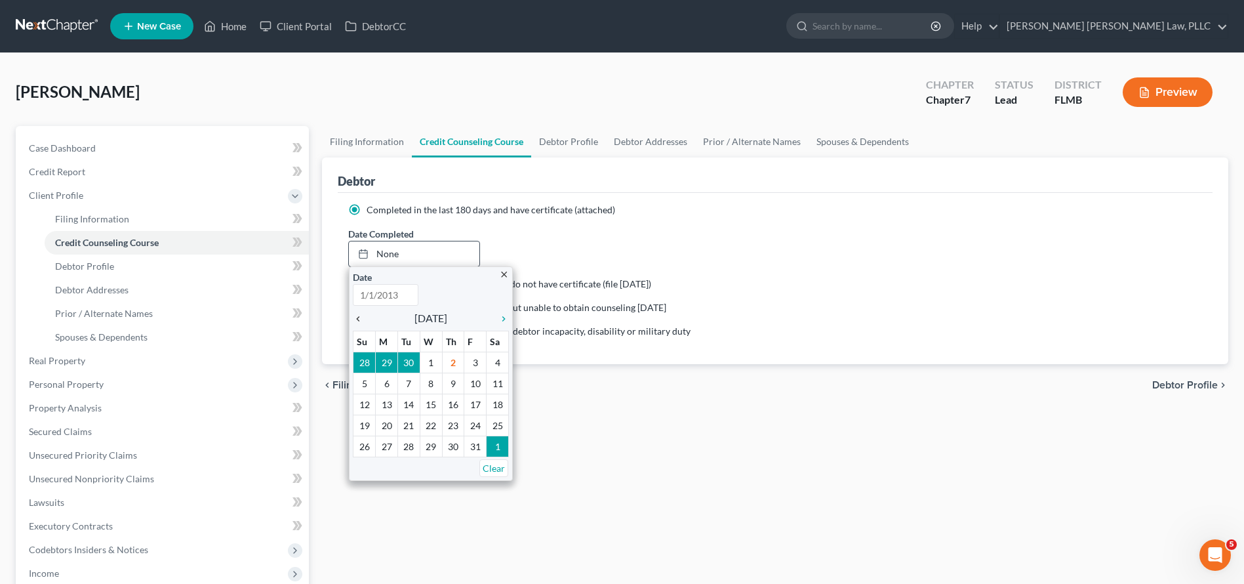
type input "10/2/2025"
click at [363, 319] on icon "chevron_left" at bounding box center [361, 319] width 17 height 10
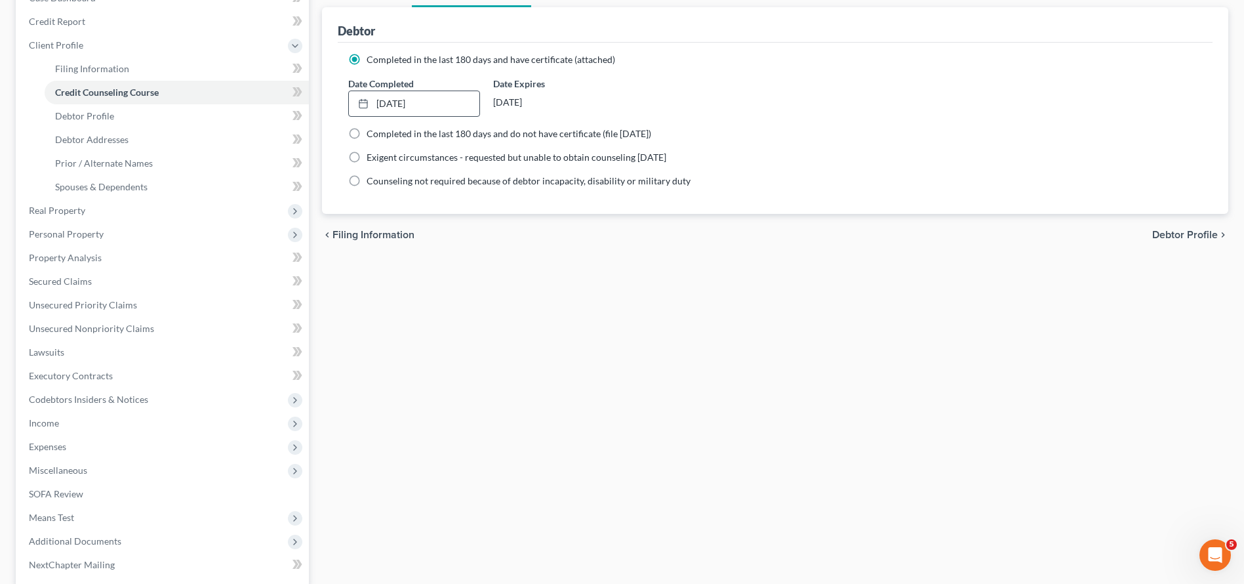
scroll to position [131, 0]
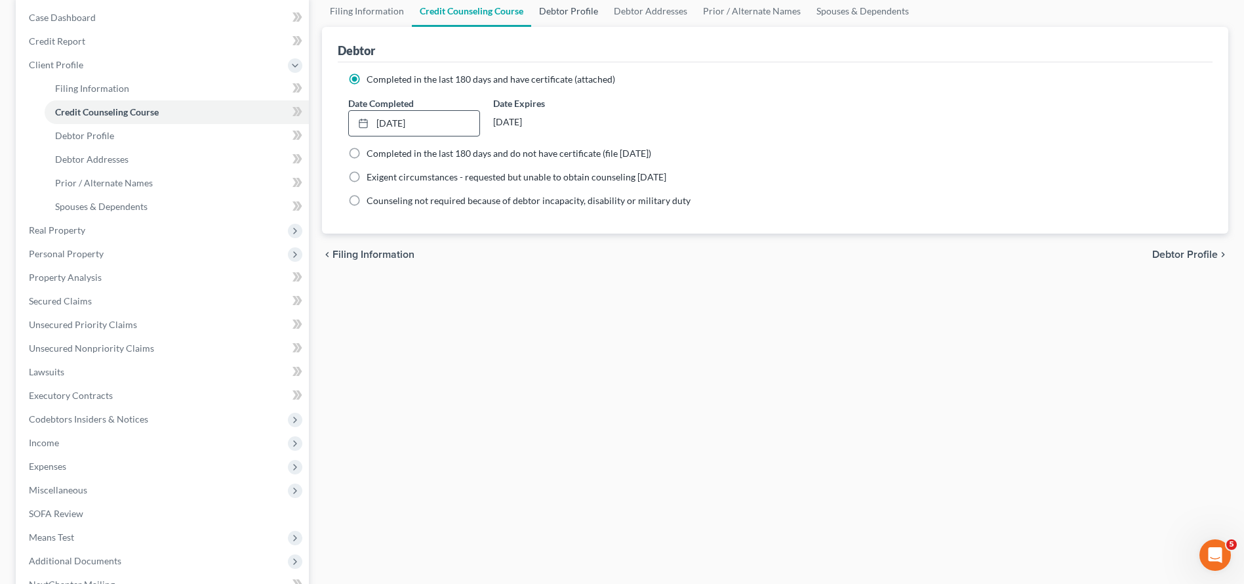
click at [588, 10] on link "Debtor Profile" at bounding box center [568, 10] width 75 height 31
select select "0"
select select "1"
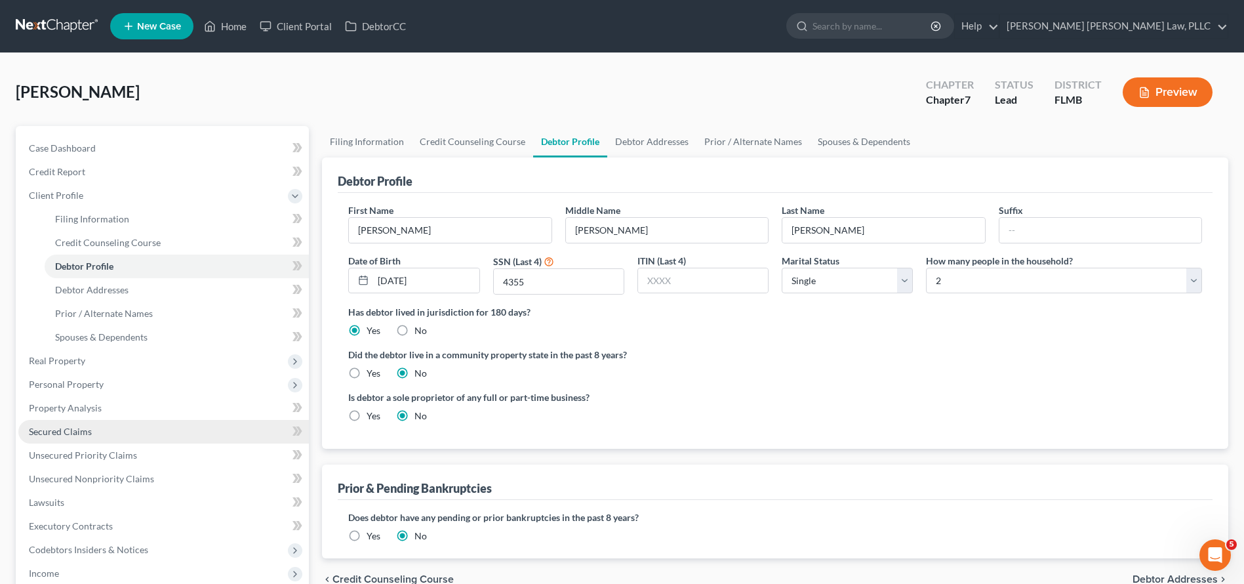
click at [104, 429] on link "Secured Claims" at bounding box center [163, 432] width 291 height 24
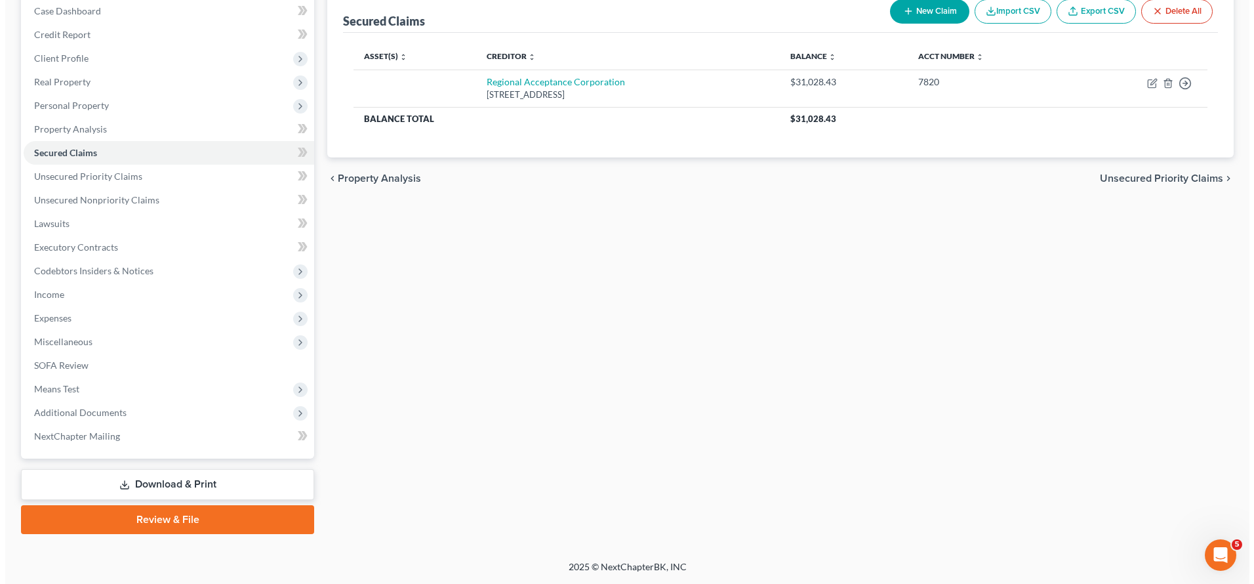
scroll to position [110, 0]
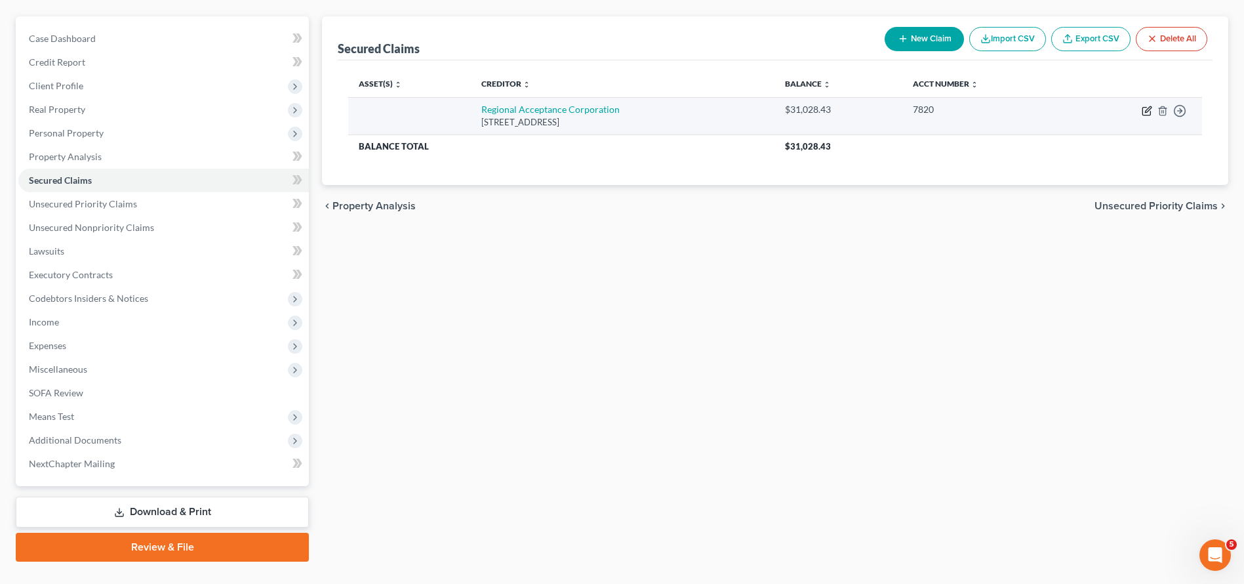
click at [1143, 112] on icon "button" at bounding box center [1147, 112] width 8 height 8
select select "28"
select select "0"
select select "2"
select select "3"
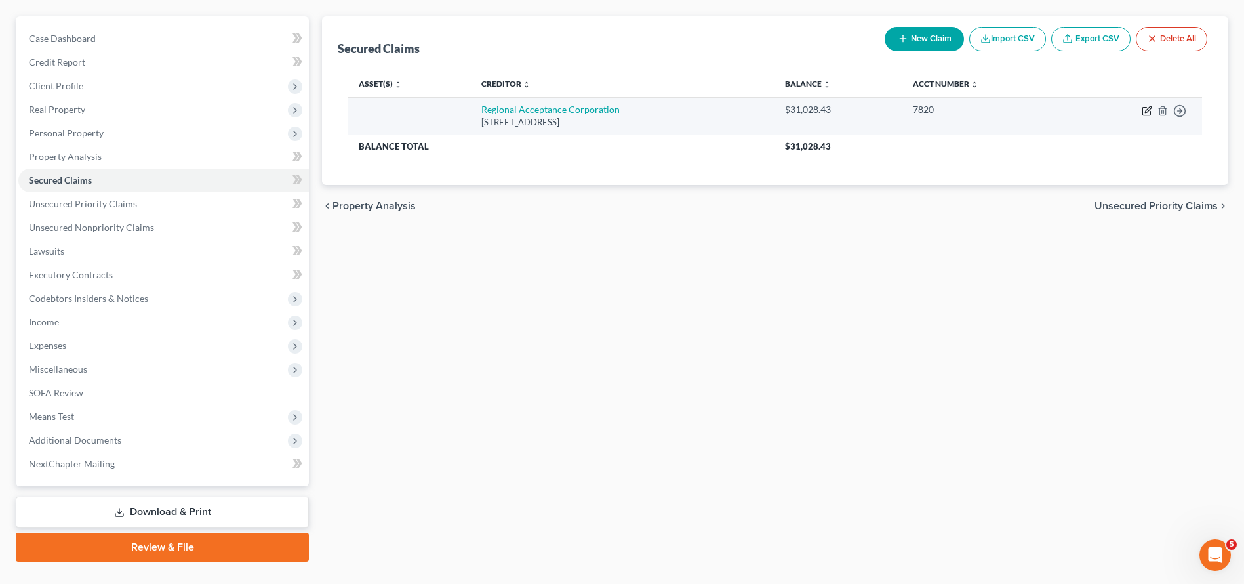
select select "0"
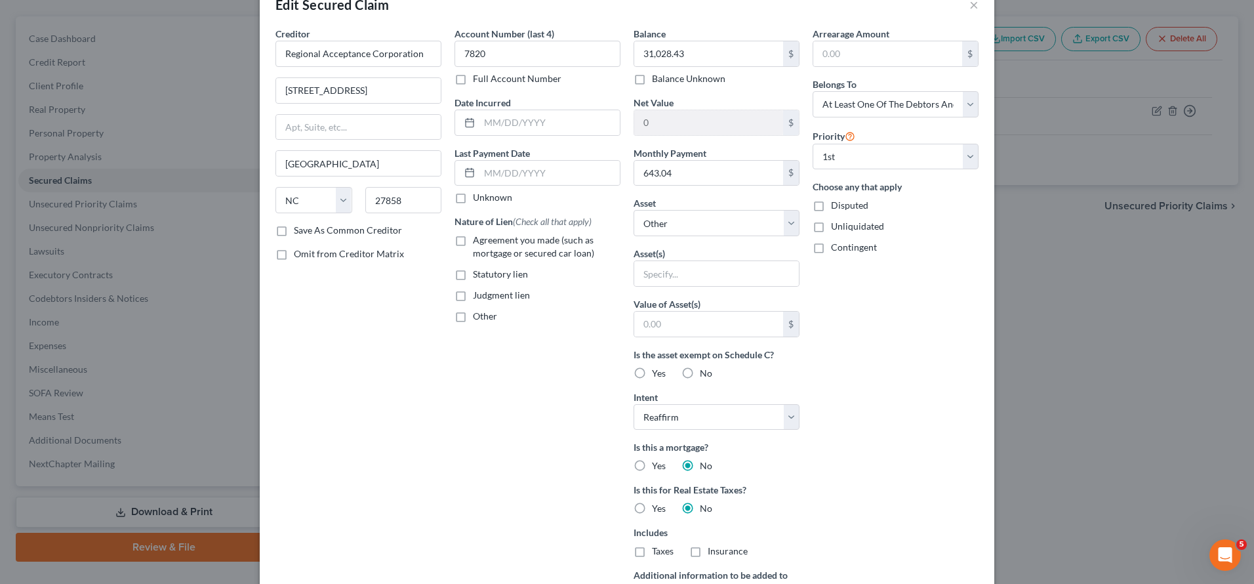
scroll to position [142, 0]
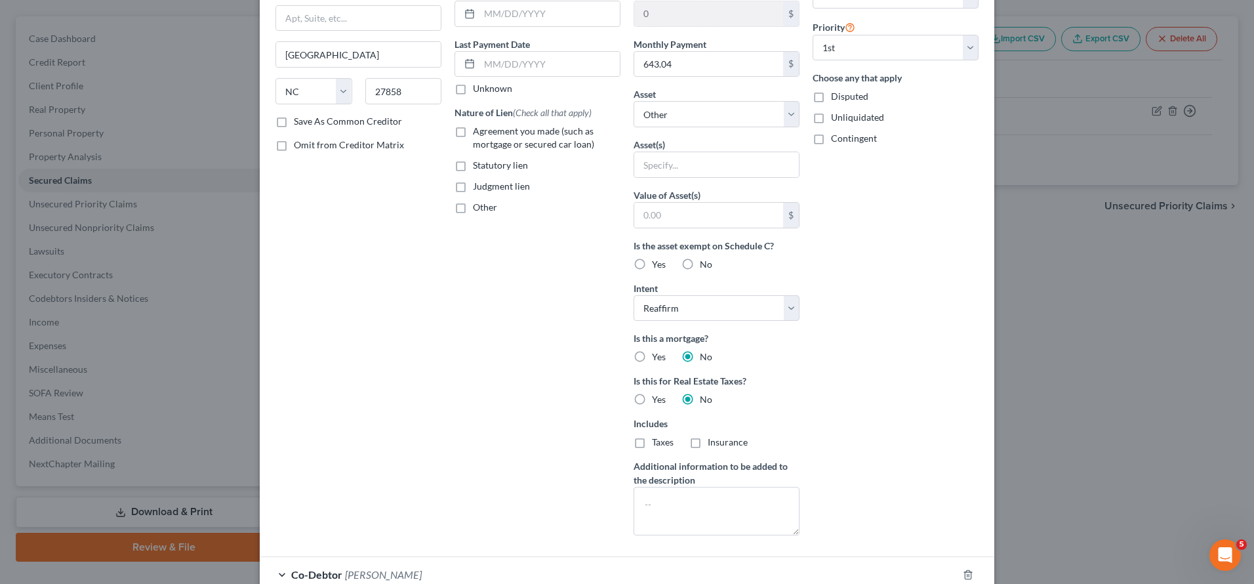
click at [670, 199] on label "Value of Asset(s)" at bounding box center [667, 195] width 67 height 14
select select "8"
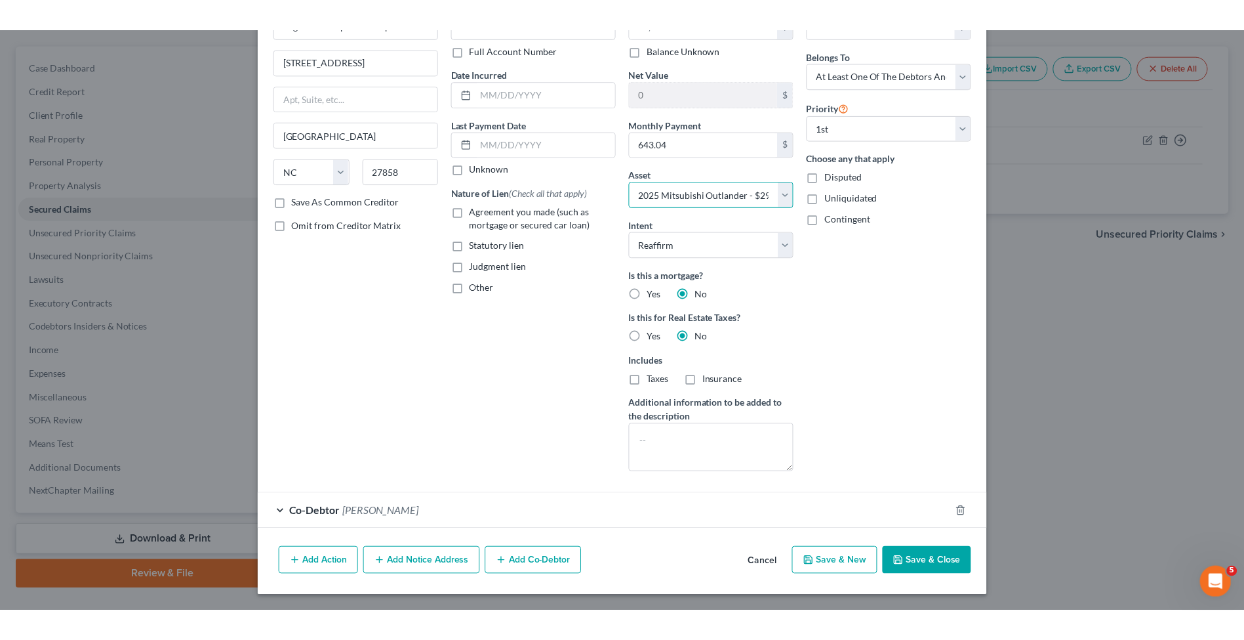
scroll to position [35, 0]
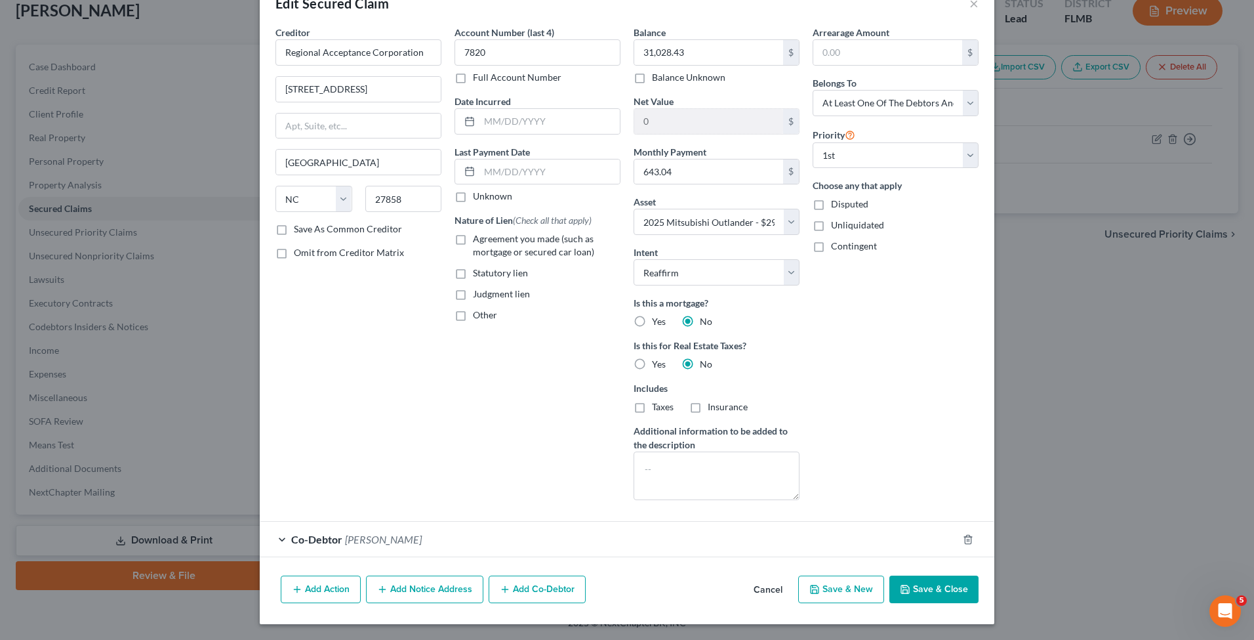
click at [928, 582] on button "Save & Close" at bounding box center [933, 589] width 89 height 28
select select
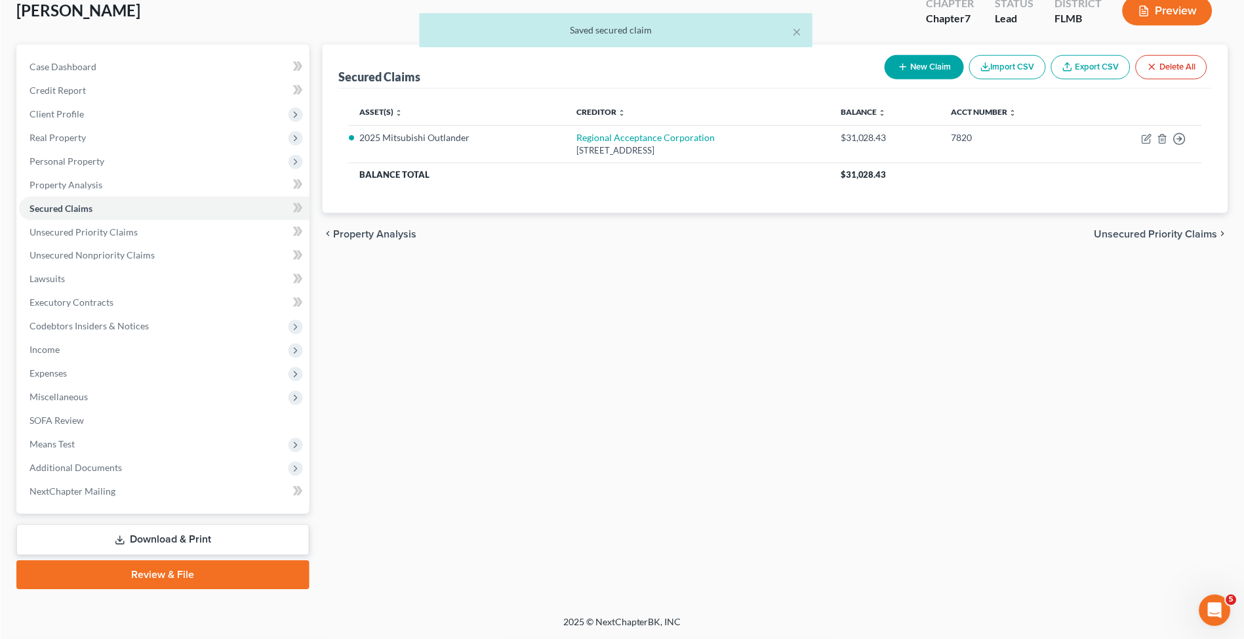
scroll to position [0, 0]
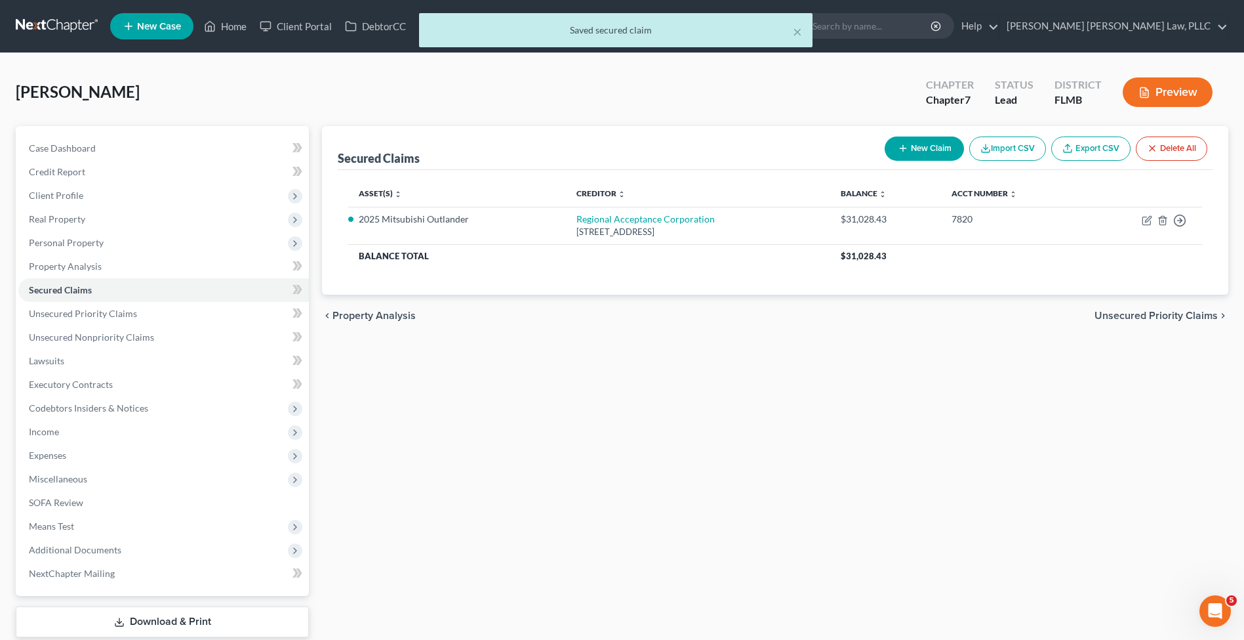
click at [108, 97] on span "[PERSON_NAME]" at bounding box center [78, 91] width 124 height 19
click at [62, 45] on div "× Saved secured claim" at bounding box center [615, 33] width 1244 height 41
click at [62, 28] on div "× Saved secured claim" at bounding box center [615, 33] width 1244 height 41
click at [79, 27] on div "× Saved secured claim" at bounding box center [615, 33] width 1244 height 41
